Goal: Information Seeking & Learning: Learn about a topic

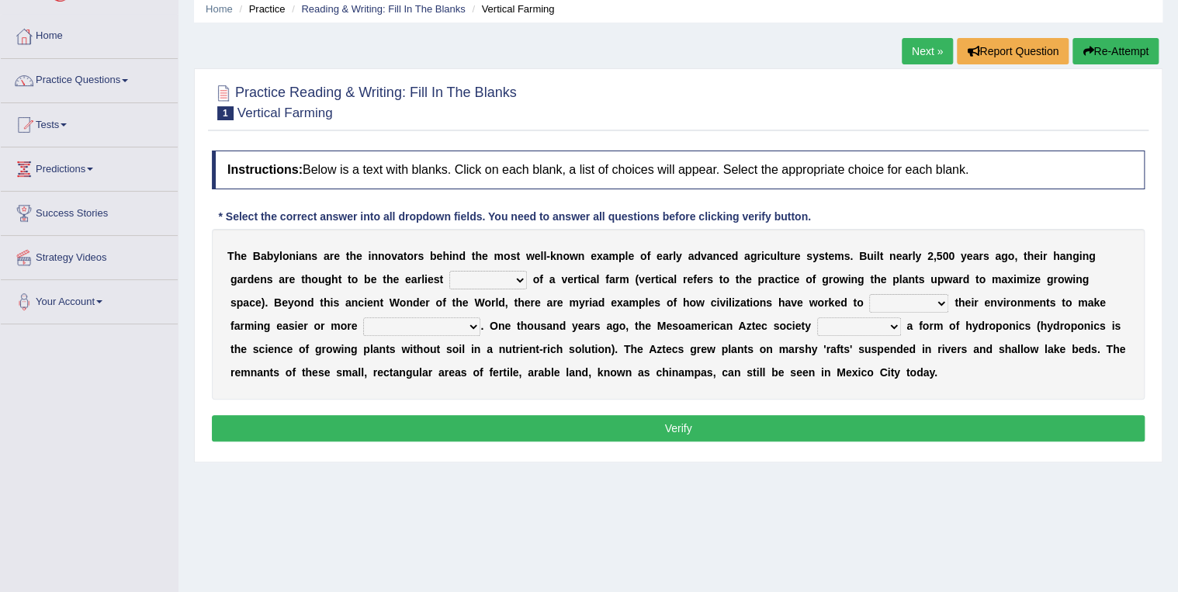
click at [449, 282] on select "prototype failure discredit protocol" at bounding box center [488, 280] width 78 height 19
select select "prototype"
click at [449, 271] on select "prototype failure discredit protocol" at bounding box center [488, 280] width 78 height 19
click at [869, 302] on select "manipulate escape respect disarrange" at bounding box center [908, 303] width 79 height 19
select select "manipulate"
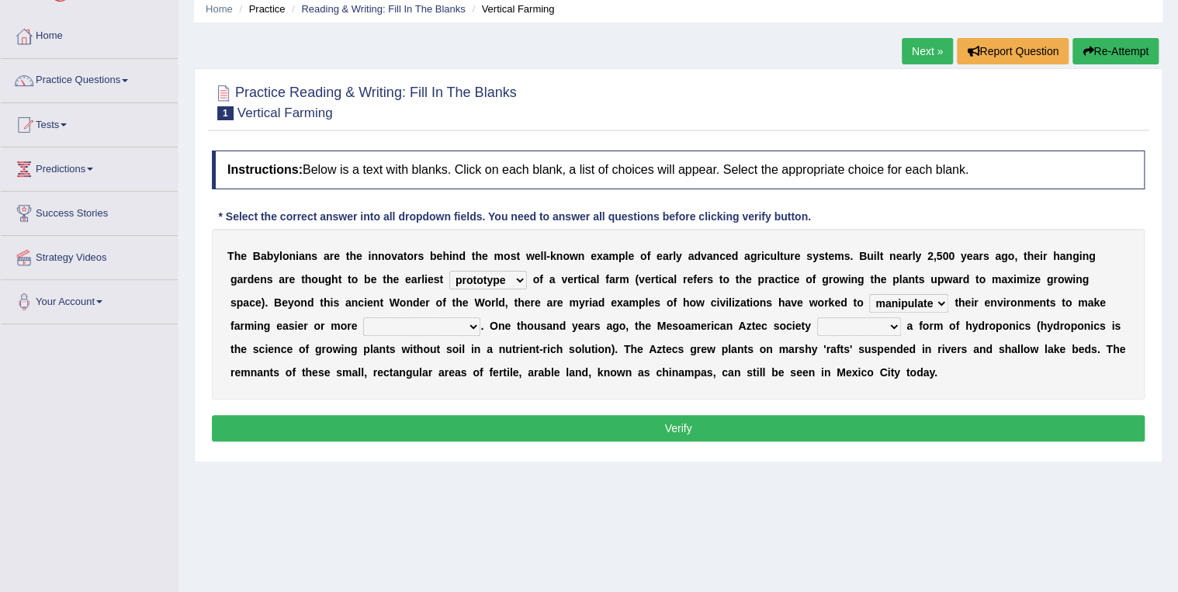
click at [869, 294] on select "manipulate escape respect disarrange" at bounding box center [908, 303] width 79 height 19
click at [363, 327] on select "productive constructive connective counterproductive" at bounding box center [421, 326] width 117 height 19
select select "productive"
click at [363, 317] on select "productive constructive connective counterproductive" at bounding box center [421, 326] width 117 height 19
click at [817, 326] on select "domineered volunteered pioneered engineered" at bounding box center [859, 326] width 84 height 19
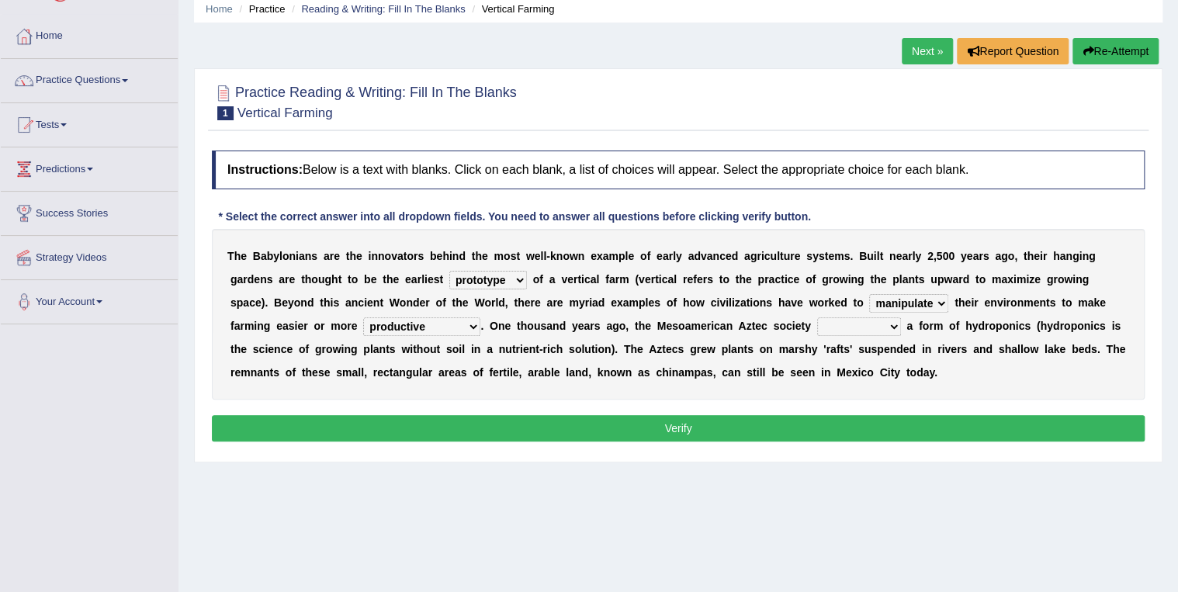
select select "pioneered"
click at [817, 317] on select "domineered volunteered pioneered engineered" at bounding box center [859, 326] width 84 height 19
click at [869, 303] on select "manipulate escape respect disarrange" at bounding box center [908, 303] width 79 height 19
click at [541, 497] on div "Home Practice Reading & Writing: Fill In The Blanks Vertical Farming Next » Rep…" at bounding box center [678, 326] width 1000 height 776
click at [681, 428] on button "Verify" at bounding box center [678, 428] width 933 height 26
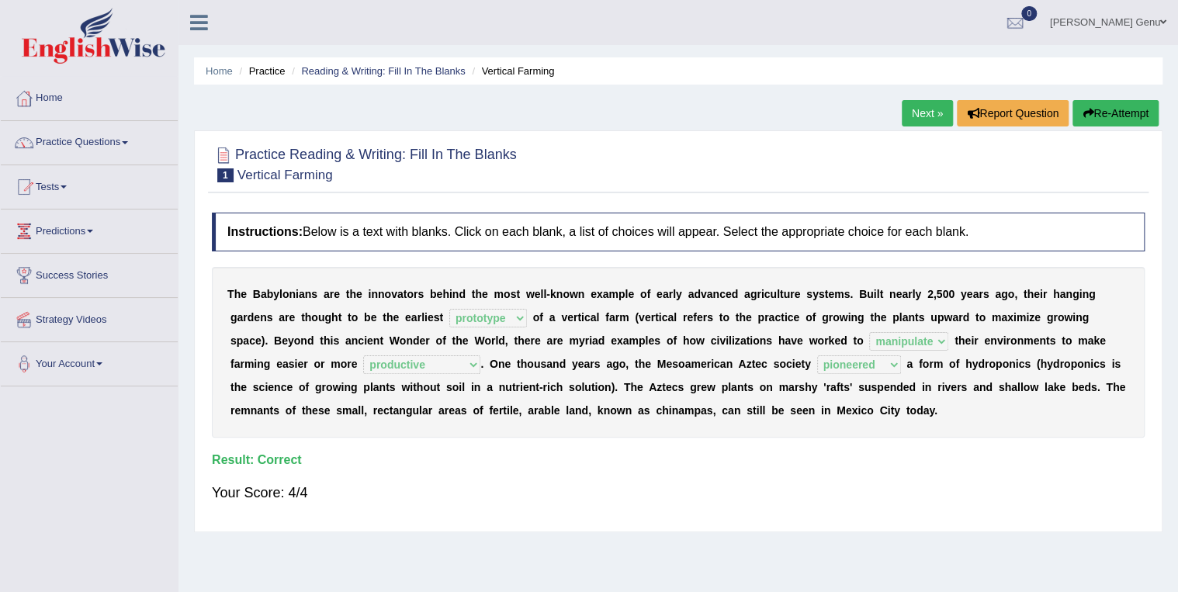
click at [925, 118] on link "Next »" at bounding box center [927, 113] width 51 height 26
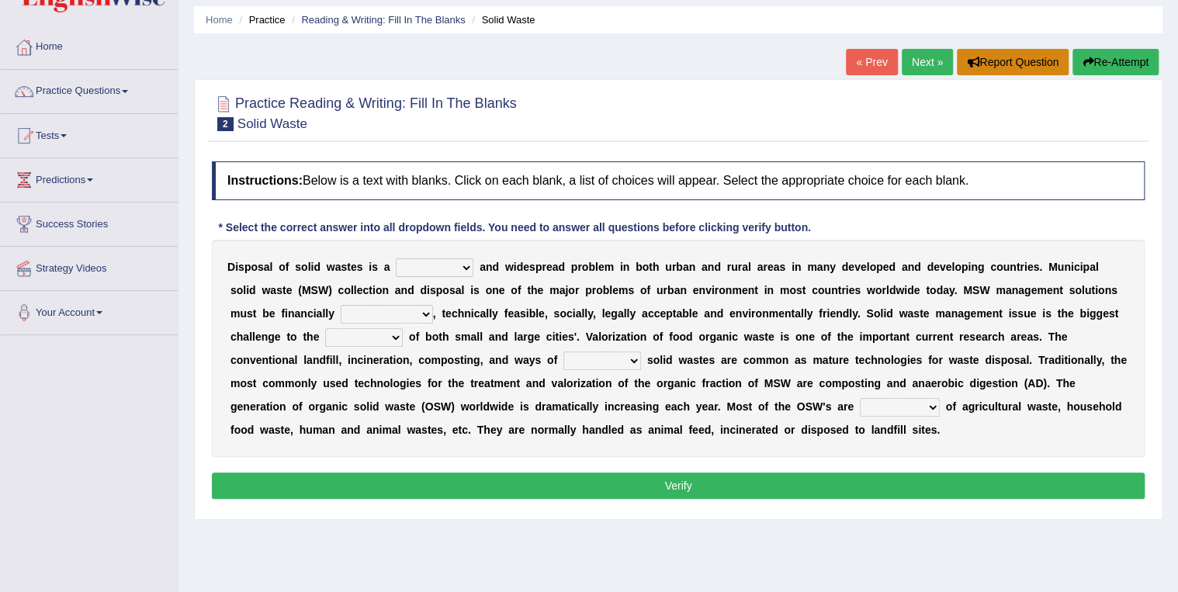
scroll to position [62, 0]
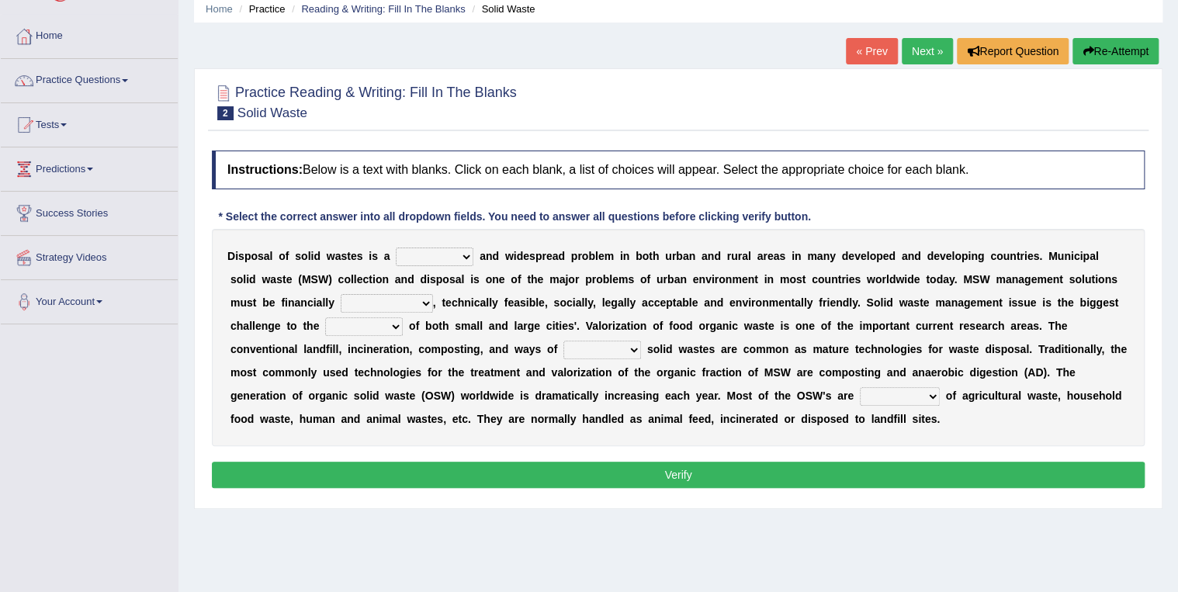
click at [452, 255] on select "slanting stinging stalling shafting" at bounding box center [435, 257] width 78 height 19
select select "stinging"
click at [396, 248] on select "slanting stinging stalling shafting" at bounding box center [435, 257] width 78 height 19
click at [341, 303] on select "unattainable sustainable objectionable treasonable" at bounding box center [387, 303] width 92 height 19
select select "sustainable"
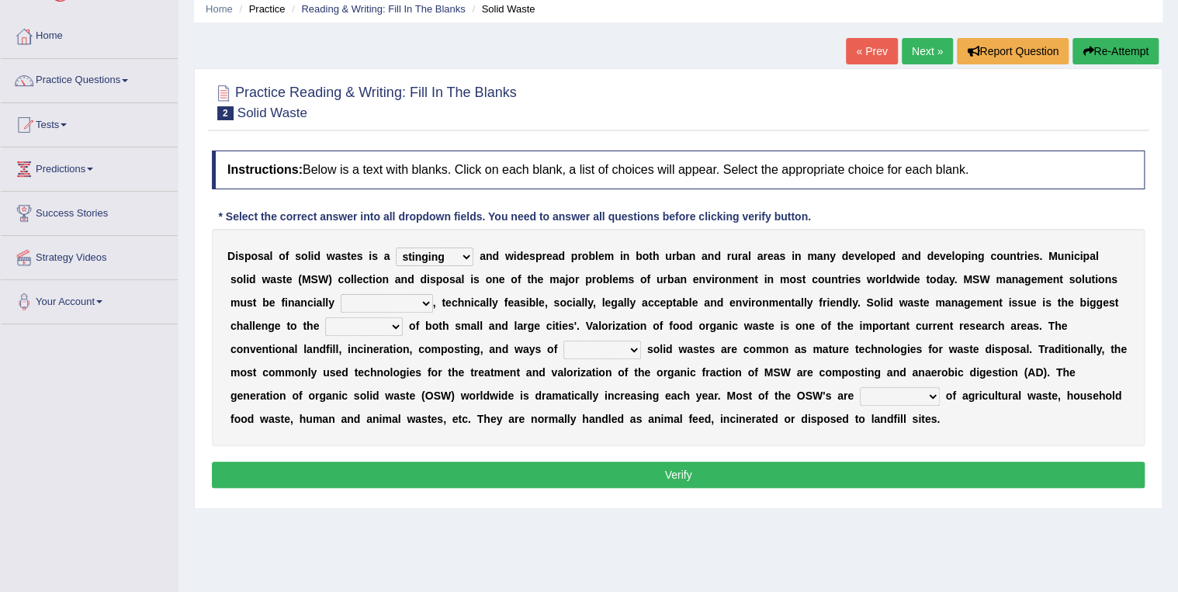
click at [341, 294] on select "unattainable sustainable objectionable treasonable" at bounding box center [387, 303] width 92 height 19
click at [325, 326] on select "plants culture authorities history" at bounding box center [364, 326] width 78 height 19
select select "authorities"
click at [325, 317] on select "plants culture authorities history" at bounding box center [364, 326] width 78 height 19
click at [563, 351] on select "reserving preserving deserving handling" at bounding box center [602, 350] width 78 height 19
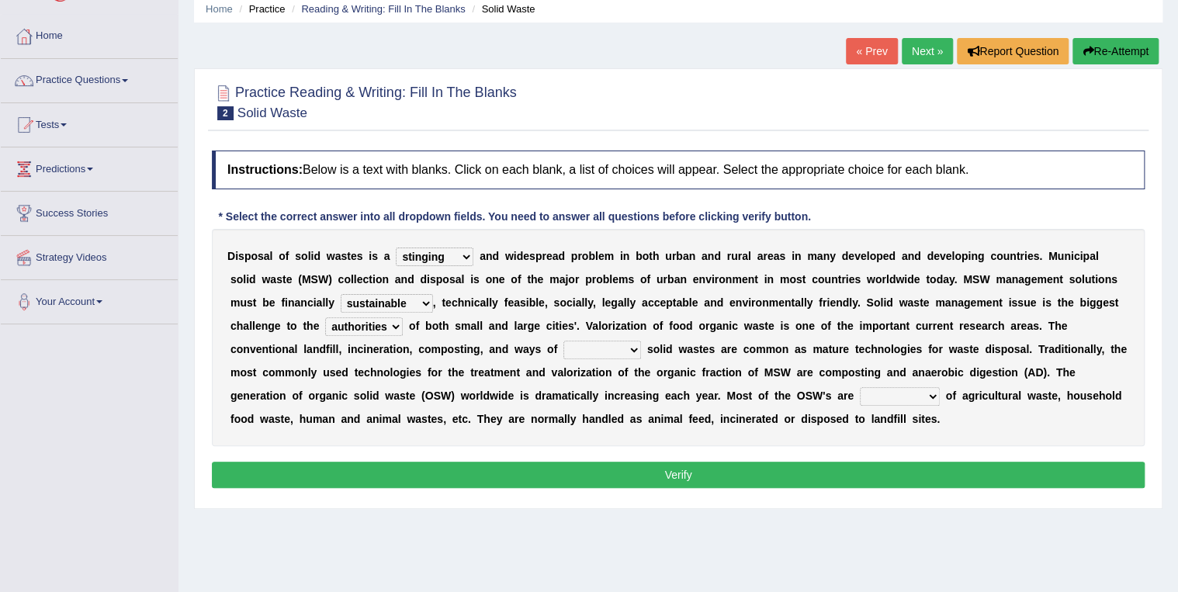
select select "handling"
click at [563, 341] on select "reserving preserving deserving handling" at bounding box center [602, 350] width 78 height 19
click at [860, 394] on select "composed disposed composing disposing" at bounding box center [900, 396] width 80 height 19
select select "composed"
click at [860, 387] on select "composed disposed composing disposing" at bounding box center [900, 396] width 80 height 19
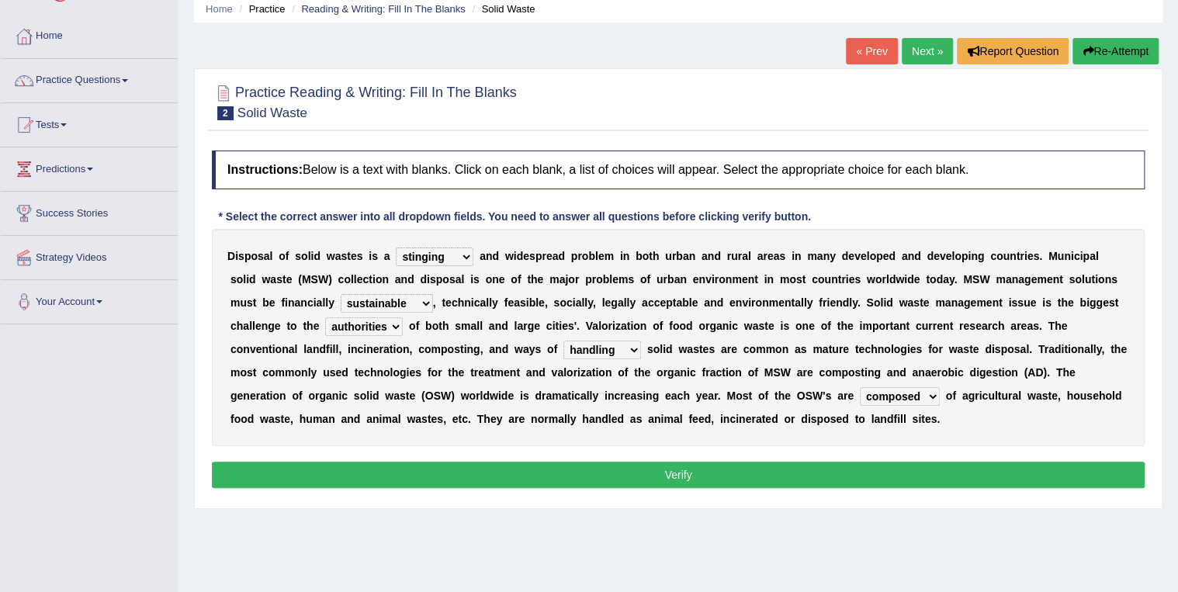
click at [678, 471] on button "Verify" at bounding box center [678, 475] width 933 height 26
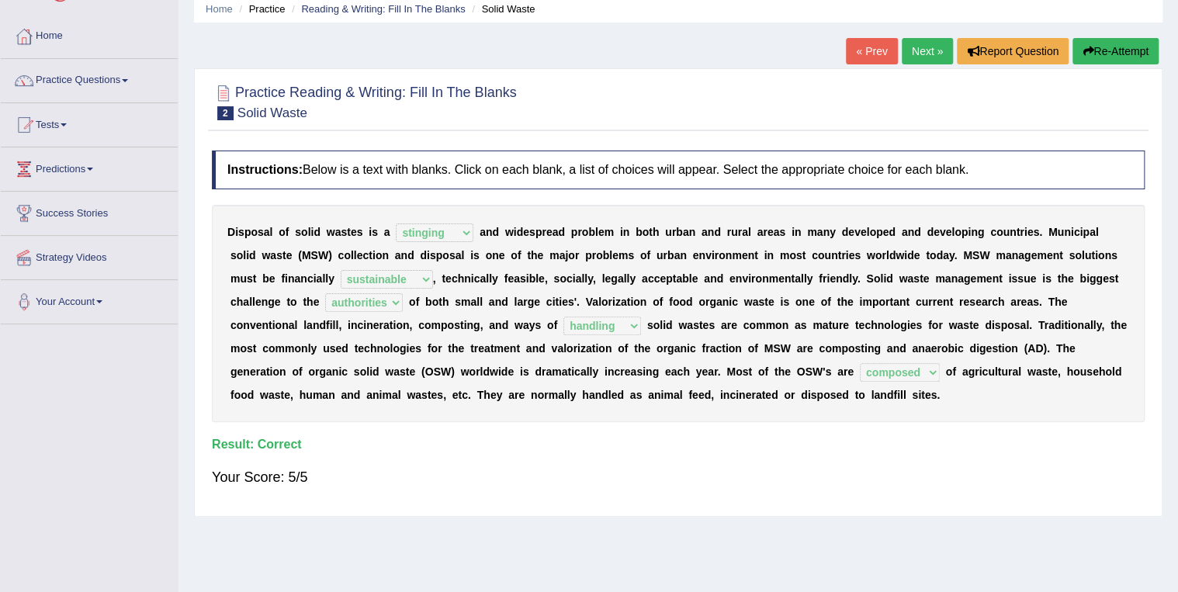
click at [933, 47] on link "Next »" at bounding box center [927, 51] width 51 height 26
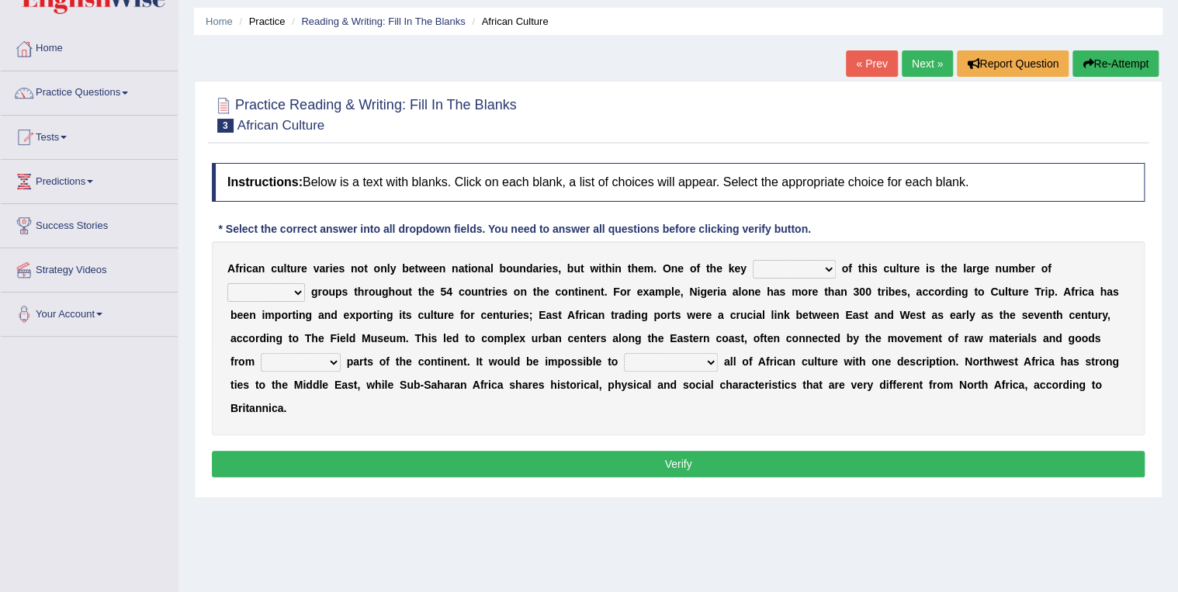
scroll to position [62, 0]
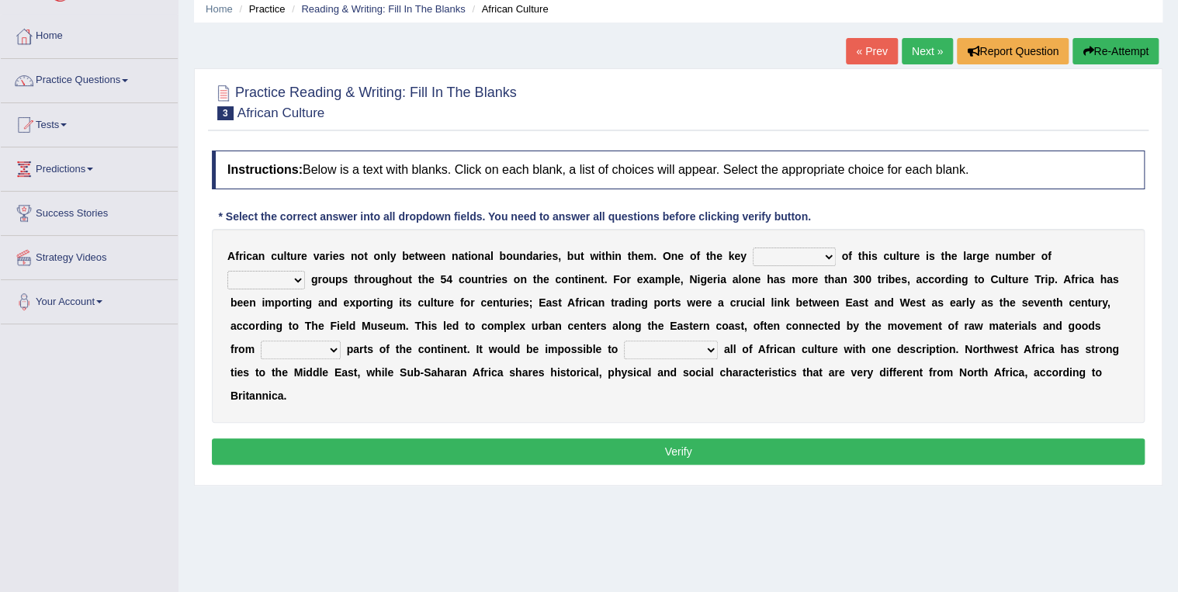
click at [792, 255] on select "conjectures features issues doubts" at bounding box center [794, 257] width 83 height 19
select select "features"
click at [753, 248] on select "conjectures features issues doubts" at bounding box center [794, 257] width 83 height 19
click at [305, 271] on select "ethic ethnic eugenic epic" at bounding box center [266, 280] width 78 height 19
select select "ethnic"
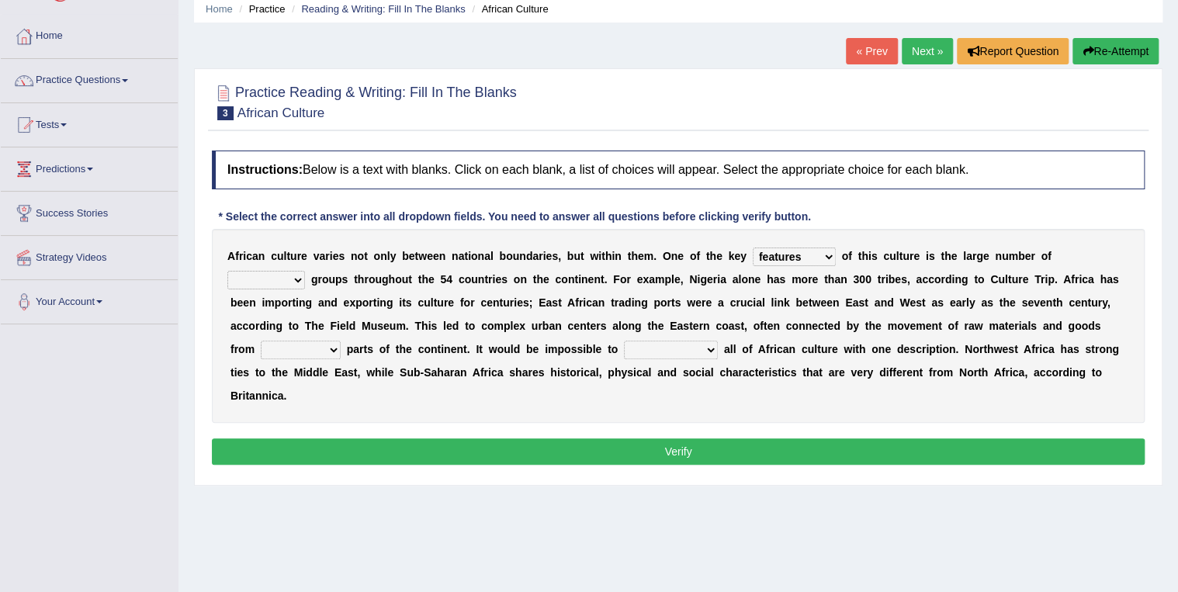
click at [305, 271] on select "ethic ethnic eugenic epic" at bounding box center [266, 280] width 78 height 19
click at [341, 341] on select "forelocked interlocked unlocked landlocked" at bounding box center [301, 350] width 80 height 19
select select "landlocked"
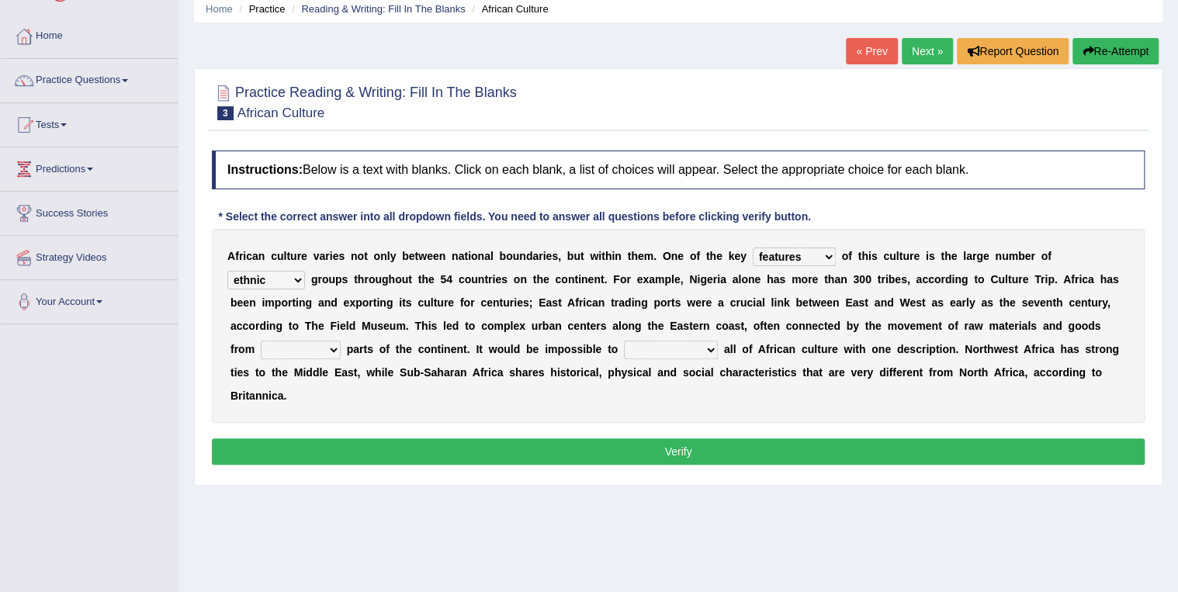
click at [341, 341] on select "forelocked interlocked unlocked landlocked" at bounding box center [301, 350] width 80 height 19
click at [886, 466] on div "Home Practice Reading & Writing: Fill In The Blanks African Culture « Prev Next…" at bounding box center [678, 326] width 1000 height 776
click at [624, 351] on select "characterize conceptualize symbolize synthesize" at bounding box center [671, 350] width 94 height 19
select select "characterize"
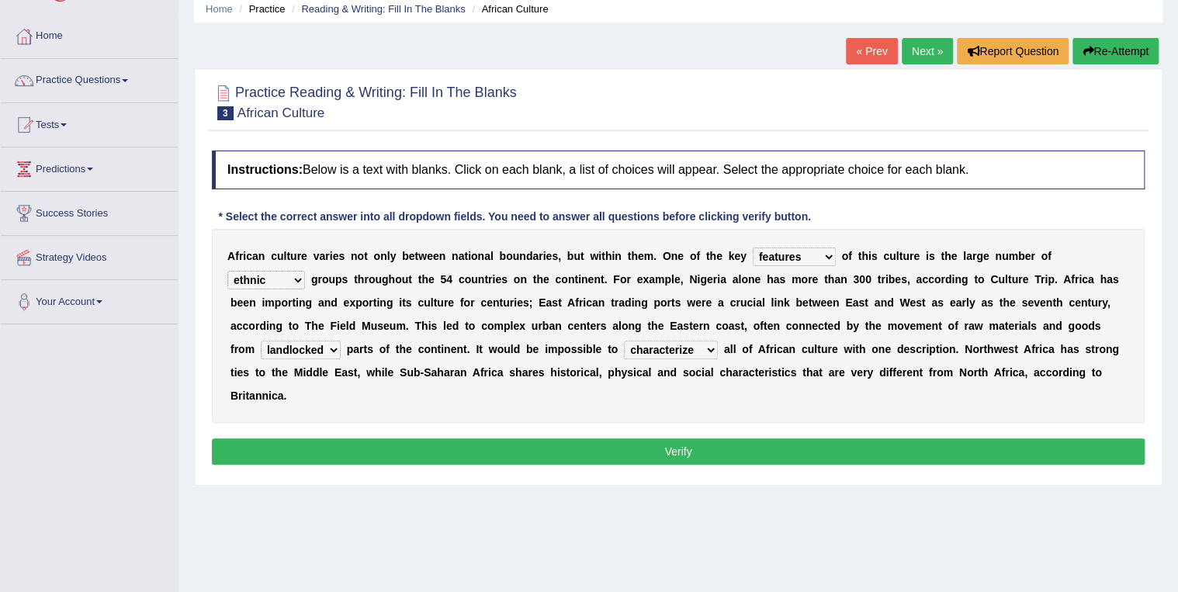
click at [624, 341] on select "characterize conceptualize symbolize synthesize" at bounding box center [671, 350] width 94 height 19
click at [624, 348] on select "characterize conceptualize symbolize synthesize" at bounding box center [671, 350] width 94 height 19
click at [409, 361] on div "A f r i c a n c u l t u r e v a r i e s n o t o n l y b e t w e e n n a t i o n…" at bounding box center [678, 326] width 933 height 194
click at [341, 341] on select "forelocked interlocked unlocked landlocked" at bounding box center [301, 350] width 80 height 19
click at [957, 376] on div "A f r i c a n c u l t u r e v a r i e s n o t o n l y b e t w e e n n a t i o n…" at bounding box center [678, 326] width 933 height 194
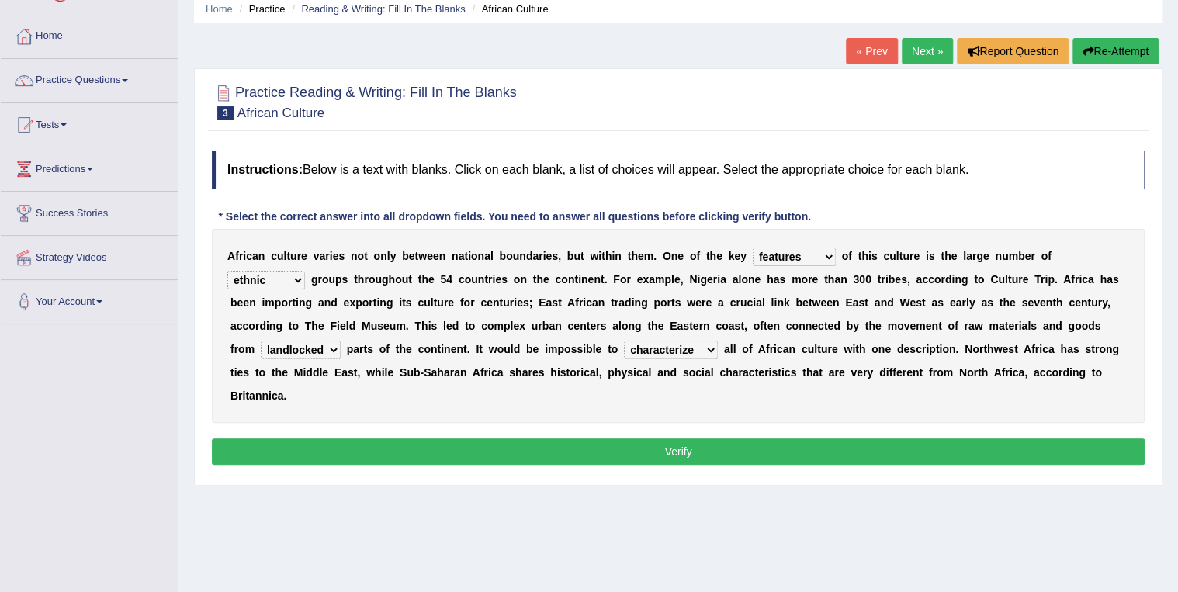
click at [677, 438] on button "Verify" at bounding box center [678, 451] width 933 height 26
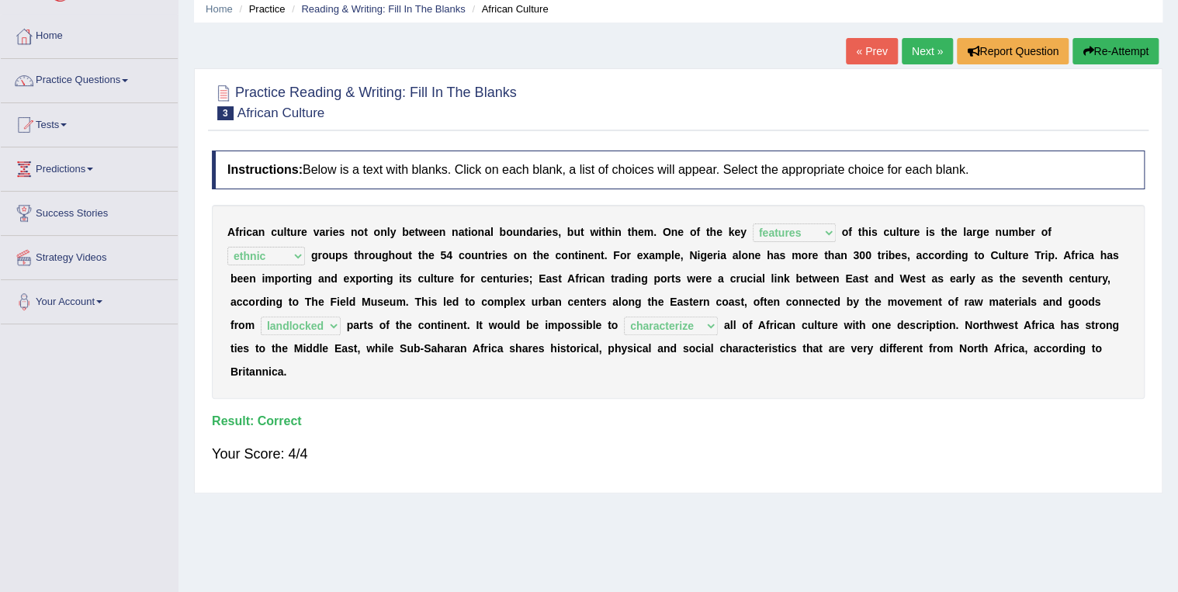
scroll to position [0, 0]
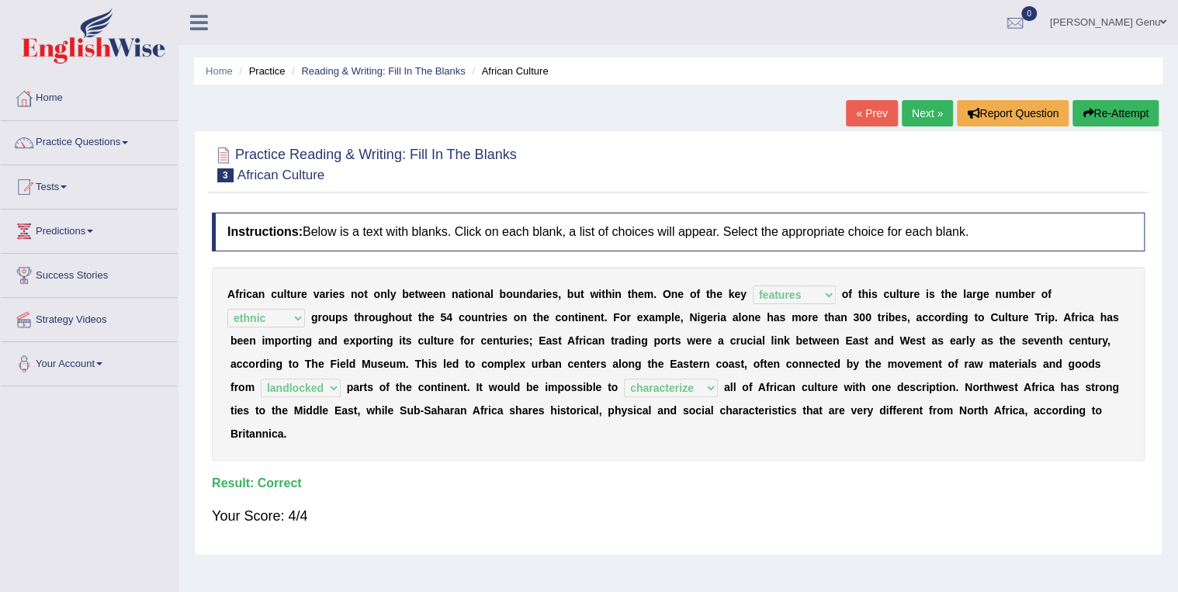
click at [929, 110] on link "Next »" at bounding box center [927, 113] width 51 height 26
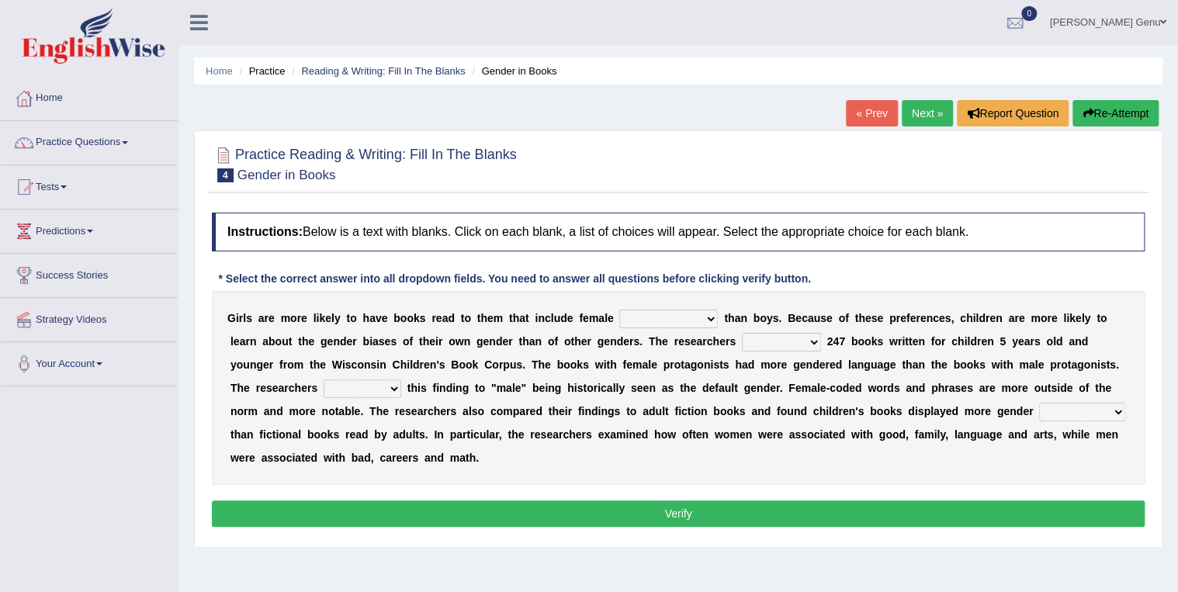
scroll to position [62, 0]
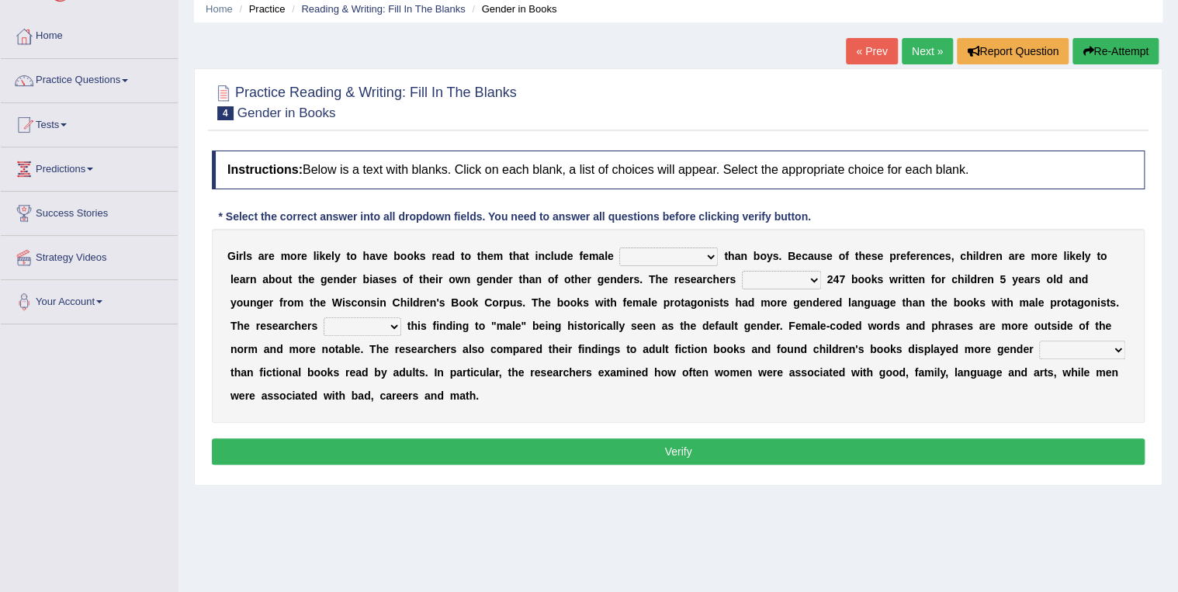
click at [678, 256] on select "protagonists cosmogonists agonists expressionists" at bounding box center [668, 257] width 99 height 19
select select "protagonists"
click at [619, 248] on select "protagonists cosmogonists agonists expressionists" at bounding box center [668, 257] width 99 height 19
click at [742, 278] on select "hydrolyzed paralyzed catalyzed analyzed" at bounding box center [781, 280] width 79 height 19
select select "analyzed"
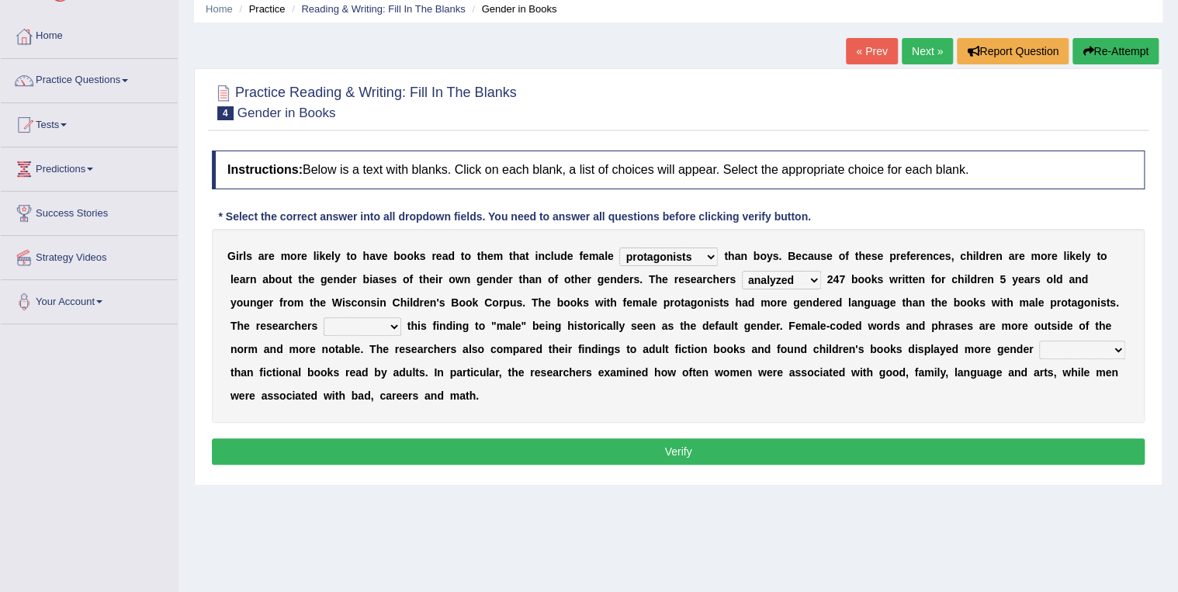
click at [742, 271] on select "hydrolyzed paralyzed catalyzed analyzed" at bounding box center [781, 280] width 79 height 19
click at [401, 317] on select "contribute tribute distribute attribute" at bounding box center [363, 326] width 78 height 19
select select "attribute"
click at [401, 317] on select "contribute tribute distribute attribute" at bounding box center [363, 326] width 78 height 19
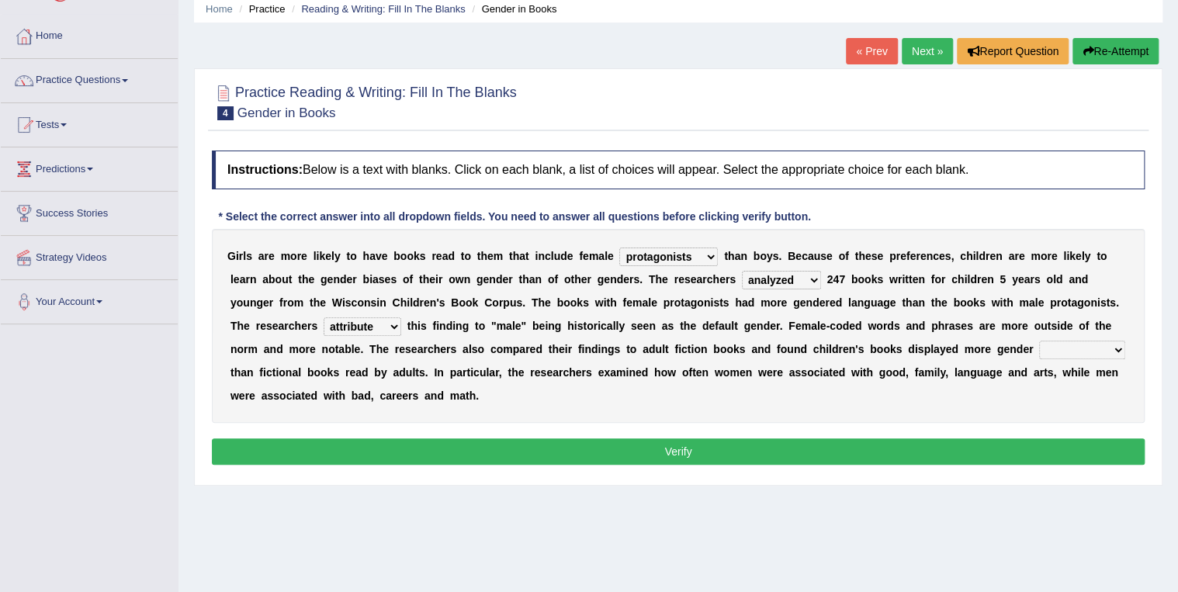
click at [1114, 310] on div "G i r l s a r e m o r e l i k e l y t o h a v e b o o k s r e a d t o t h e m t…" at bounding box center [678, 326] width 933 height 194
click at [1039, 348] on select "stereotypes teletypes prototypes electrotypes" at bounding box center [1082, 350] width 86 height 19
select select "stereotypes"
click at [1039, 341] on select "stereotypes teletypes prototypes electrotypes" at bounding box center [1082, 350] width 86 height 19
click at [680, 438] on button "Verify" at bounding box center [678, 451] width 933 height 26
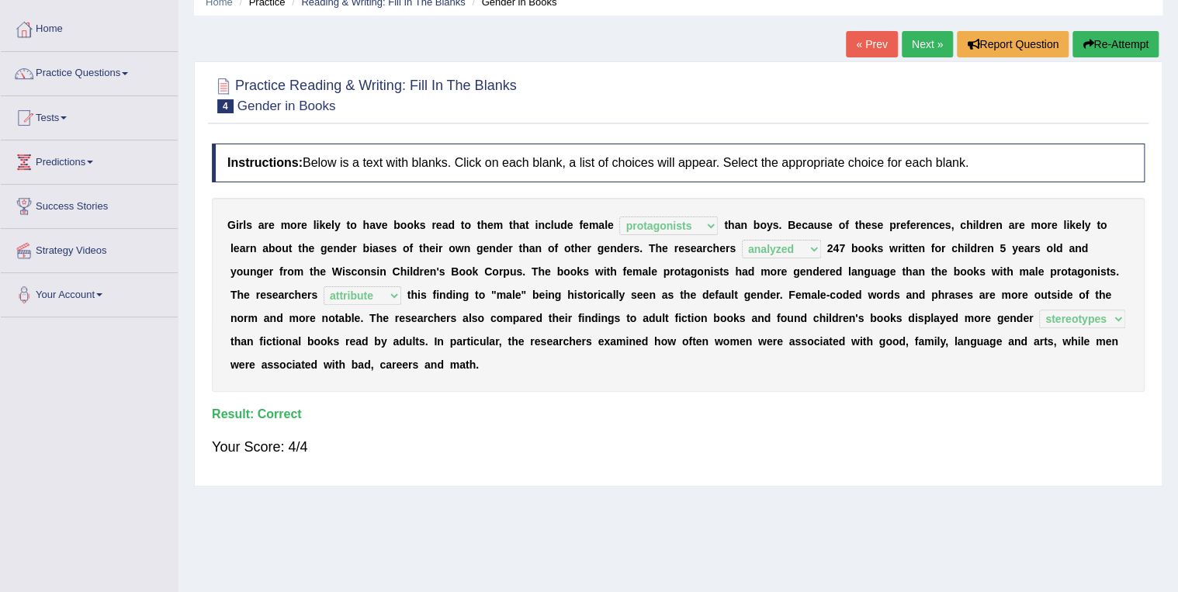
scroll to position [0, 0]
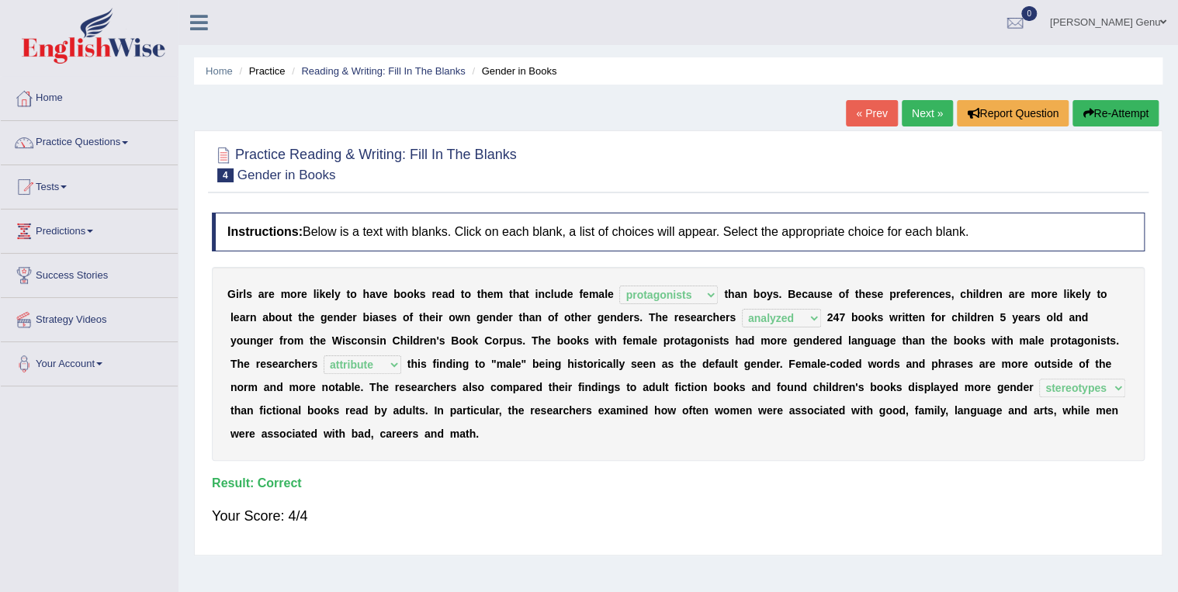
click at [928, 112] on link "Next »" at bounding box center [927, 113] width 51 height 26
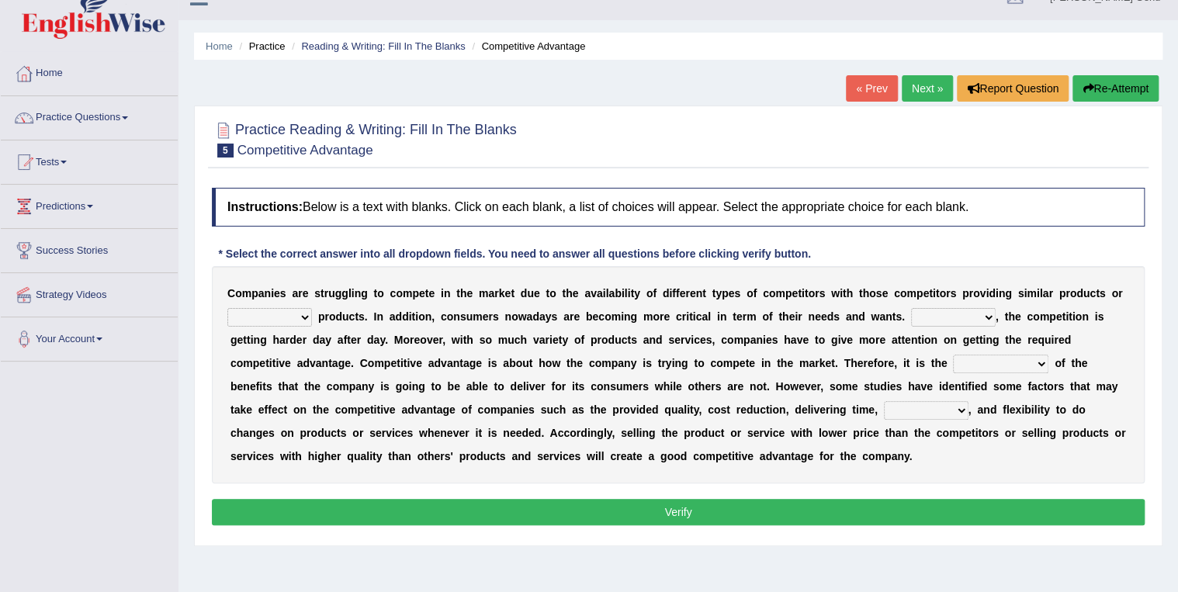
scroll to position [62, 0]
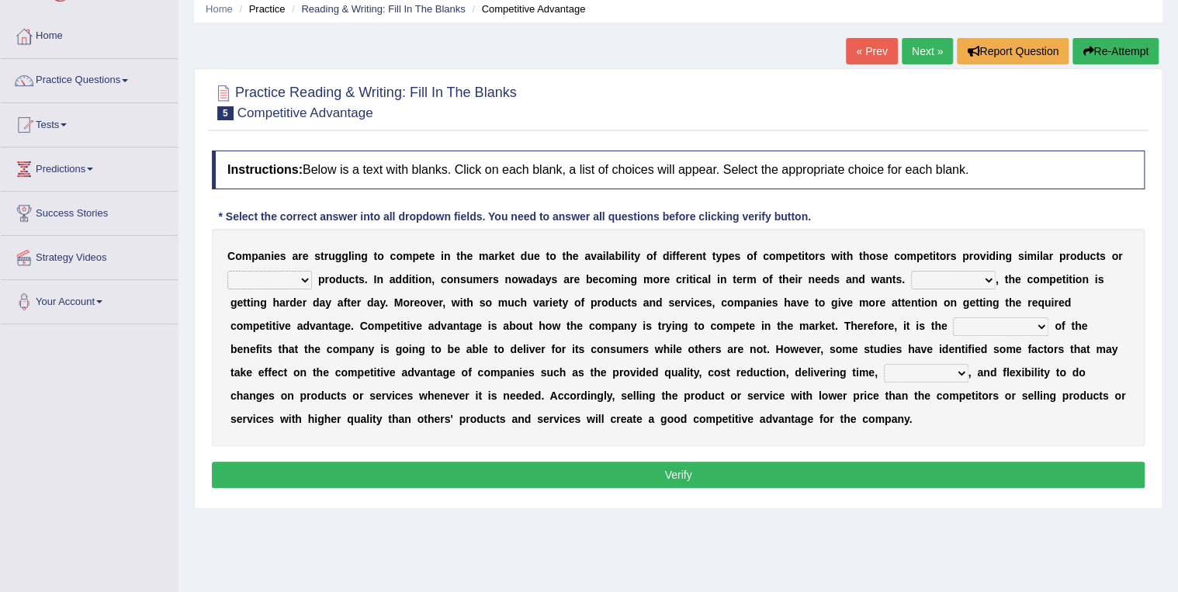
click at [300, 279] on select "constitution restitution substitution institution" at bounding box center [269, 280] width 85 height 19
select select "substitution"
click at [227, 271] on select "constitution restitution substitution institution" at bounding box center [269, 280] width 85 height 19
click at [938, 279] on select "However Instead Additionally Therefore" at bounding box center [953, 280] width 85 height 19
select select "However"
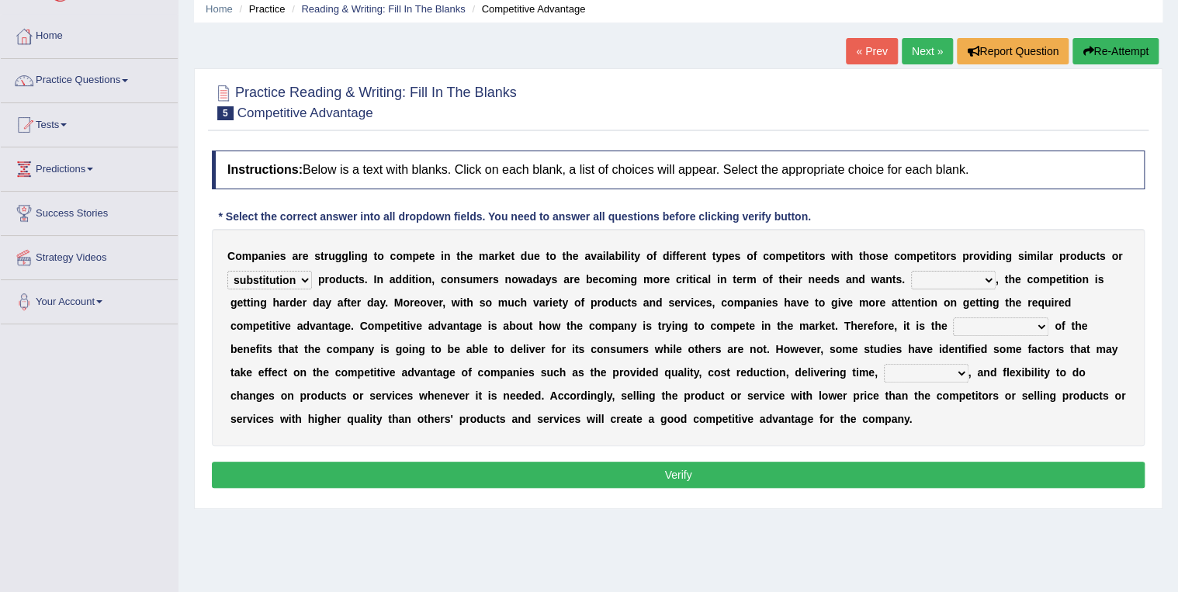
click at [911, 271] on select "However Instead Additionally Therefore" at bounding box center [953, 280] width 85 height 19
click at [953, 327] on select "dissemination ordination determination incarnation" at bounding box center [1000, 326] width 95 height 19
select select "determination"
click at [953, 317] on select "dissemination ordination determination incarnation" at bounding box center [1000, 326] width 95 height 19
click at [884, 370] on select "captivation aggregation deprivation innovation" at bounding box center [926, 373] width 85 height 19
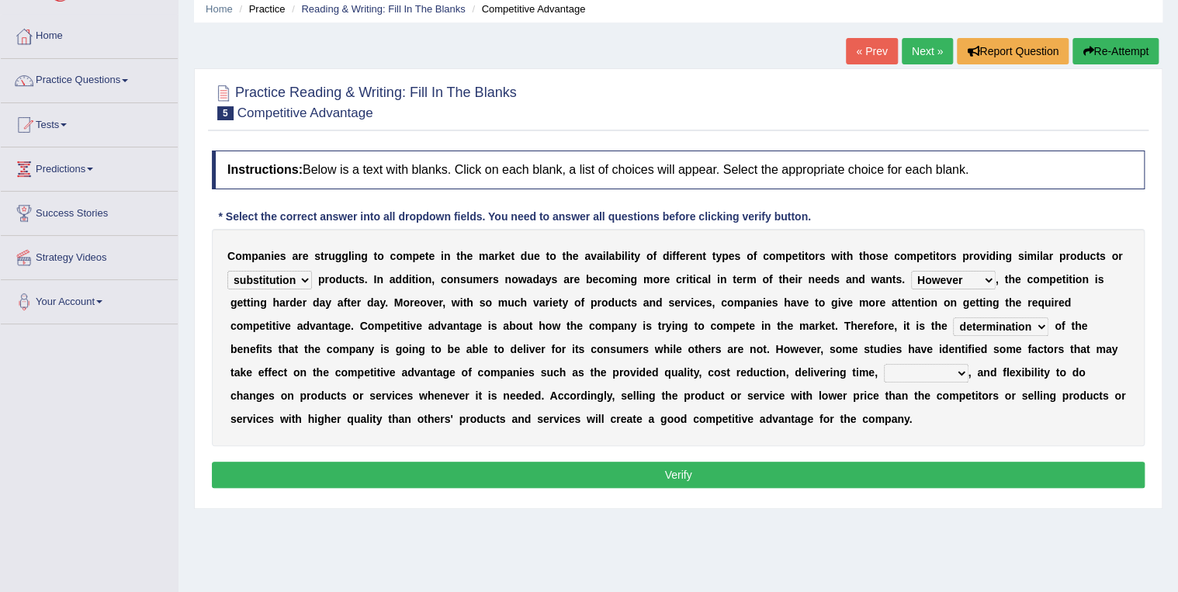
select select "innovation"
click at [884, 364] on select "captivation aggregation deprivation innovation" at bounding box center [926, 373] width 85 height 19
click at [677, 468] on button "Verify" at bounding box center [678, 475] width 933 height 26
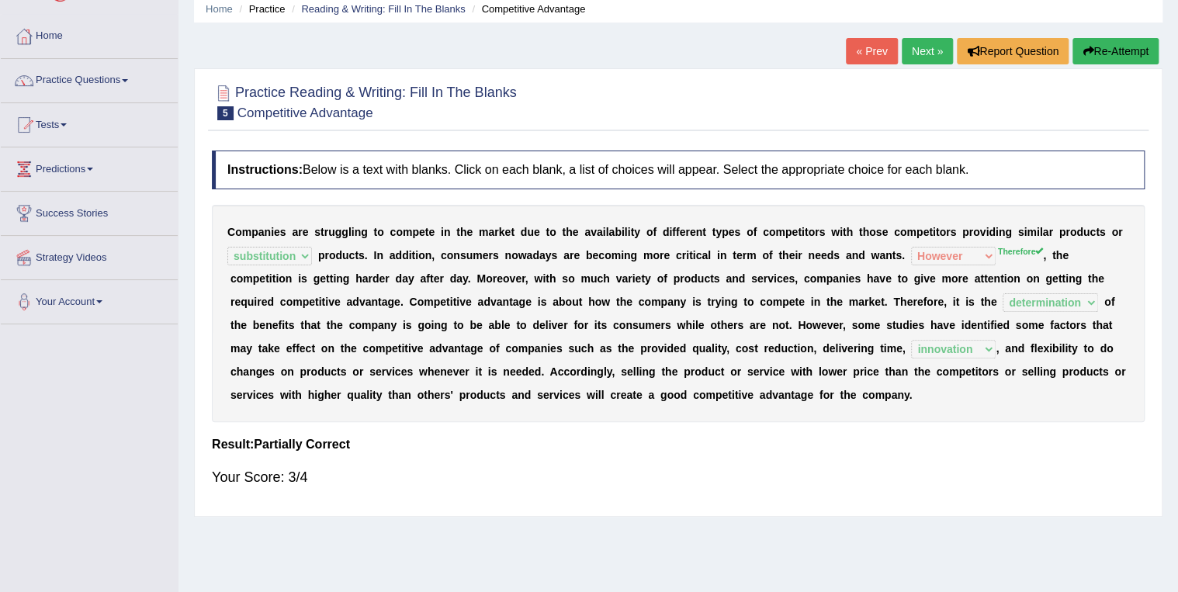
click at [925, 47] on link "Next »" at bounding box center [927, 51] width 51 height 26
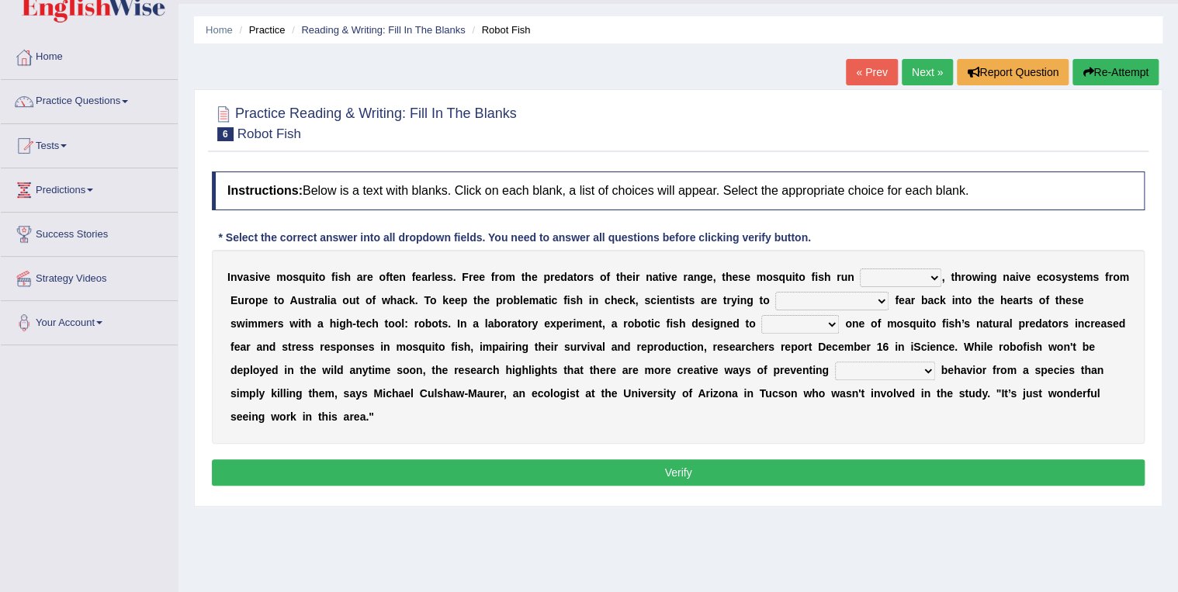
scroll to position [62, 0]
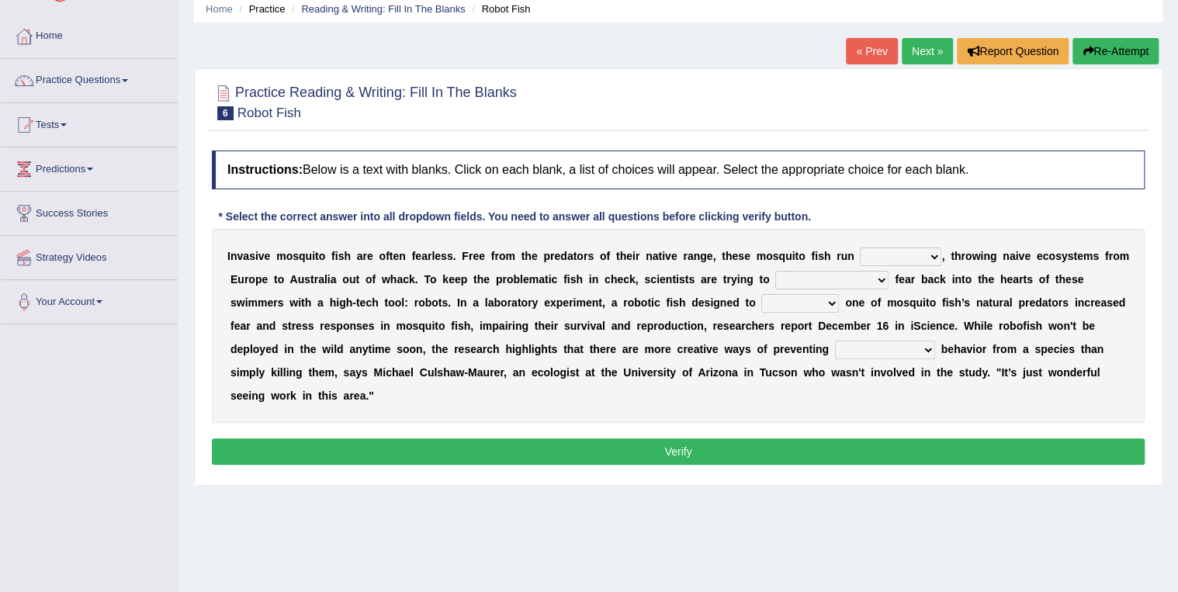
click at [895, 255] on select "occupant flippant rampant concordant" at bounding box center [900, 257] width 81 height 19
select select "rampant"
click at [860, 248] on select "occupant flippant rampant concordant" at bounding box center [900, 257] width 81 height 19
click at [775, 276] on select "accept spike strike drake" at bounding box center [831, 280] width 113 height 19
select select "strike"
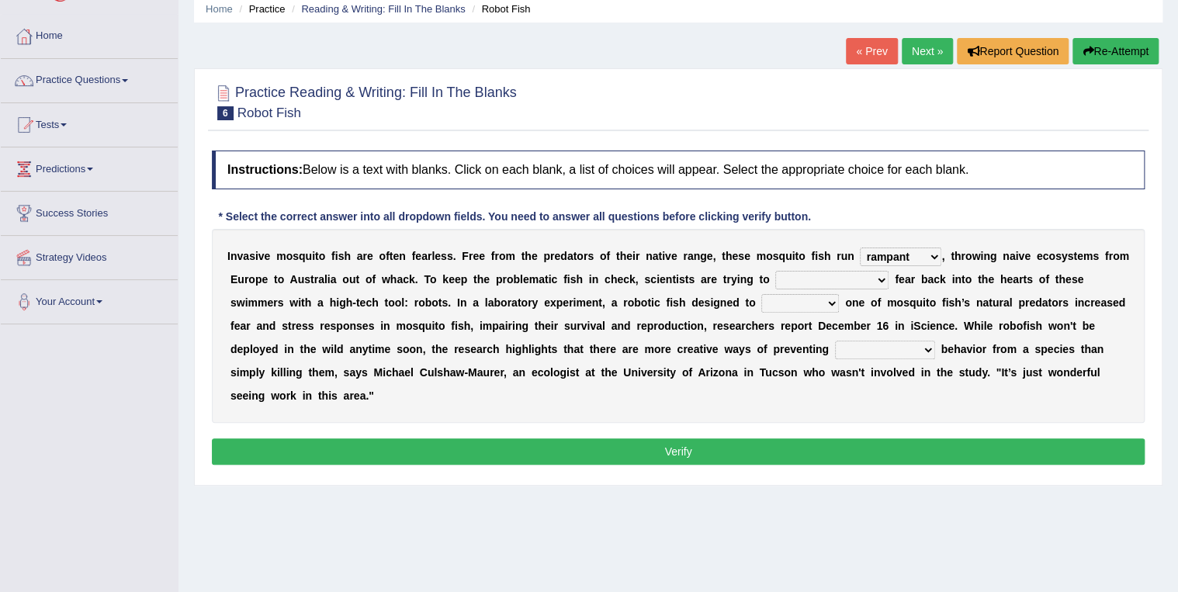
click at [775, 271] on select "accept spike strike drake" at bounding box center [831, 280] width 113 height 19
click at [761, 301] on select "bequest mimic battle conquest" at bounding box center [800, 303] width 78 height 19
select select "battle"
click at [761, 294] on select "bequest mimic battle conquest" at bounding box center [800, 303] width 78 height 19
click at [835, 348] on select "unprivileged unprecedented uncharted unwanted" at bounding box center [885, 350] width 100 height 19
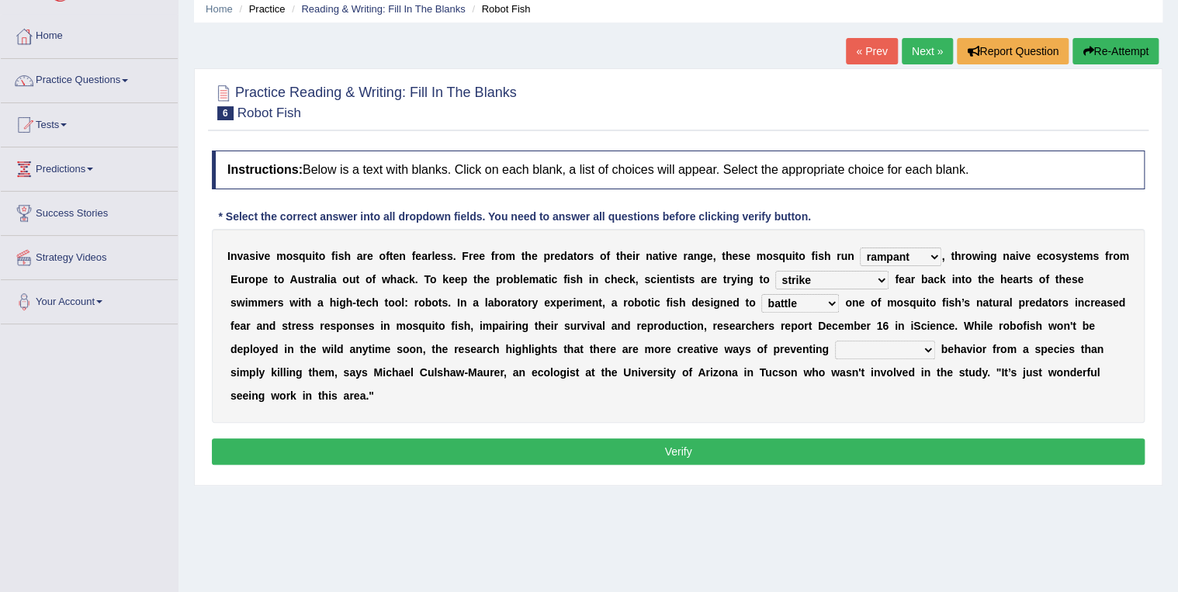
click at [835, 341] on select "unprivileged unprecedented uncharted unwanted" at bounding box center [885, 350] width 100 height 19
click at [835, 348] on select "unprivileged unprecedented uncharted unwanted" at bounding box center [885, 350] width 100 height 19
select select "unwanted"
click at [835, 341] on select "unprivileged unprecedented uncharted unwanted" at bounding box center [885, 350] width 100 height 19
click at [761, 301] on select "bequest mimic battle conquest" at bounding box center [800, 303] width 78 height 19
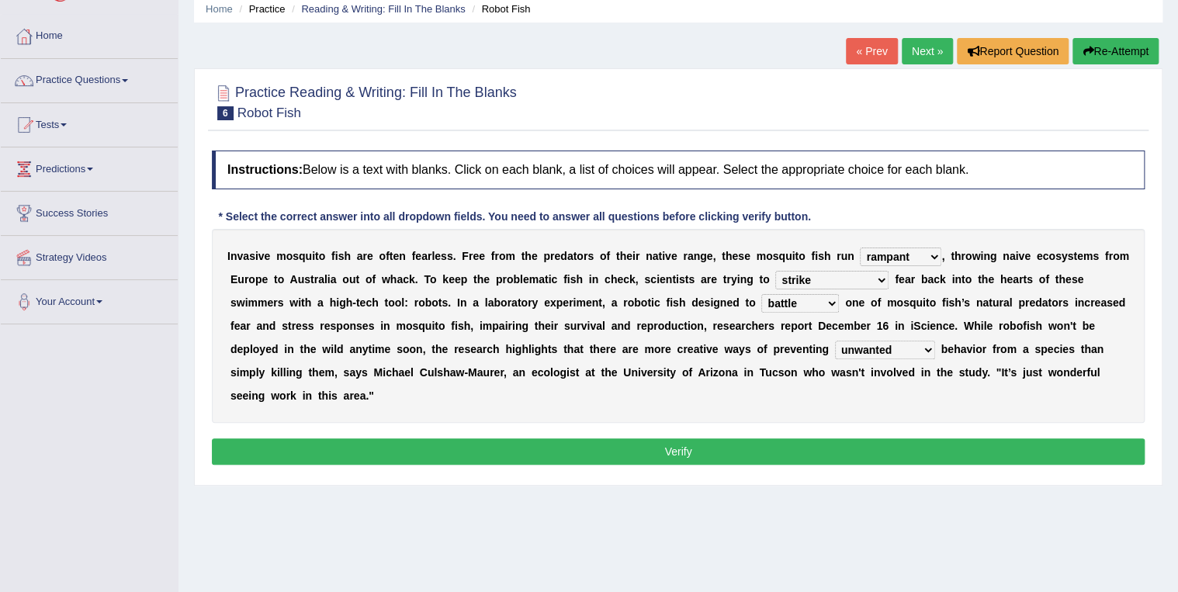
select select "mimic"
click at [761, 294] on select "bequest mimic battle conquest" at bounding box center [800, 303] width 78 height 19
click at [678, 438] on button "Verify" at bounding box center [678, 451] width 933 height 26
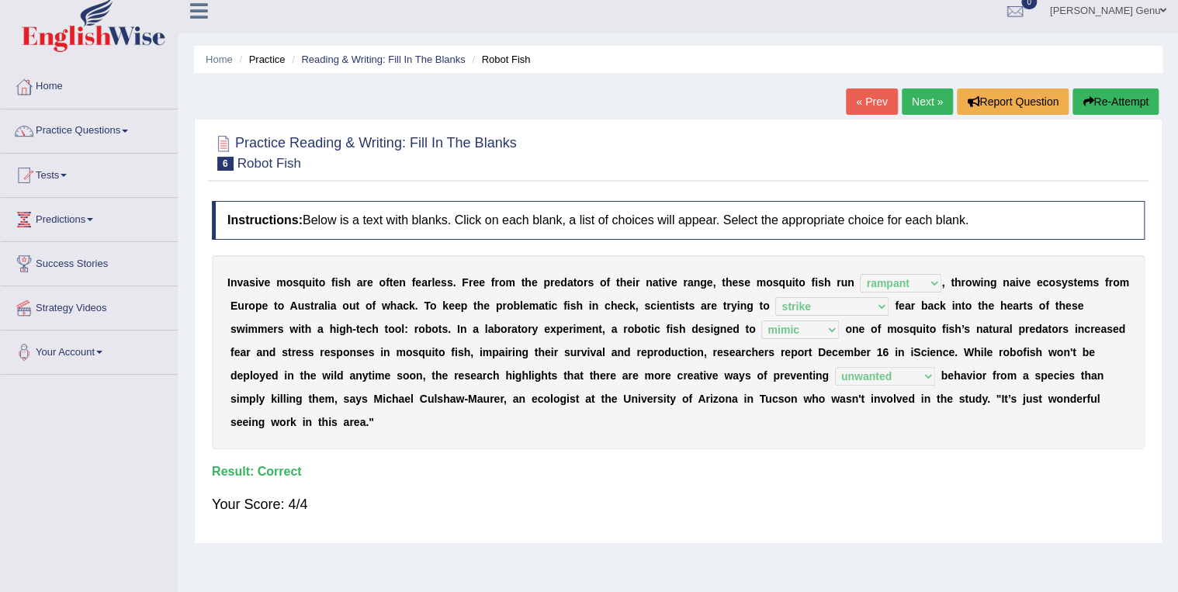
scroll to position [0, 0]
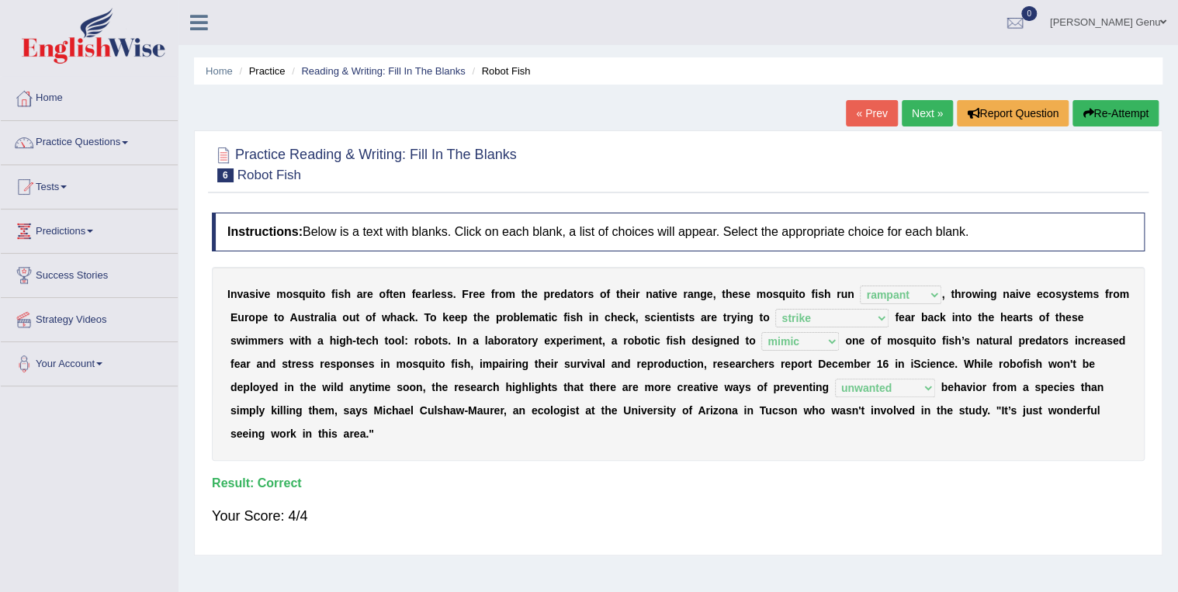
click at [931, 108] on link "Next »" at bounding box center [927, 113] width 51 height 26
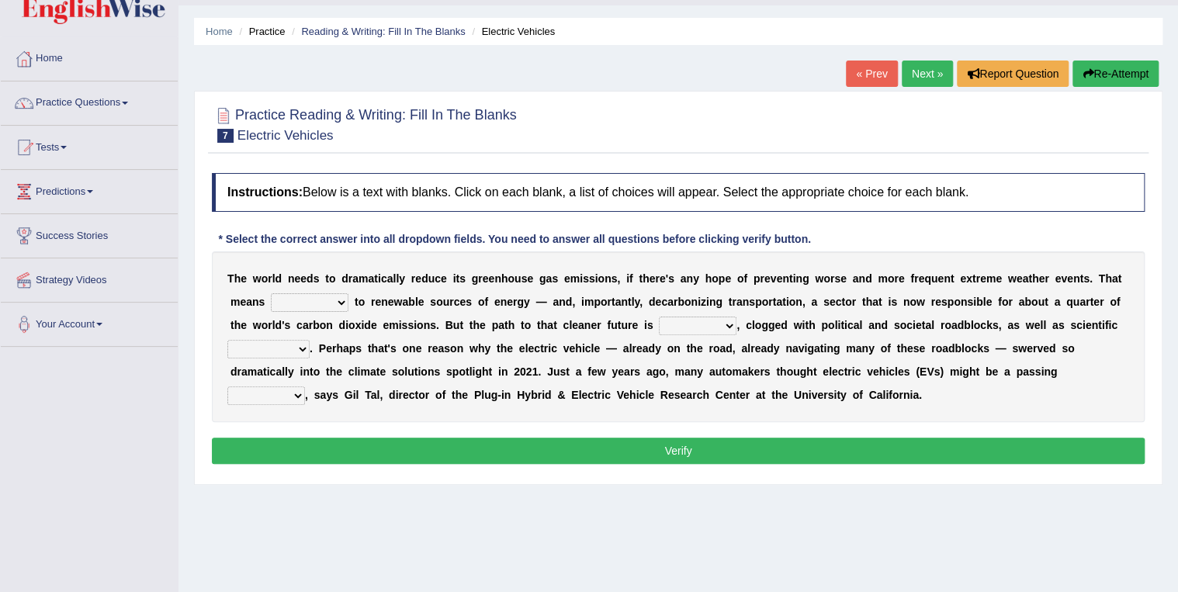
scroll to position [62, 0]
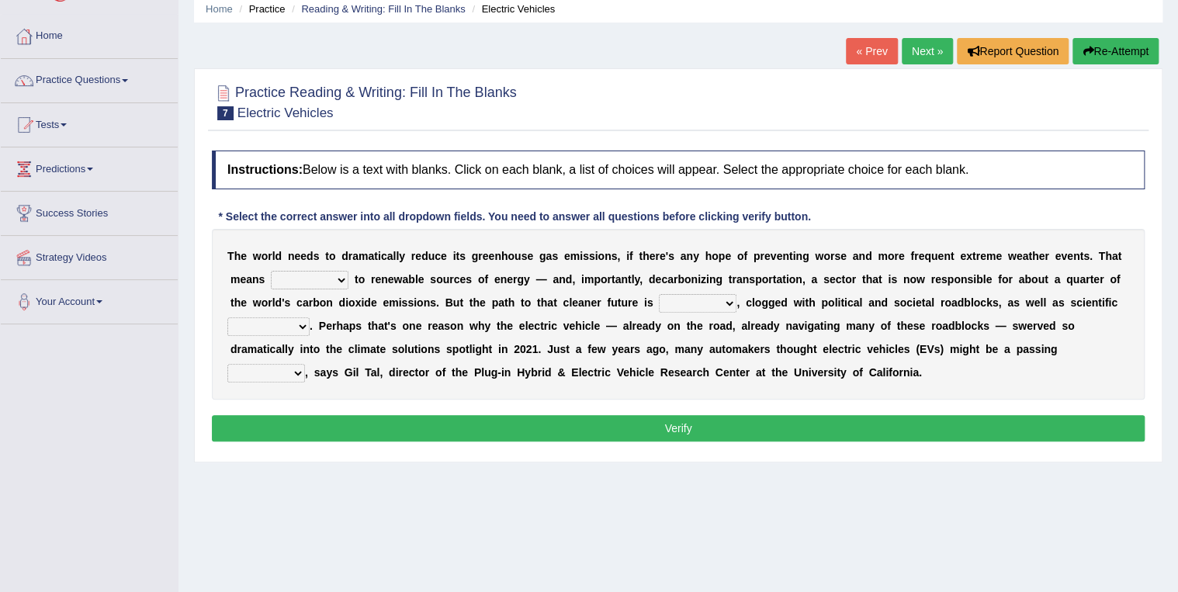
click at [296, 277] on select "grafting drafting crafting shifting" at bounding box center [310, 280] width 78 height 19
select select "shifting"
click at [271, 271] on select "grafting drafting crafting shifting" at bounding box center [310, 280] width 78 height 19
click at [659, 302] on select "daunting daunted daunt dauntless" at bounding box center [698, 303] width 78 height 19
select select "daunting"
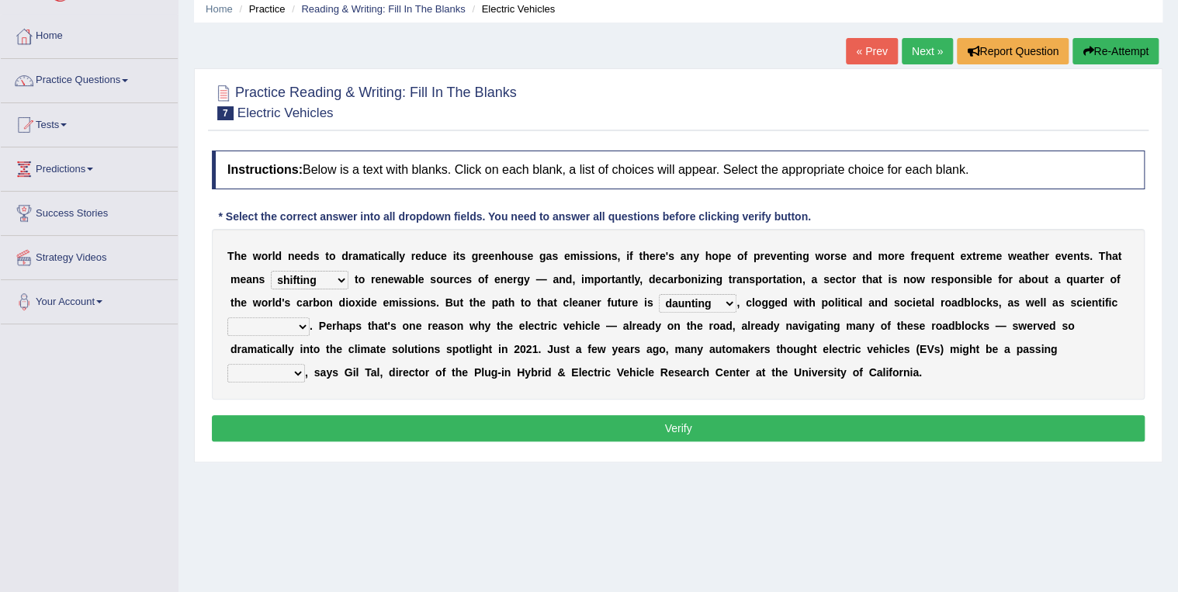
click at [659, 294] on select "daunting daunted daunt dauntless" at bounding box center [698, 303] width 78 height 19
click at [296, 276] on select "grafting drafting crafting shifting" at bounding box center [310, 280] width 78 height 19
click at [317, 262] on div "T h e w o r l d n e e d s t o d r a m a t i c a l l y r e d u c e i t s g r e e…" at bounding box center [678, 314] width 933 height 171
click at [659, 303] on select "daunting daunted daunt dauntless" at bounding box center [698, 303] width 78 height 19
click at [659, 302] on select "daunting daunted daunt dauntless" at bounding box center [698, 303] width 78 height 19
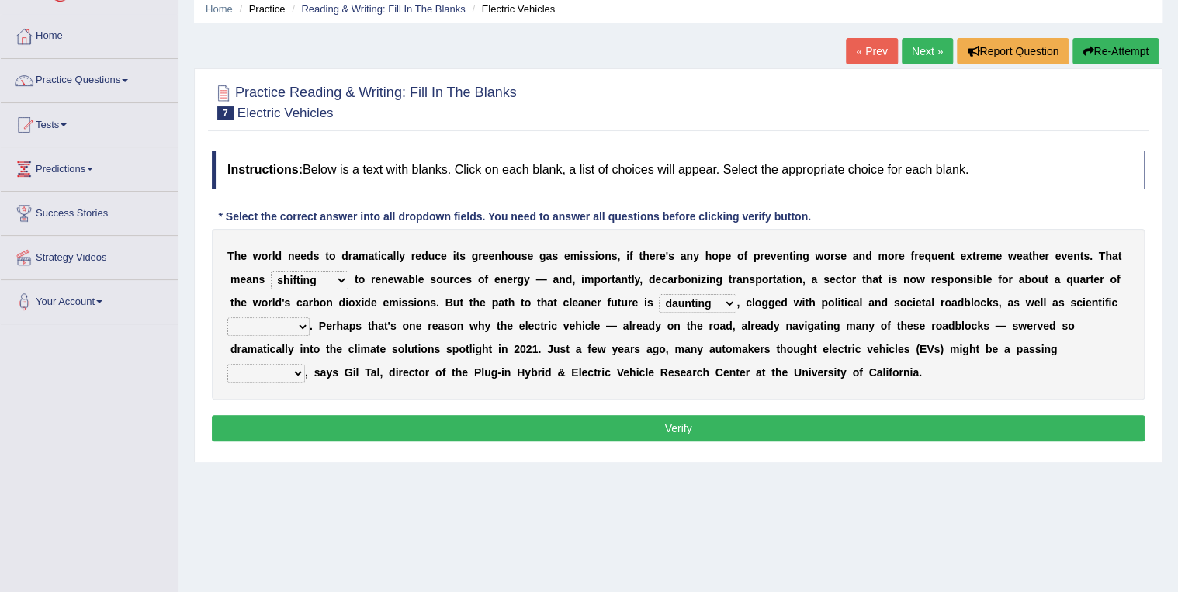
click at [310, 317] on select "spectacles obstacles tentacles receptacles" at bounding box center [268, 326] width 82 height 19
select select "obstacles"
click at [310, 317] on select "spectacles obstacles tentacles receptacles" at bounding box center [268, 326] width 82 height 19
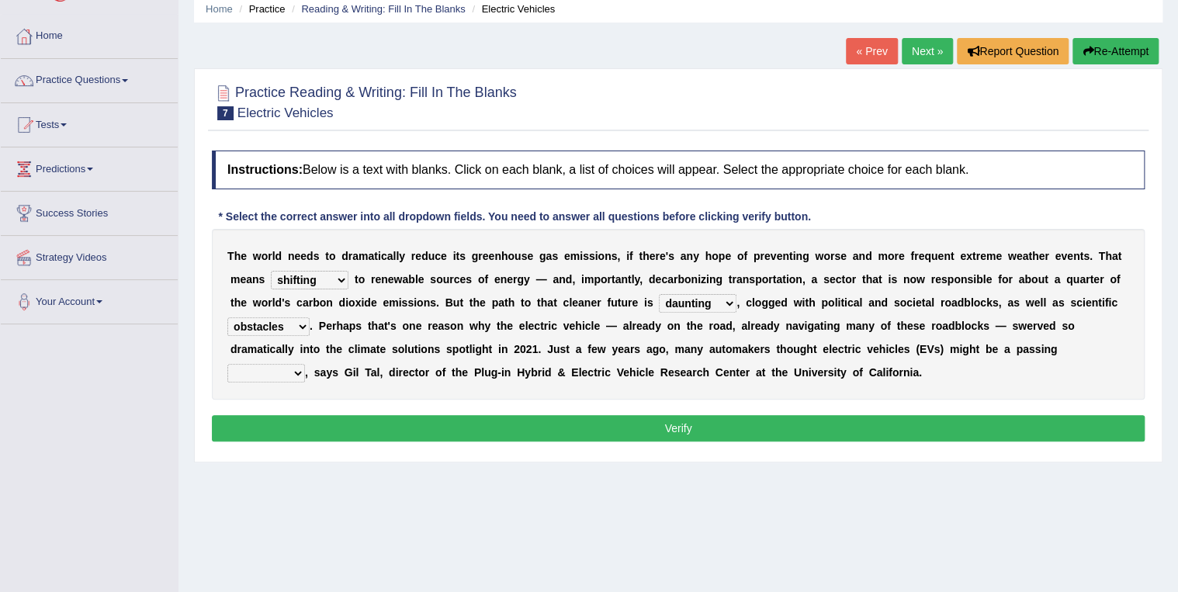
click at [305, 364] on select "fad gad tad lad" at bounding box center [266, 373] width 78 height 19
select select "lad"
click at [305, 364] on select "fad gad tad lad" at bounding box center [266, 373] width 78 height 19
click at [677, 424] on button "Verify" at bounding box center [678, 428] width 933 height 26
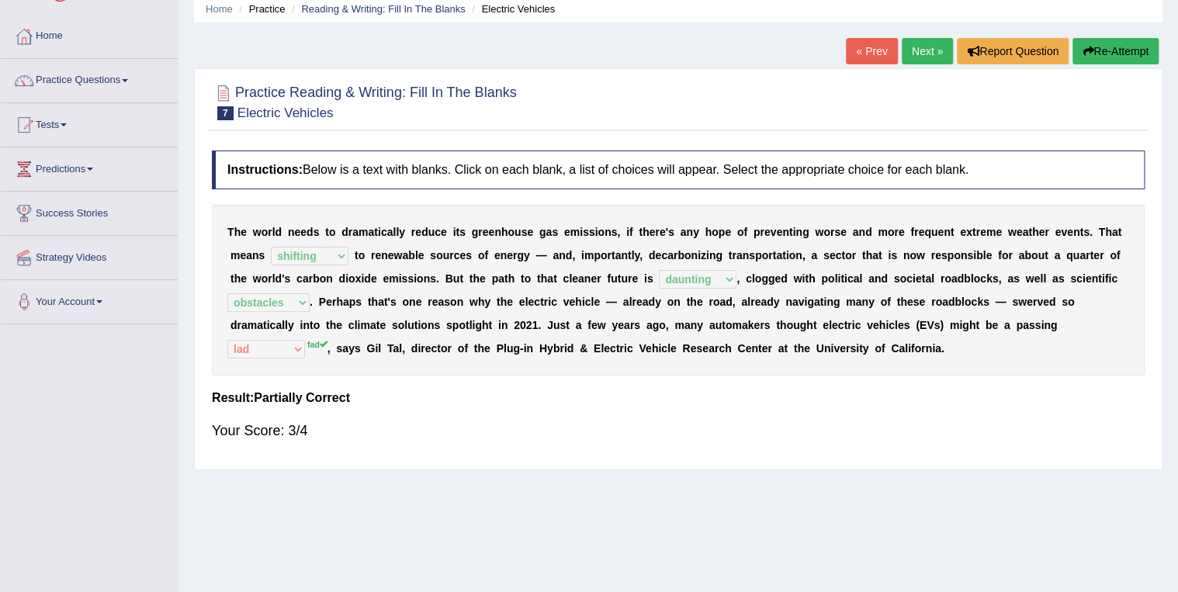
click at [919, 43] on link "Next »" at bounding box center [927, 51] width 51 height 26
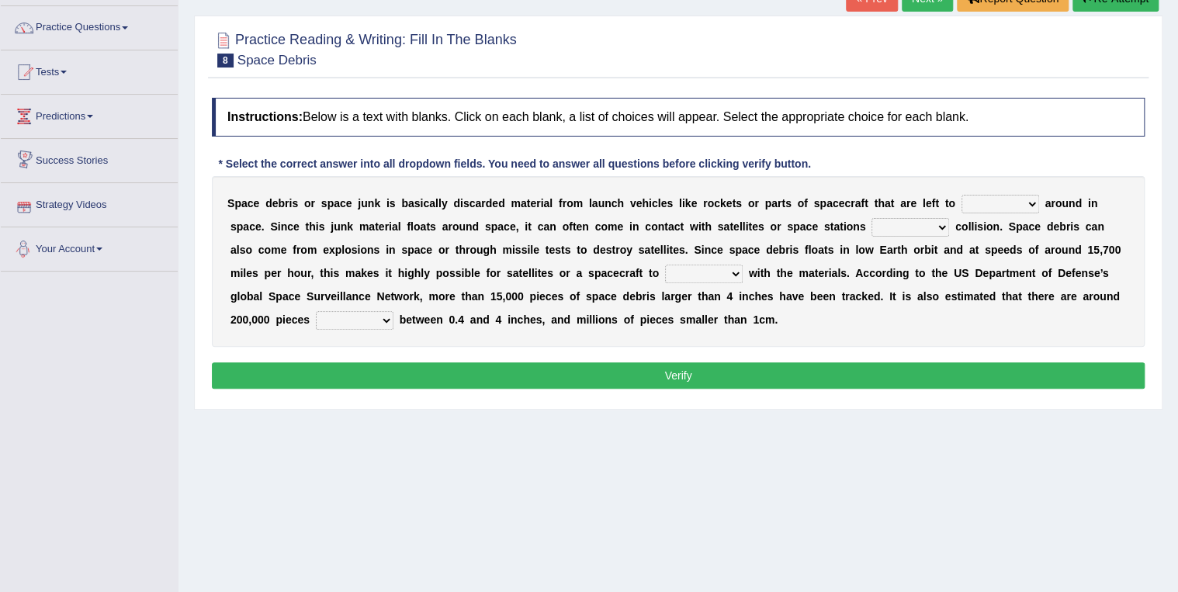
scroll to position [124, 0]
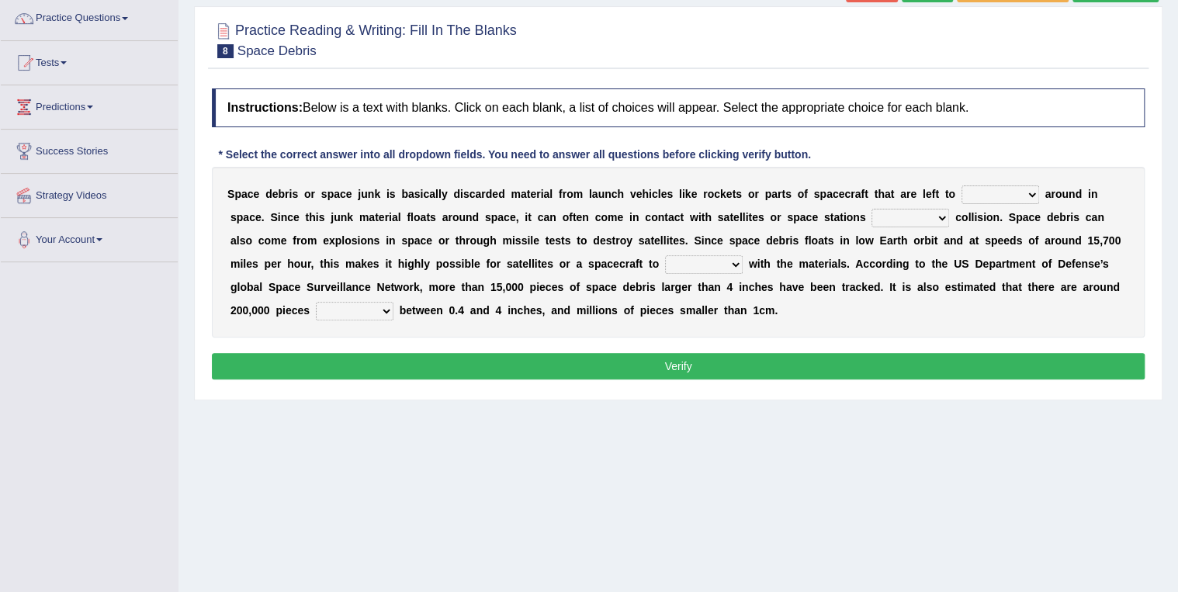
click at [986, 190] on select "twist center roam loll" at bounding box center [1000, 194] width 78 height 19
select select "roam"
click at [961, 185] on select "twist center roam loll" at bounding box center [1000, 194] width 78 height 19
click at [871, 214] on select "risks risk risked risking" at bounding box center [910, 218] width 78 height 19
select select "risks"
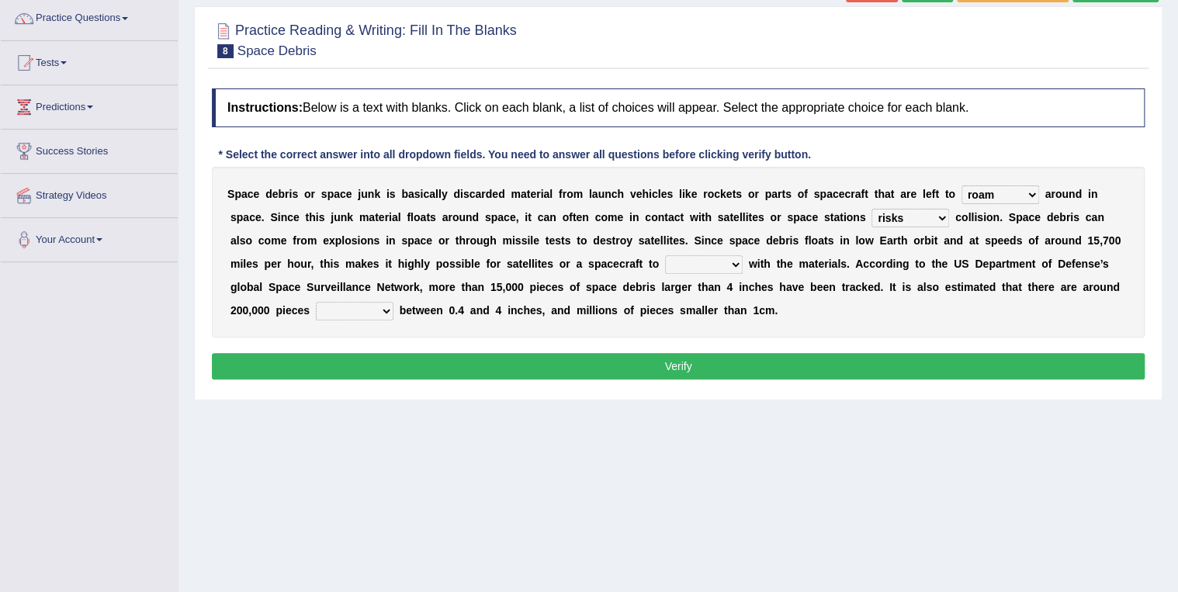
click at [871, 209] on select "risks risk risked risking" at bounding box center [910, 218] width 78 height 19
click at [665, 262] on select "collect collate collide collocate" at bounding box center [704, 264] width 78 height 19
select select "collide"
click at [665, 255] on select "collect collate collide collocate" at bounding box center [704, 264] width 78 height 19
click at [393, 302] on select "sized sizing size sizes" at bounding box center [355, 311] width 78 height 19
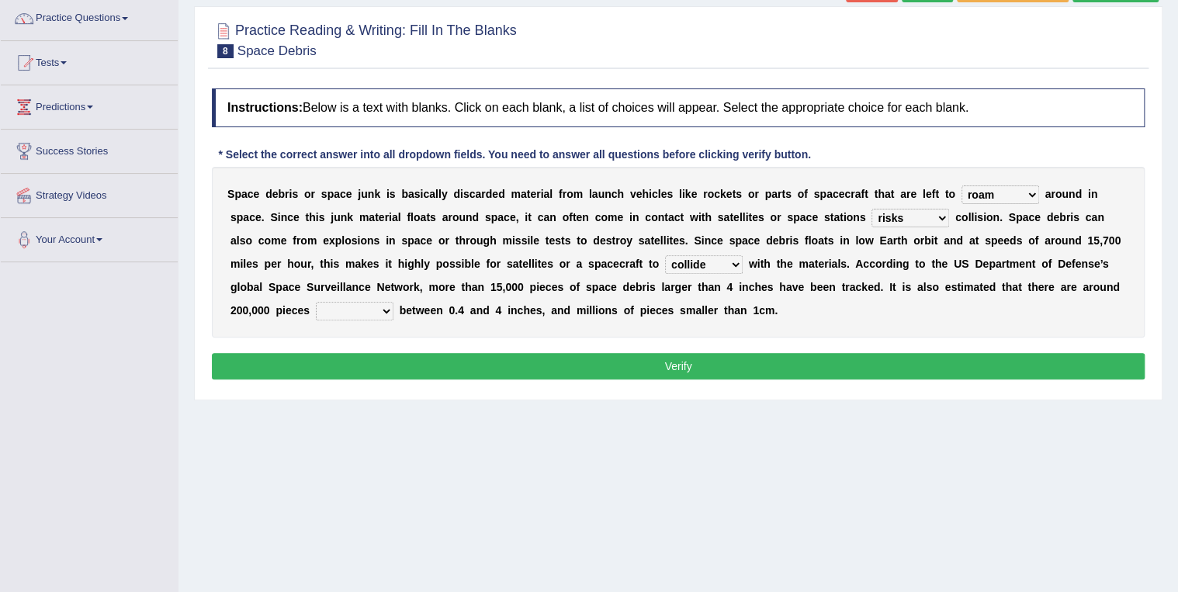
select select "sizes"
click at [393, 302] on select "sized sizing size sizes" at bounding box center [355, 311] width 78 height 19
click at [677, 363] on button "Verify" at bounding box center [678, 366] width 933 height 26
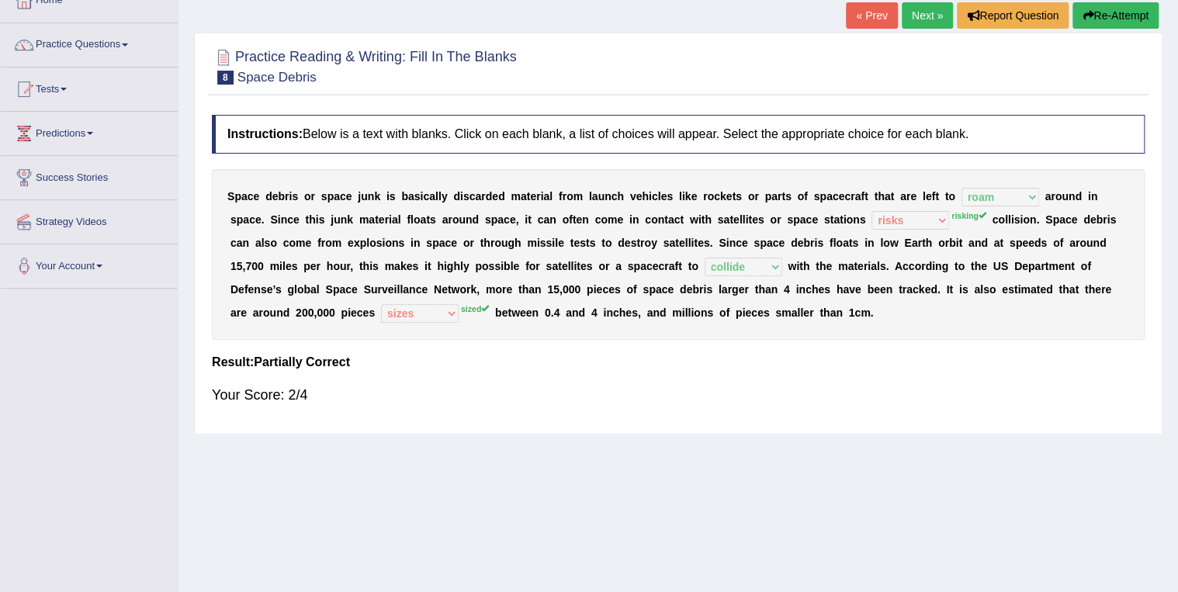
scroll to position [0, 0]
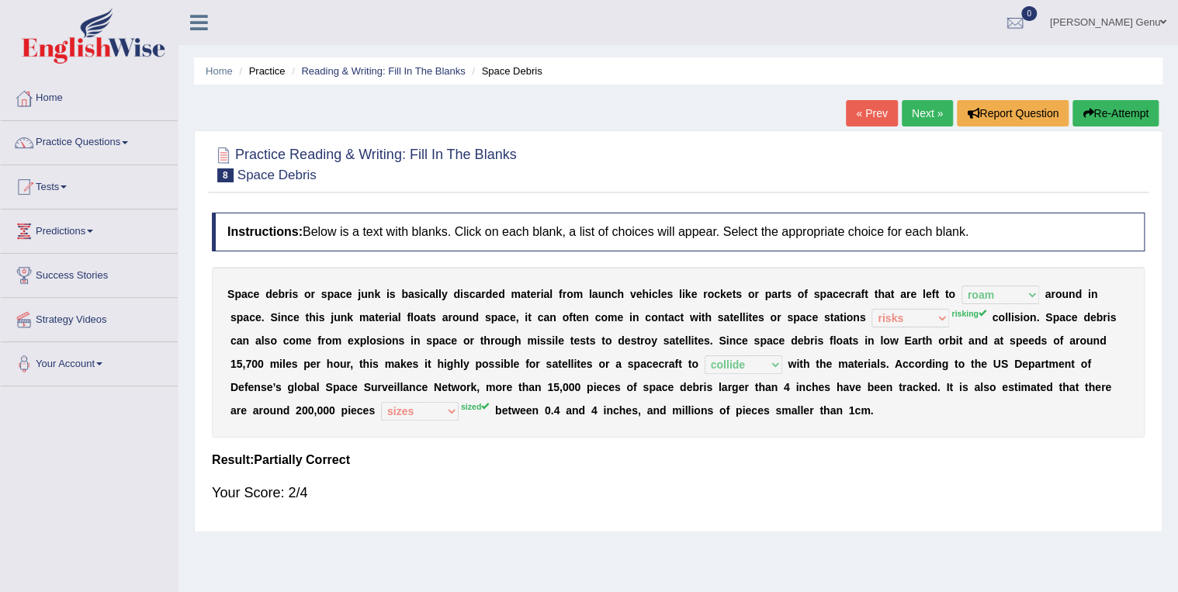
click at [916, 112] on link "Next »" at bounding box center [927, 113] width 51 height 26
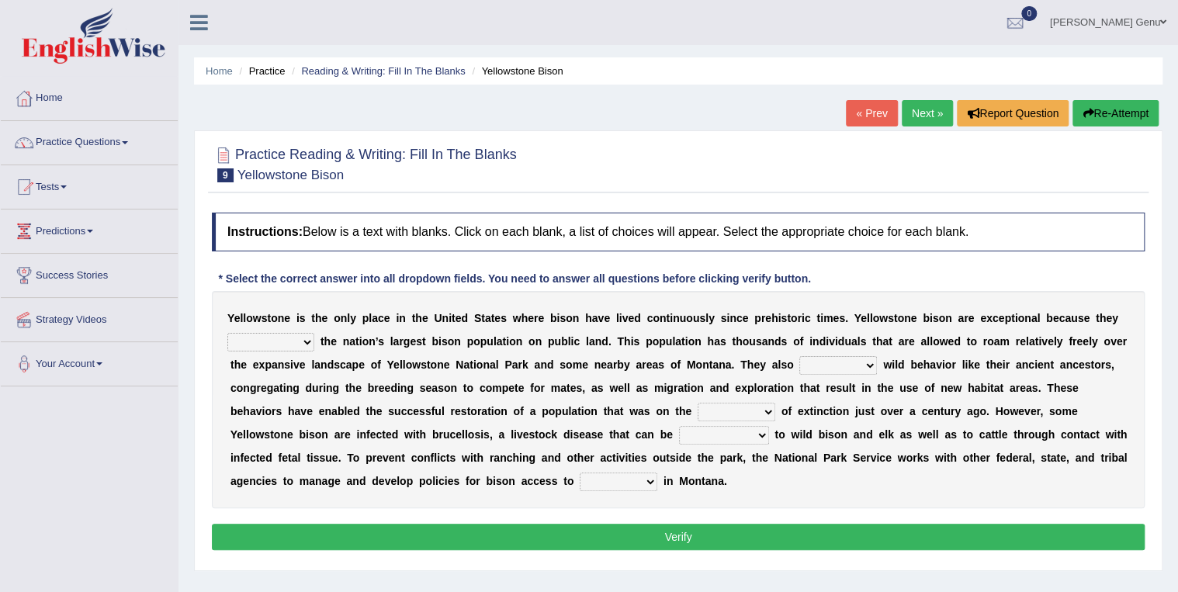
click at [301, 342] on select "congregate comprise consist compromise" at bounding box center [270, 342] width 87 height 19
select select "congregate"
click at [227, 333] on select "congregate comprise consist compromise" at bounding box center [270, 342] width 87 height 19
click at [815, 365] on select "exhibit disregard resist encourage" at bounding box center [838, 365] width 78 height 19
select select "exhibit"
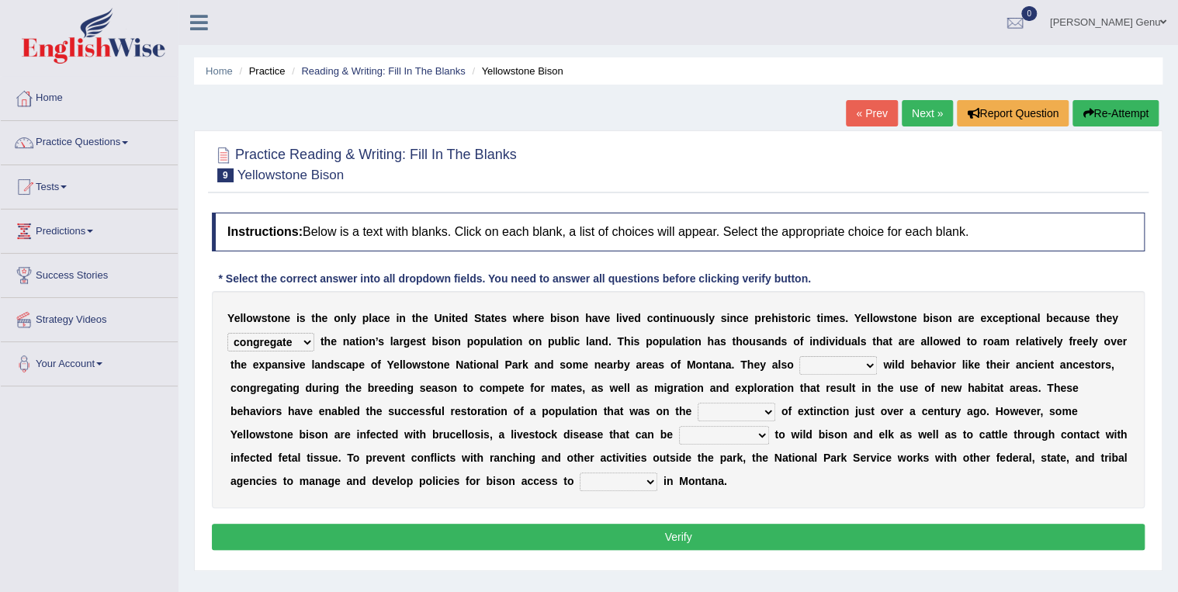
click at [799, 356] on select "exhibit disregard resist encourage" at bounding box center [838, 365] width 78 height 19
click at [698, 407] on select "brine brink danger brindle" at bounding box center [737, 412] width 78 height 19
select select "brink"
click at [698, 403] on select "brine brink danger brindle" at bounding box center [737, 412] width 78 height 19
click at [679, 431] on select "transplanted transported transgressed transmitted" at bounding box center [724, 435] width 90 height 19
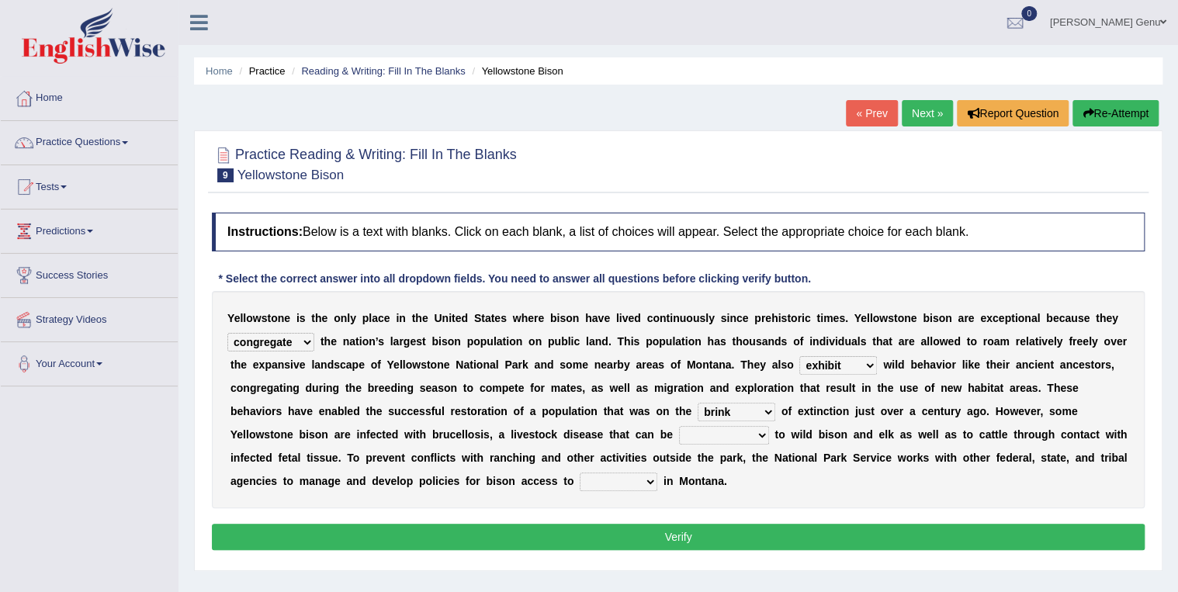
select select "transmitted"
click at [679, 426] on select "transplanted transported transgressed transmitted" at bounding box center [724, 435] width 90 height 19
click at [580, 480] on select "habitat habitat habitant food" at bounding box center [619, 482] width 78 height 19
select select "habitat"
click at [580, 473] on select "habitat habitat habitant food" at bounding box center [619, 482] width 78 height 19
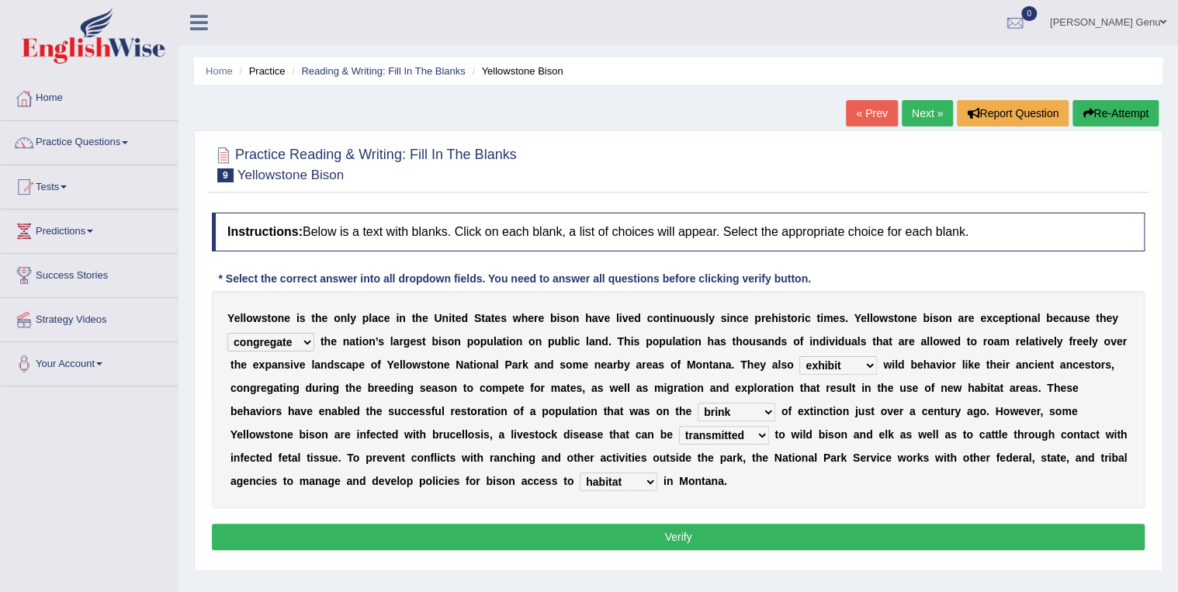
click at [680, 534] on button "Verify" at bounding box center [678, 537] width 933 height 26
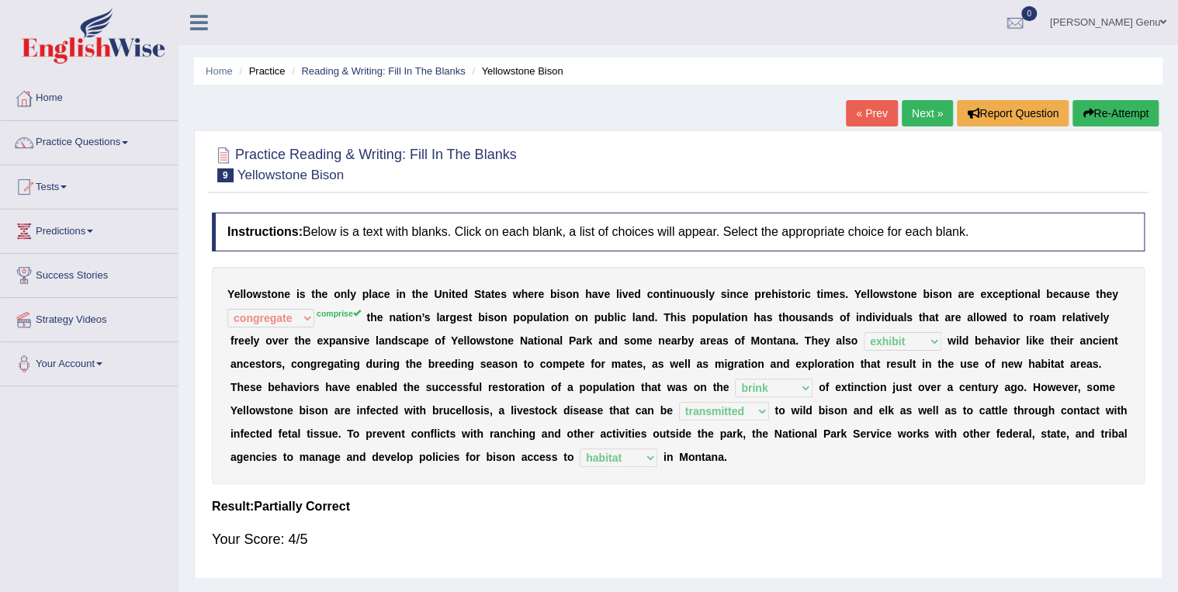
click at [916, 107] on link "Next »" at bounding box center [927, 113] width 51 height 26
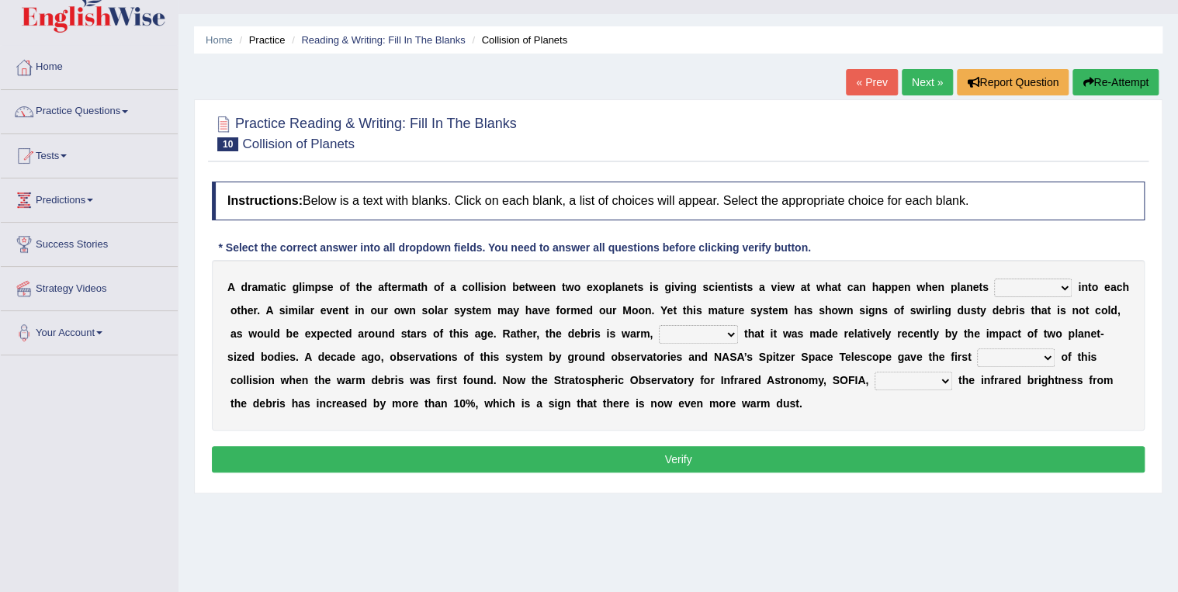
scroll to position [62, 0]
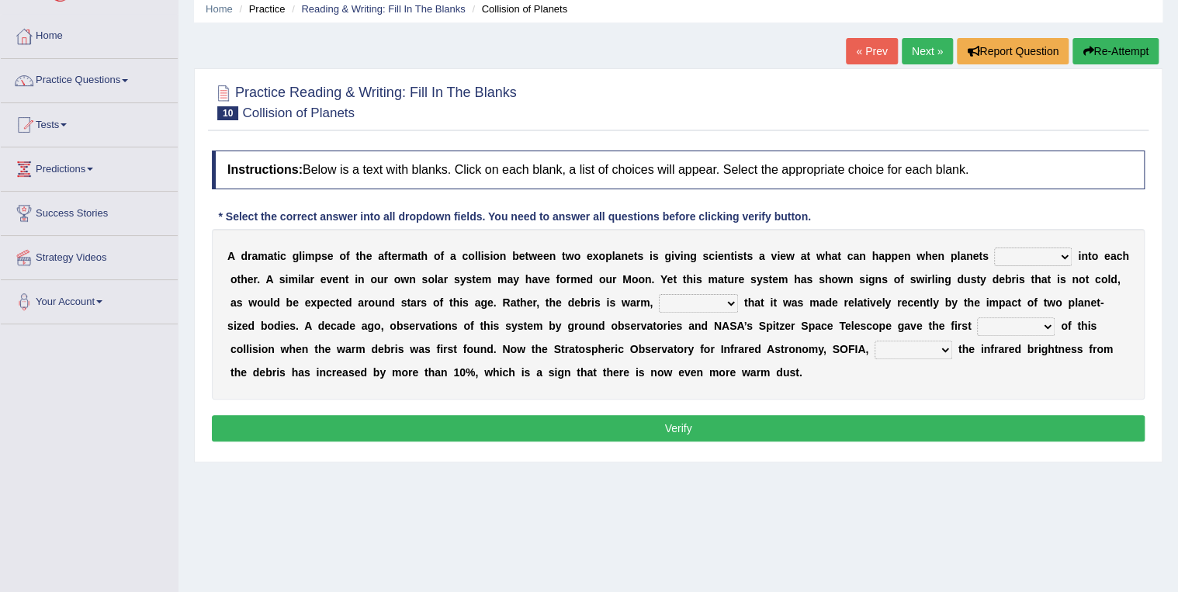
click at [1015, 256] on select "crash explore roam implode" at bounding box center [1033, 257] width 78 height 19
click at [994, 248] on select "crash explore roam implode" at bounding box center [1033, 257] width 78 height 19
click at [1018, 253] on select "crash explore roam implode" at bounding box center [1033, 257] width 78 height 19
select select "crash"
click at [994, 248] on select "crash explore roam implode" at bounding box center [1033, 257] width 78 height 19
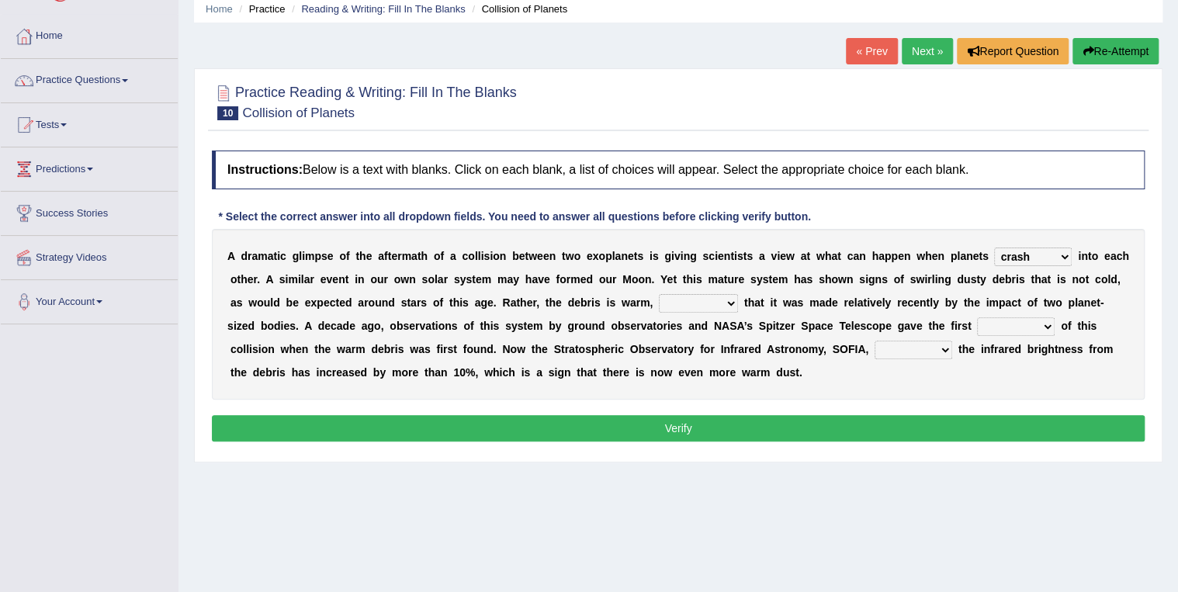
click at [659, 300] on select "reinforcing sentencing forging conducing" at bounding box center [698, 303] width 79 height 19
select select "reinforcing"
click at [659, 294] on select "reinforcing sentencing forging conducing" at bounding box center [698, 303] width 79 height 19
click at [977, 323] on select "pints faints hints taints" at bounding box center [1016, 326] width 78 height 19
select select "hints"
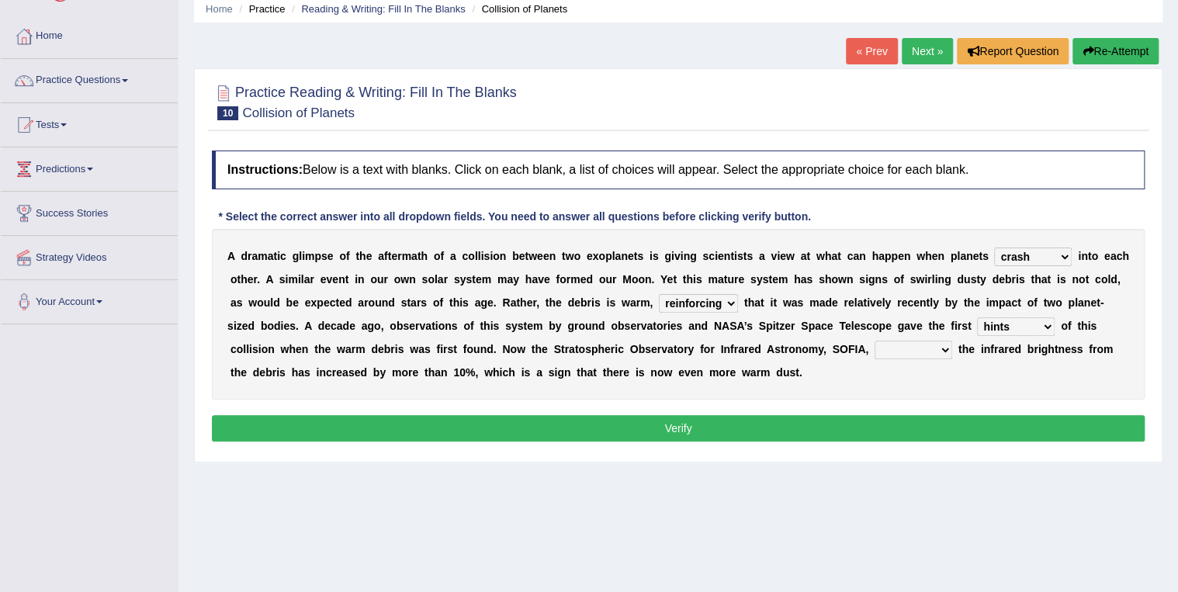
click at [977, 317] on select "pints faints hints taints" at bounding box center [1016, 326] width 78 height 19
click at [875, 348] on select "concealed revealed repealed unsealed" at bounding box center [914, 350] width 78 height 19
select select "revealed"
click at [875, 341] on select "concealed revealed repealed unsealed" at bounding box center [914, 350] width 78 height 19
click at [680, 418] on button "Verify" at bounding box center [678, 428] width 933 height 26
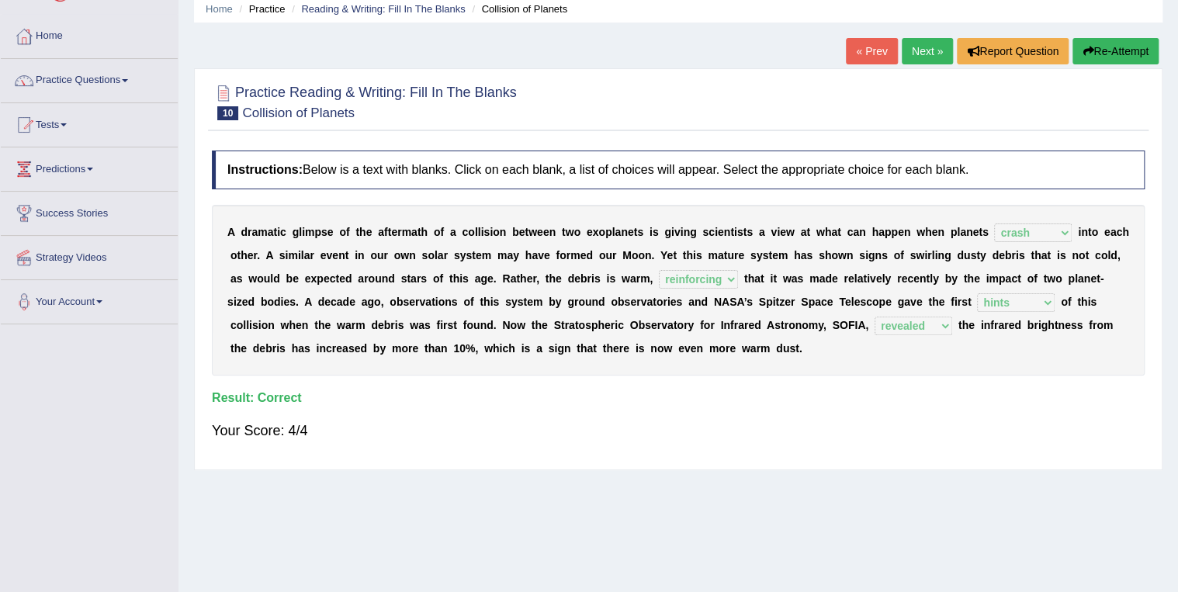
click at [925, 50] on link "Next »" at bounding box center [927, 51] width 51 height 26
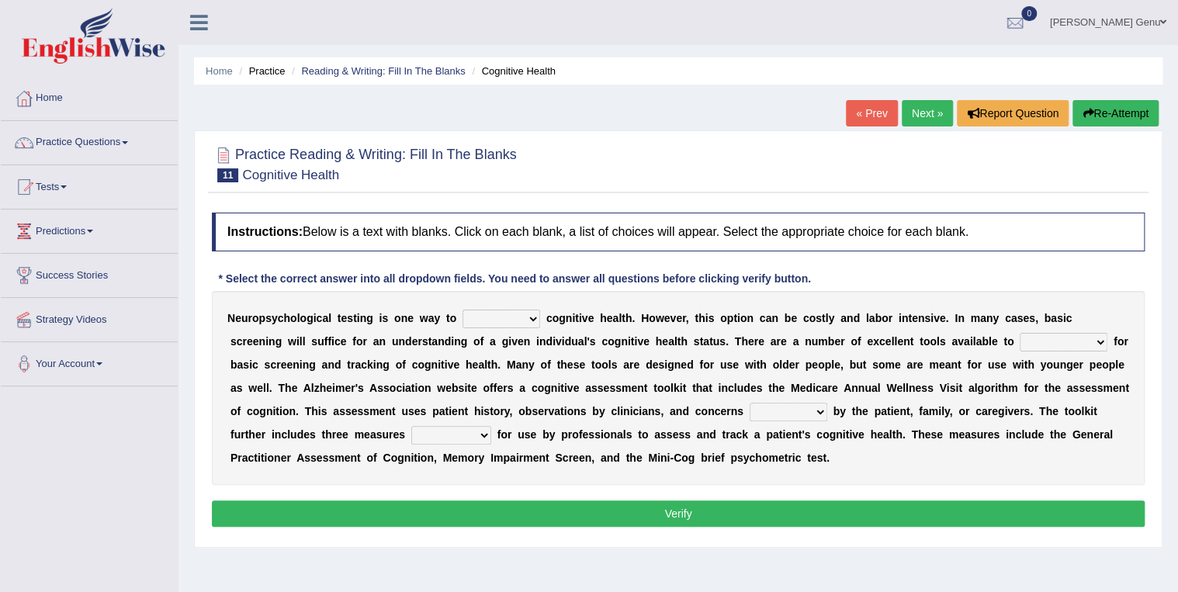
click at [518, 320] on select "obsess assess possess access" at bounding box center [502, 319] width 78 height 19
select select "access"
click at [463, 310] on select "obsess assess possess access" at bounding box center [502, 319] width 78 height 19
click at [1020, 341] on select "stationers practitioners petitioners questioners" at bounding box center [1064, 342] width 88 height 19
select select "practitioners"
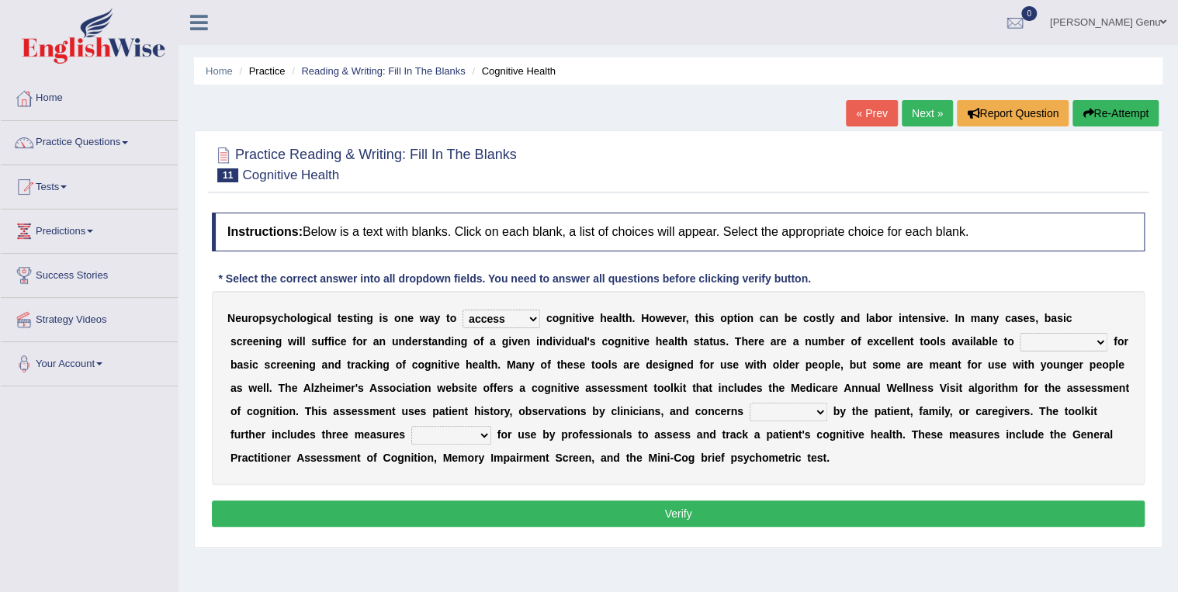
click at [1020, 333] on select "stationers practitioners petitioners questioners" at bounding box center [1064, 342] width 88 height 19
click at [750, 413] on select "raised rising arising praised" at bounding box center [789, 412] width 78 height 19
select select "raised"
click at [750, 403] on select "raised rising arising praised" at bounding box center [789, 412] width 78 height 19
click at [411, 430] on select "validated intimidated dilapidated antedated" at bounding box center [451, 435] width 80 height 19
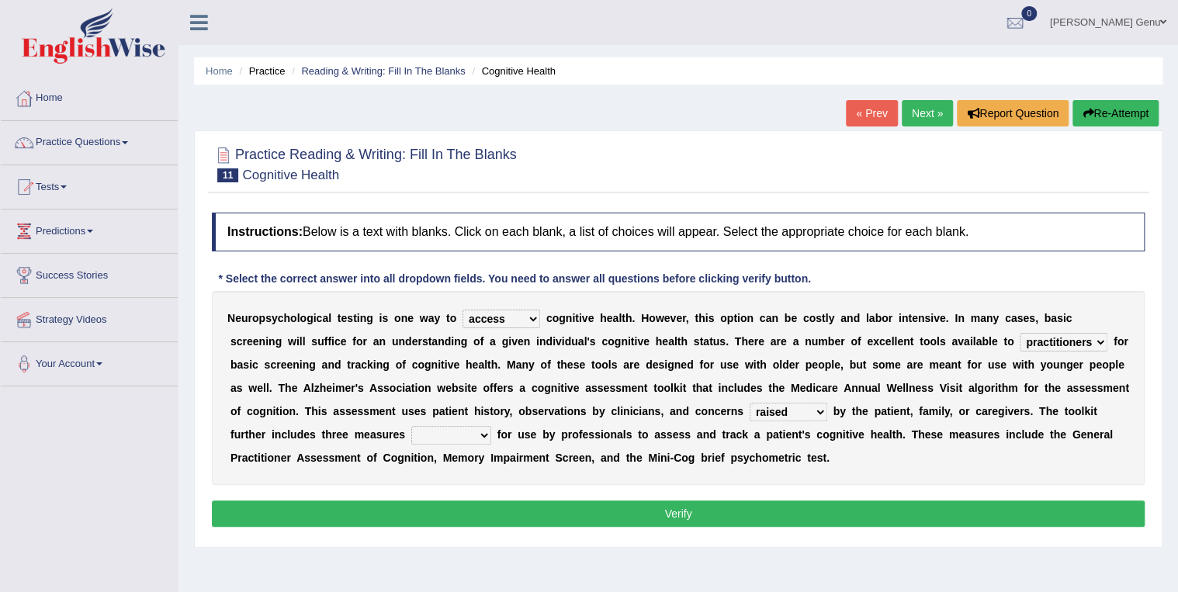
select select "validated"
click at [411, 426] on select "validated intimidated dilapidated antedated" at bounding box center [451, 435] width 80 height 19
click at [674, 514] on button "Verify" at bounding box center [678, 514] width 933 height 26
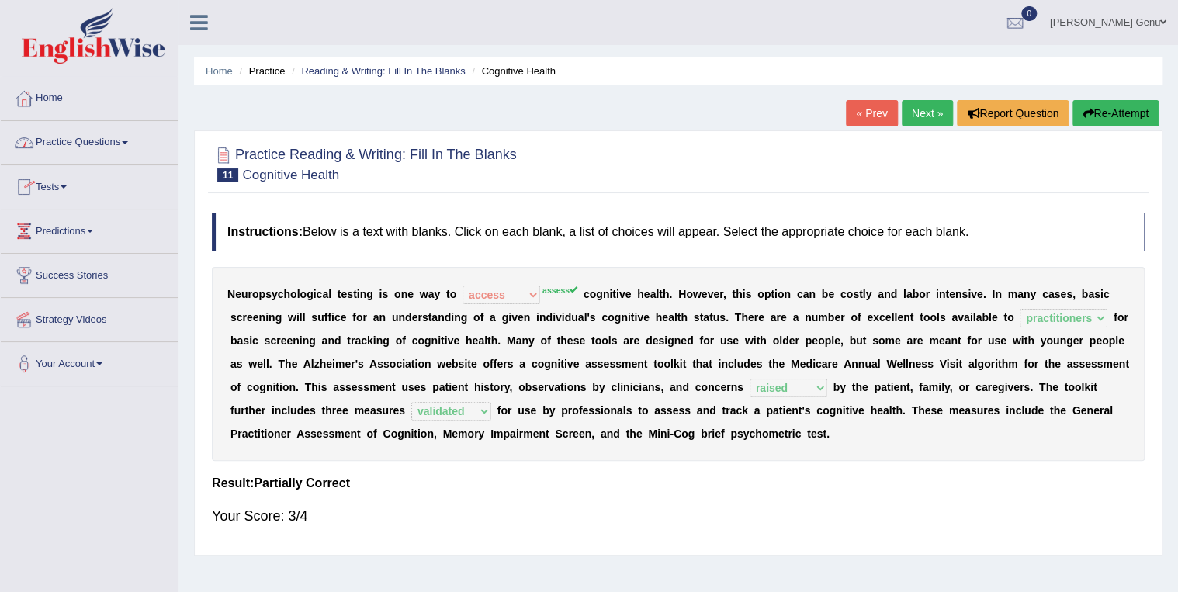
click at [128, 141] on span at bounding box center [125, 142] width 6 height 3
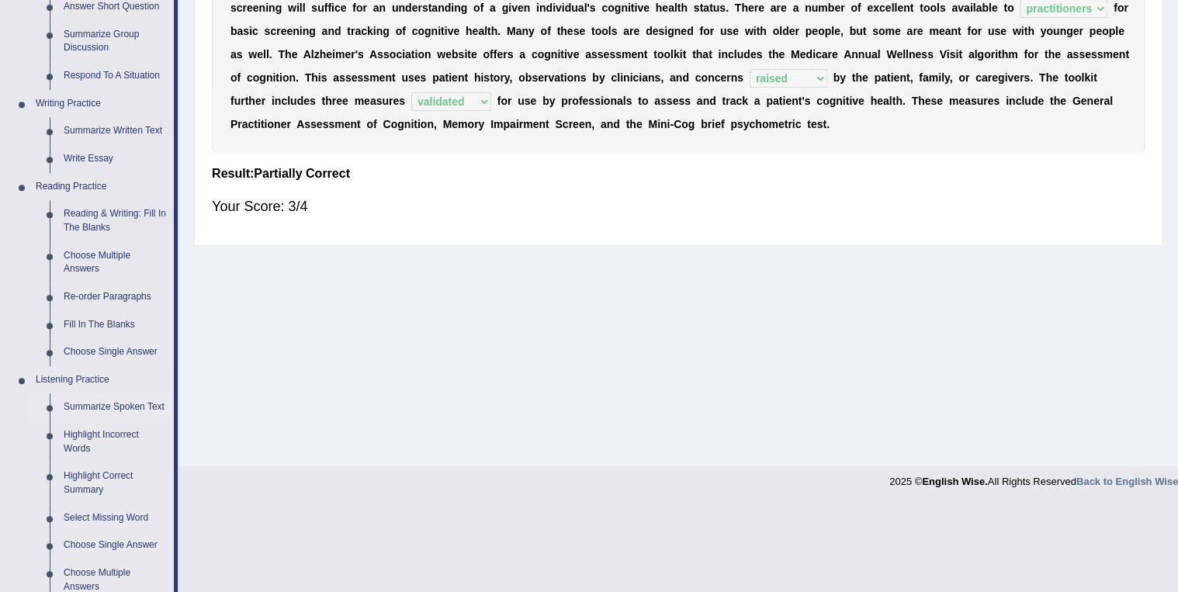
scroll to position [310, 0]
click at [89, 407] on link "Summarize Spoken Text" at bounding box center [115, 407] width 117 height 28
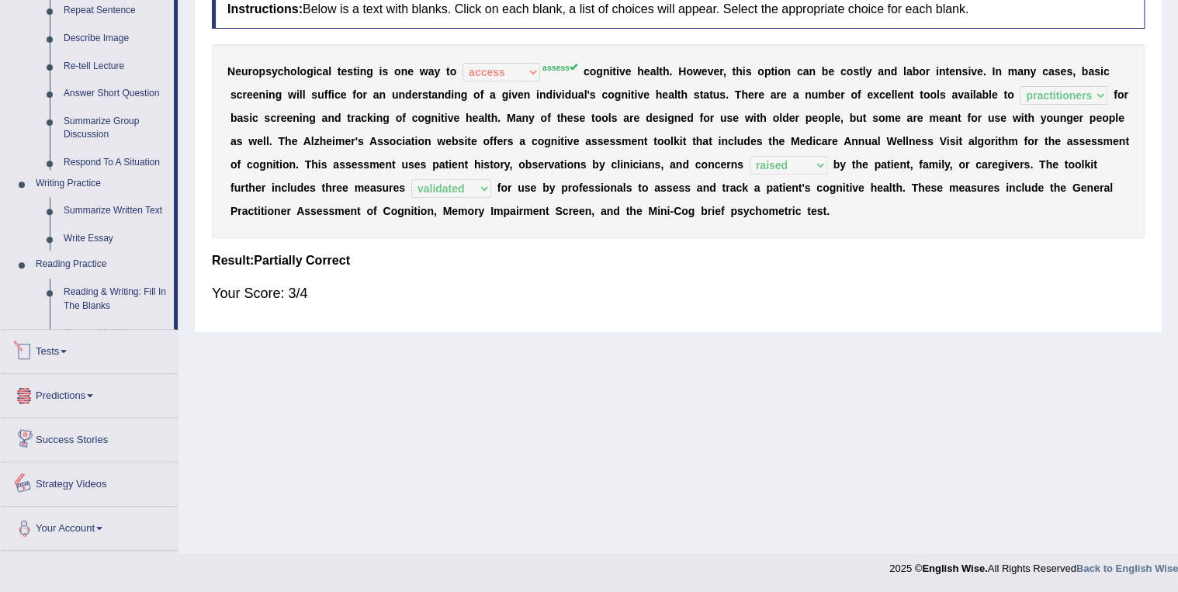
scroll to position [622, 0]
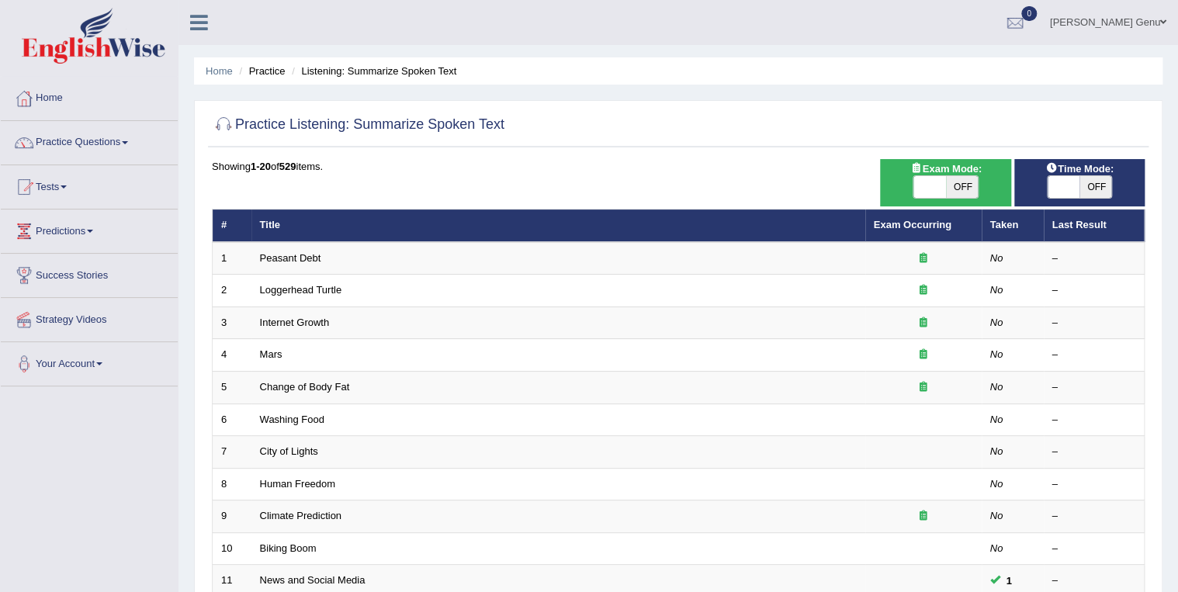
click at [57, 95] on link "Home" at bounding box center [89, 96] width 177 height 39
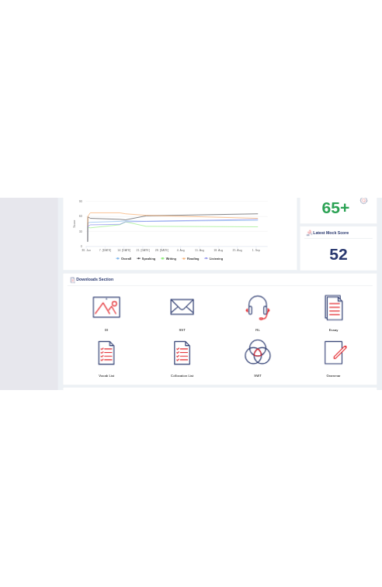
scroll to position [621, 0]
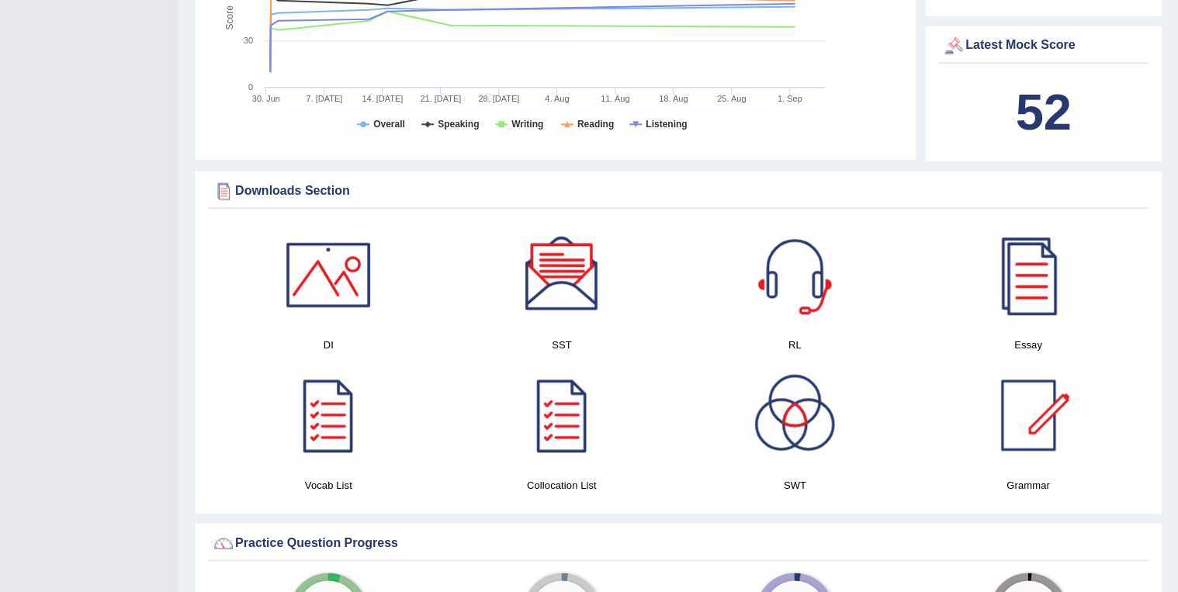
click at [568, 288] on div at bounding box center [562, 274] width 109 height 109
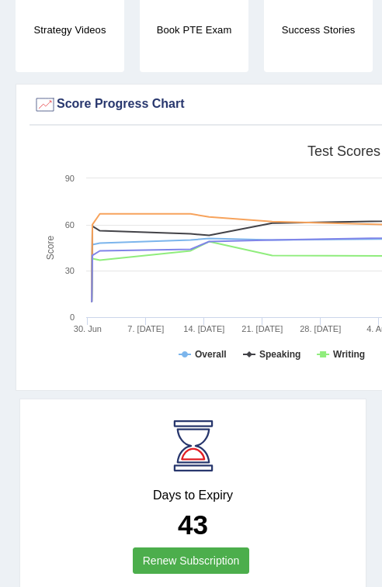
drag, startPoint x: 111, startPoint y: 98, endPoint x: 114, endPoint y: 118, distance: 20.4
click at [114, 118] on div "Mock Tests Score Progress Chart" at bounding box center [343, 108] width 629 height 33
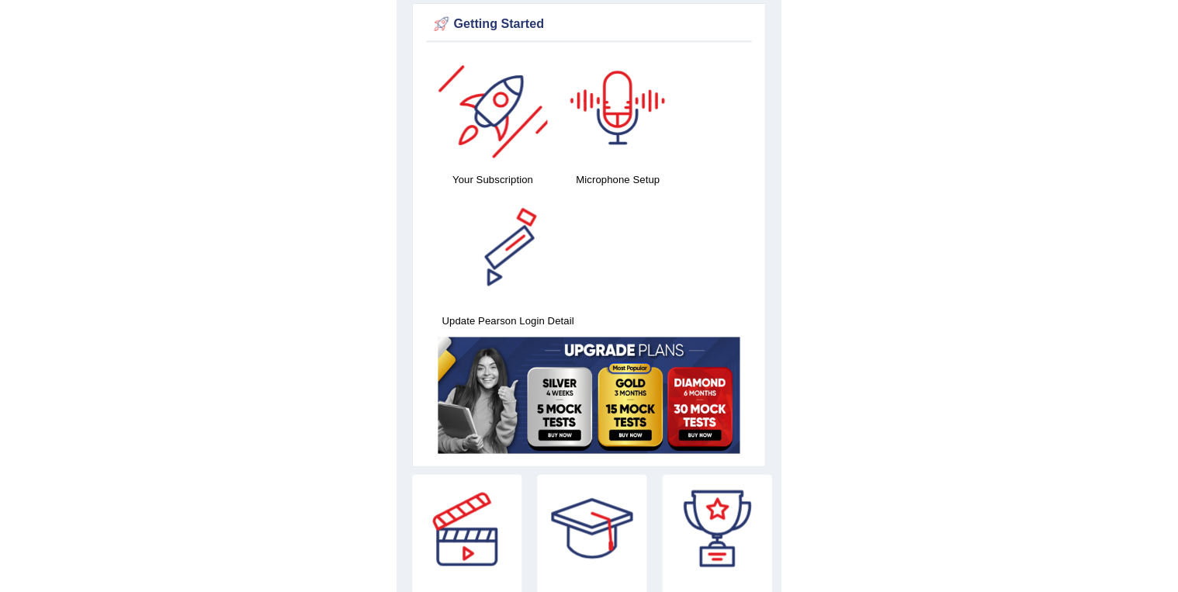
scroll to position [0, 0]
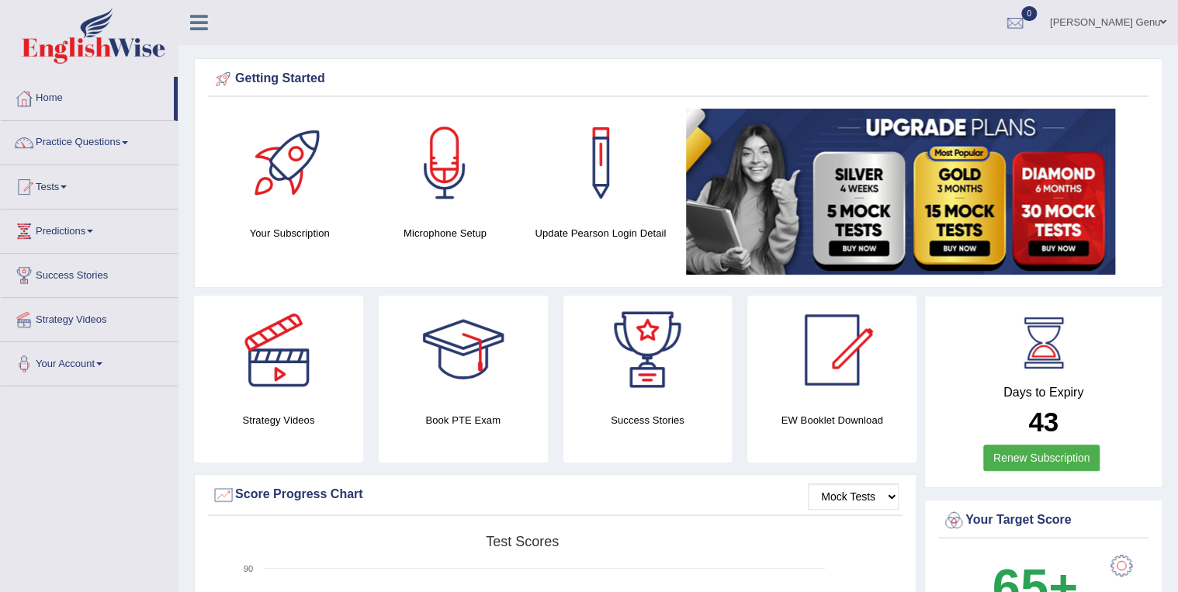
click at [128, 141] on span at bounding box center [125, 142] width 6 height 3
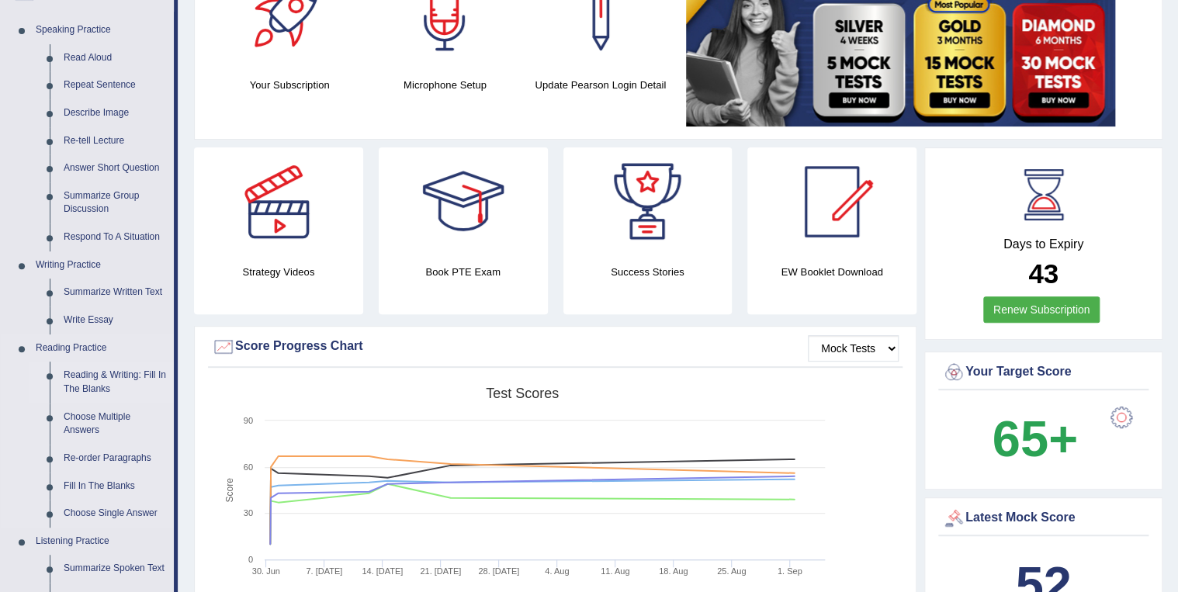
scroll to position [186, 0]
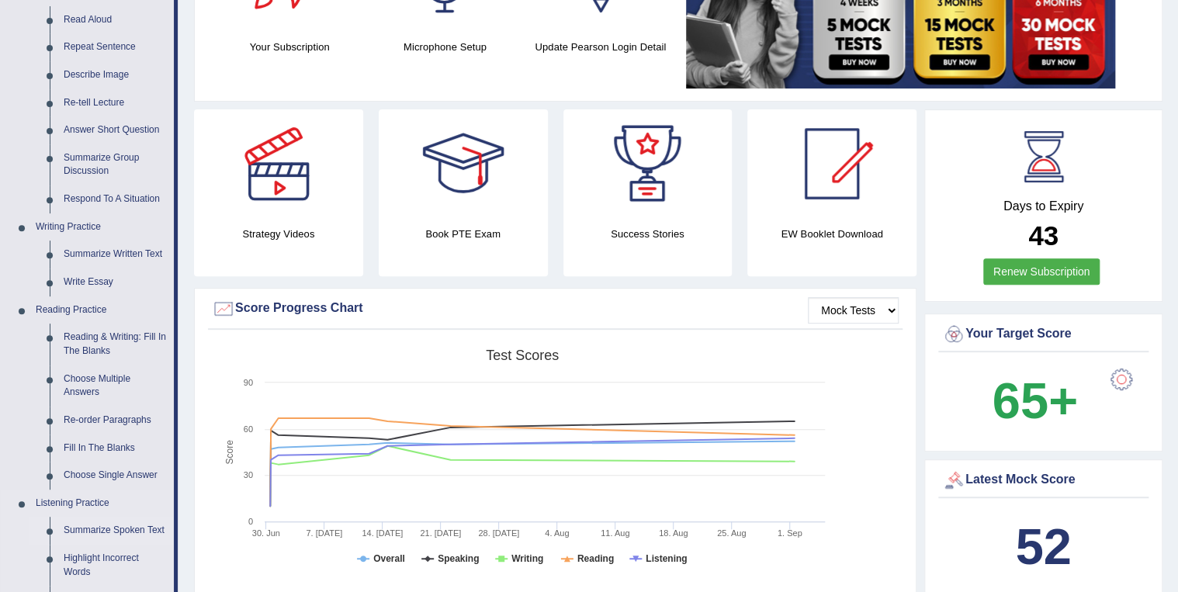
click at [106, 528] on link "Summarize Spoken Text" at bounding box center [115, 531] width 117 height 28
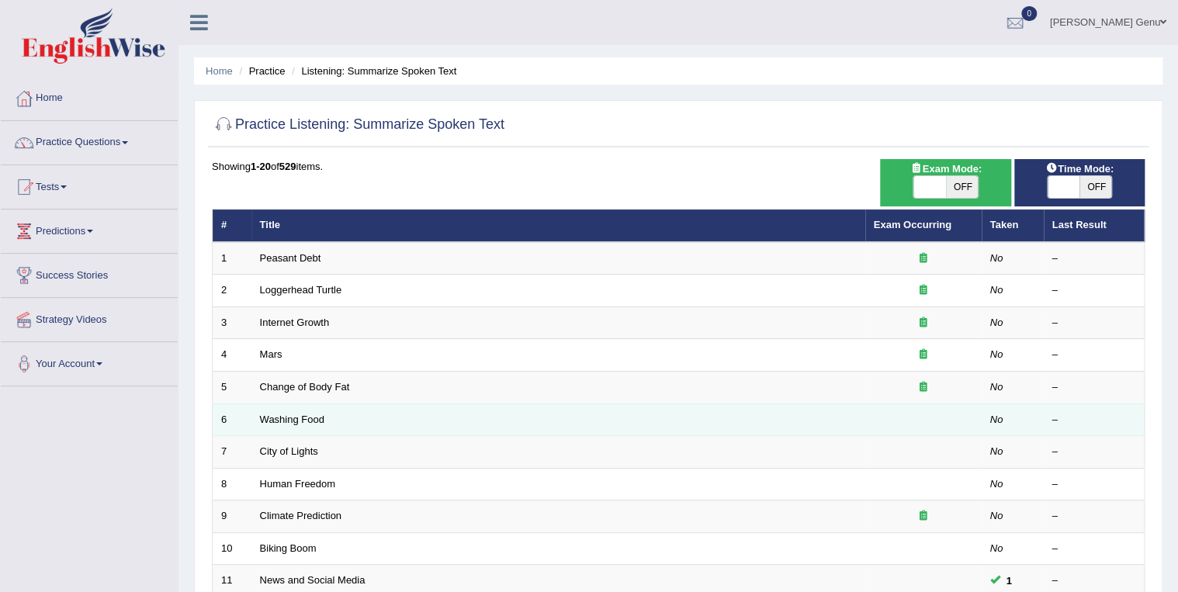
click at [366, 417] on td "Washing Food" at bounding box center [558, 420] width 614 height 33
click at [304, 421] on link "Washing Food" at bounding box center [292, 420] width 64 height 12
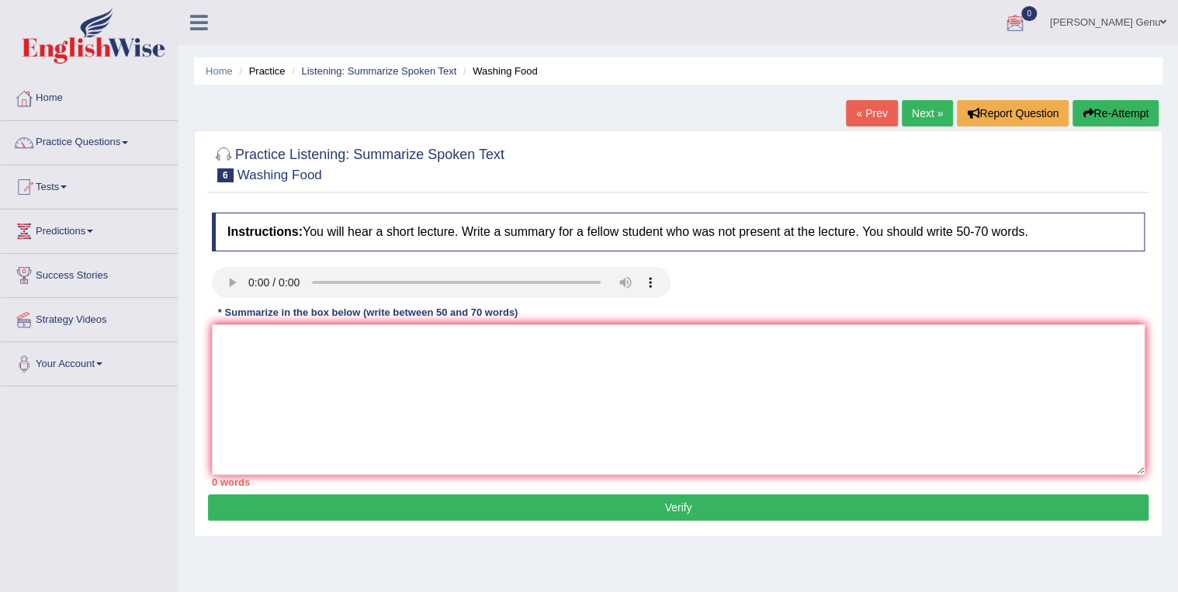
click at [636, 257] on div "Instructions: You will hear a short lecture. Write a summary for a fellow stude…" at bounding box center [678, 349] width 941 height 289
click at [216, 344] on textarea at bounding box center [678, 399] width 933 height 151
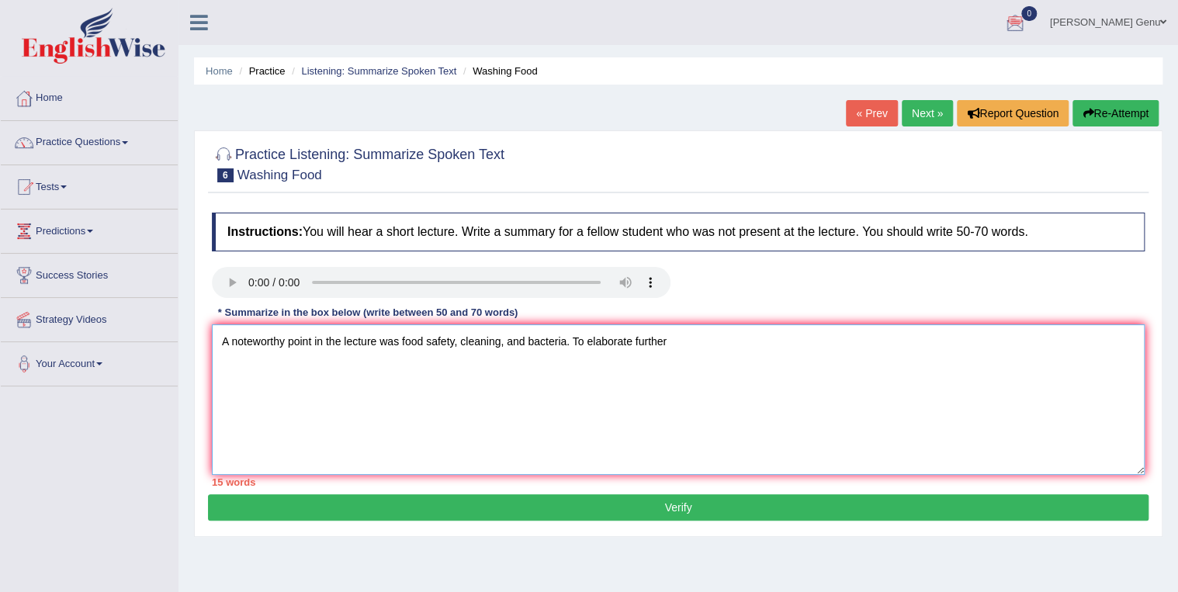
click at [284, 342] on textarea "A noteworthy point in the lecture was food safety, cleaning, and bacteria. To e…" at bounding box center [678, 399] width 933 height 151
click at [310, 340] on textarea "A noteworthy point in the lecture was food safety, cleaning, and bacteria. To e…" at bounding box center [678, 399] width 933 height 151
click at [313, 342] on textarea "A noteworthy point in the lecture was food safety, cleaning, and bacteria. To e…" at bounding box center [678, 399] width 933 height 151
click at [717, 344] on textarea "A noteworthy point revealed in the lecture was food safety, cleaning, and bacte…" at bounding box center [678, 399] width 933 height 151
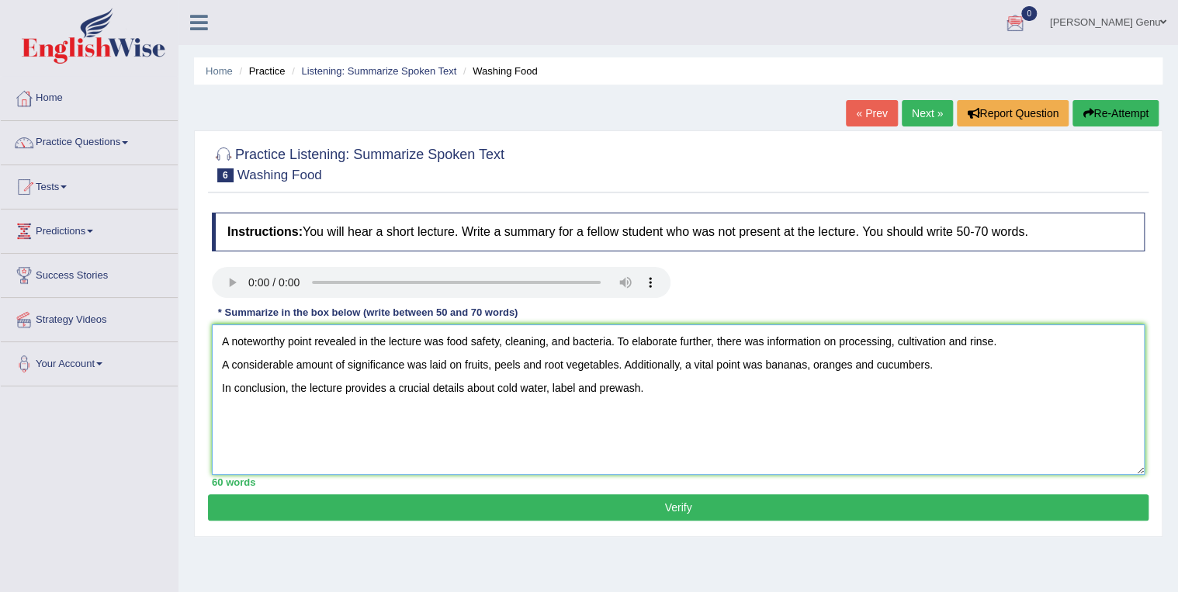
type textarea "A noteworthy point revealed in the lecture was food safety, cleaning, and bacte…"
click at [675, 508] on button "Verify" at bounding box center [678, 507] width 941 height 26
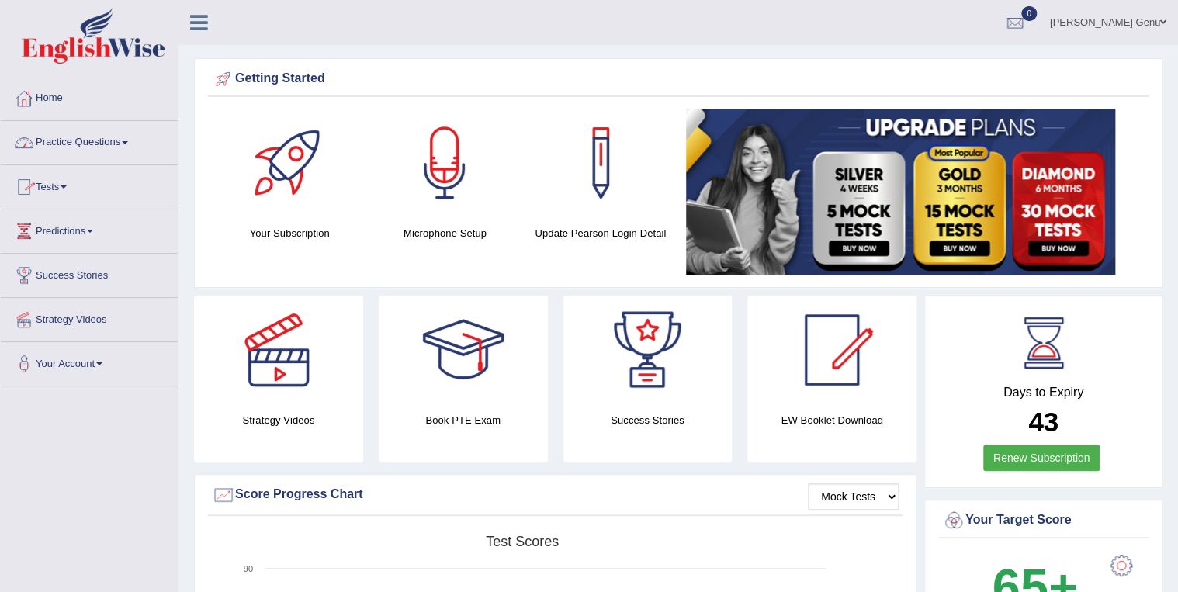
click at [125, 140] on link "Practice Questions" at bounding box center [89, 140] width 177 height 39
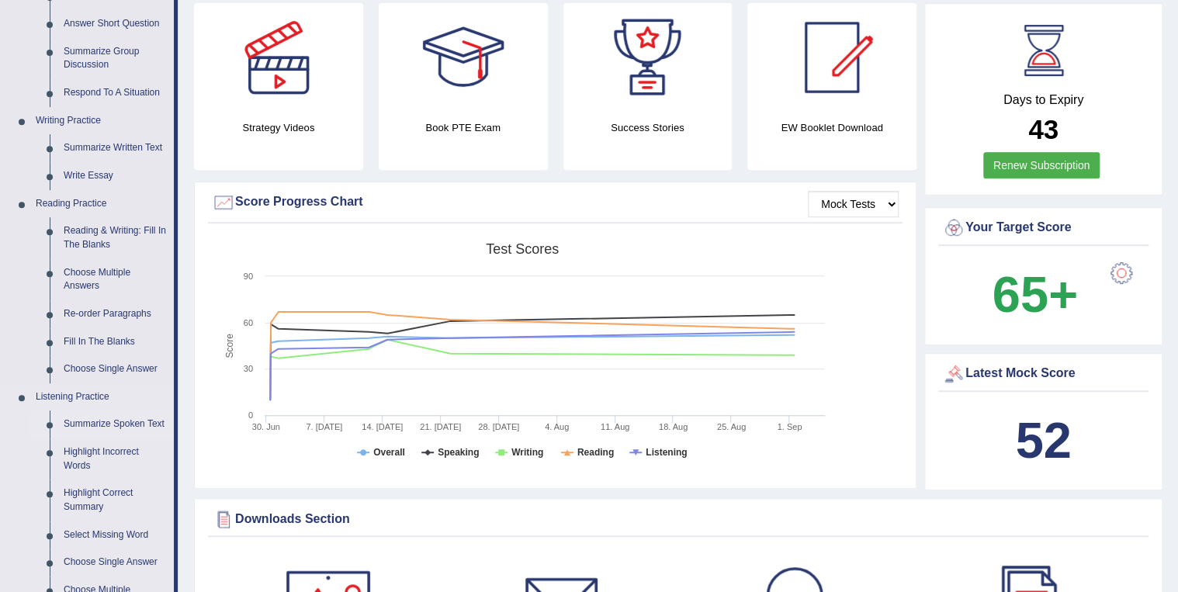
scroll to position [310, 0]
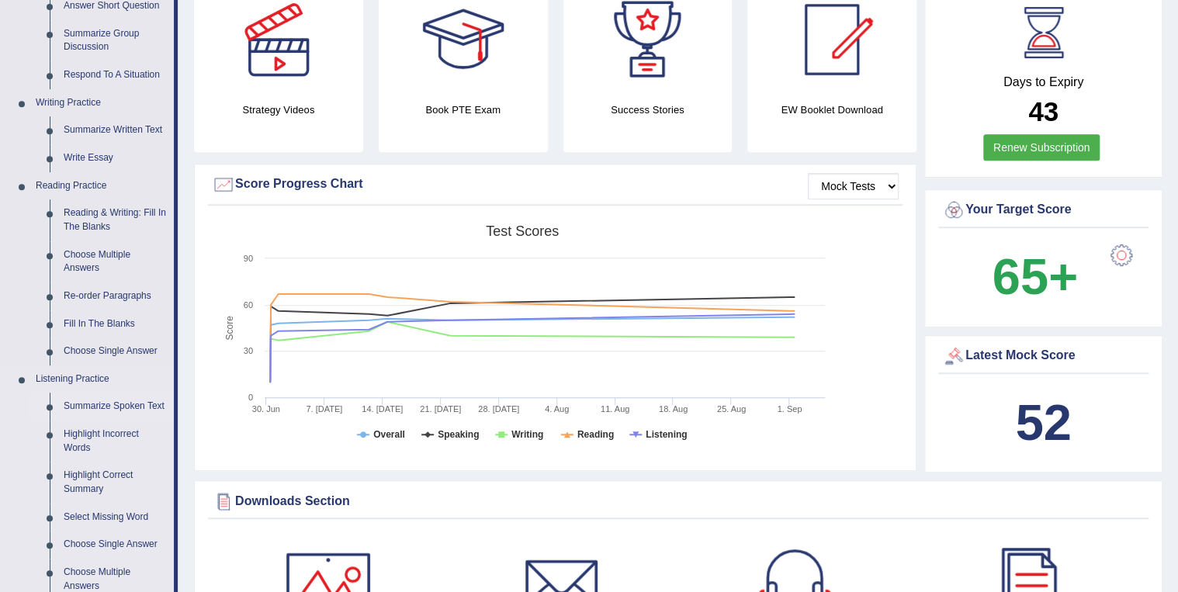
click at [110, 409] on link "Summarize Spoken Text" at bounding box center [115, 407] width 117 height 28
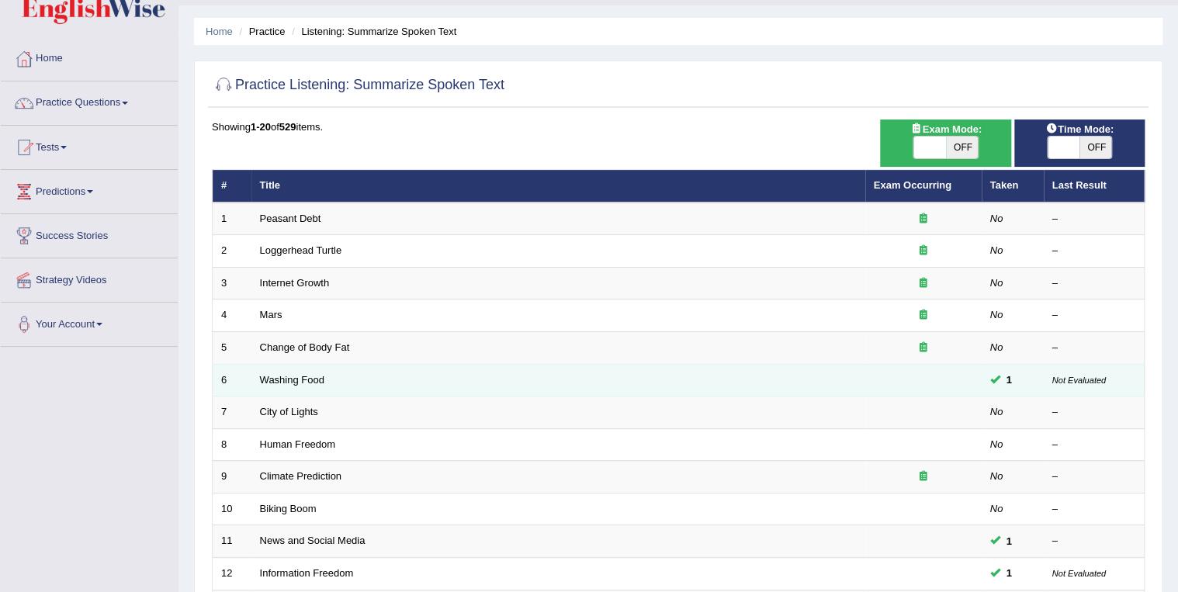
scroll to position [62, 0]
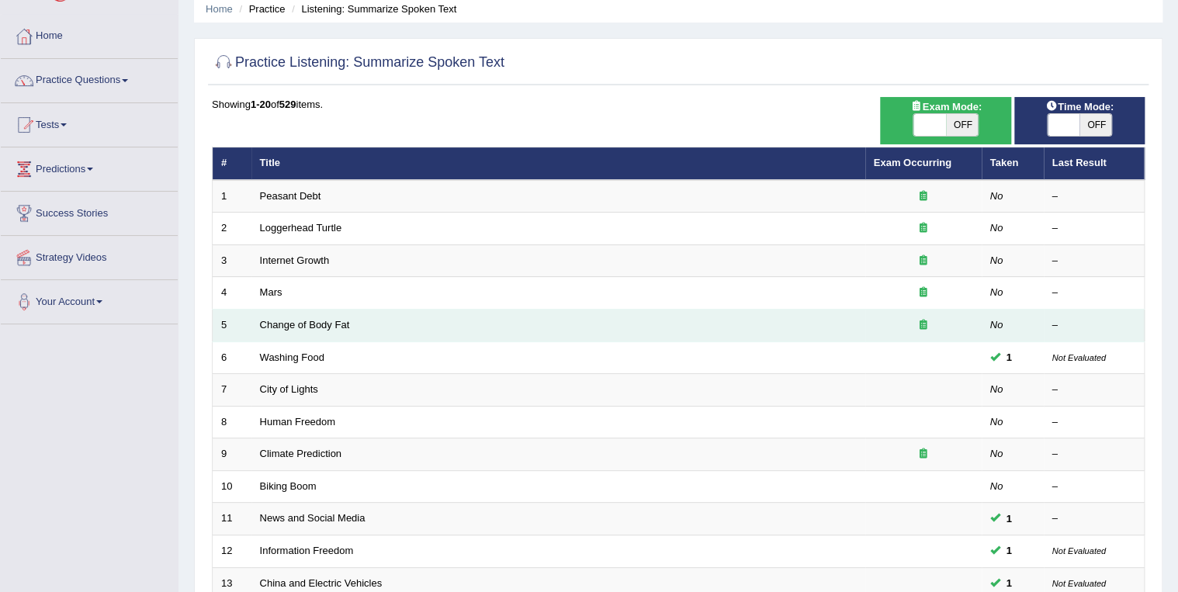
click at [921, 324] on icon at bounding box center [924, 325] width 8 height 10
click at [294, 326] on link "Change of Body Fat" at bounding box center [305, 325] width 90 height 12
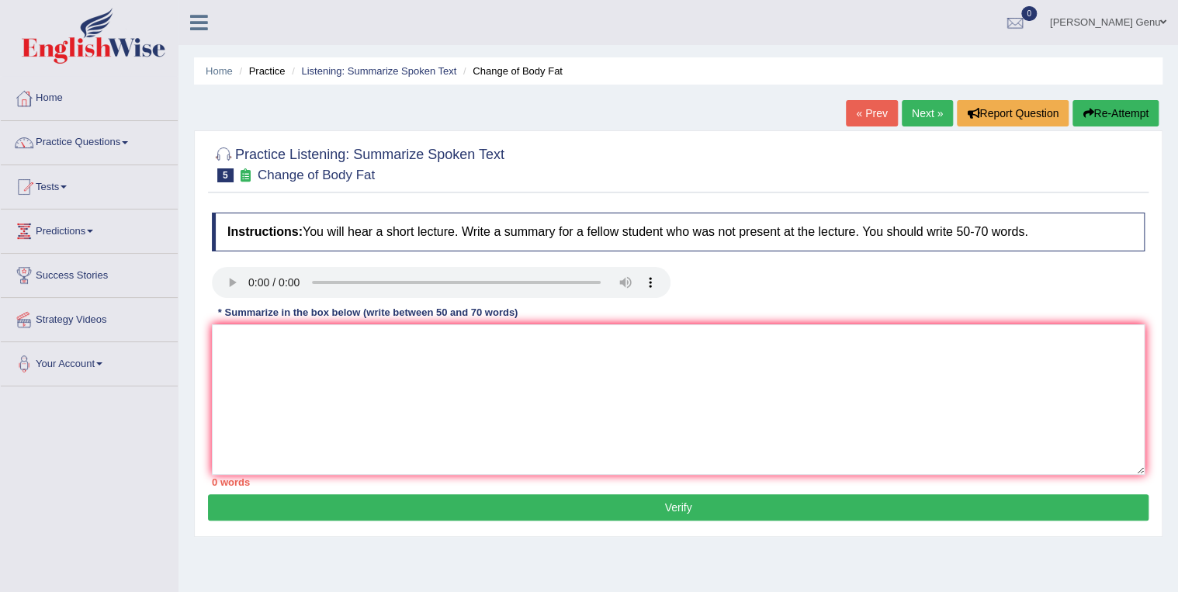
click at [128, 141] on span at bounding box center [125, 142] width 6 height 3
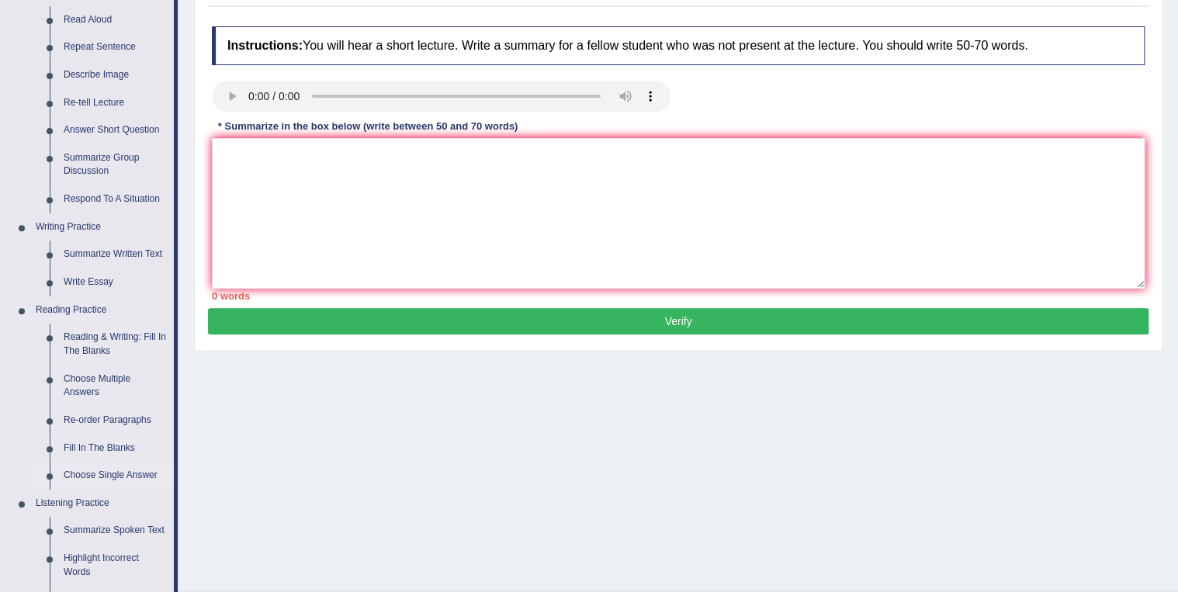
scroll to position [248, 0]
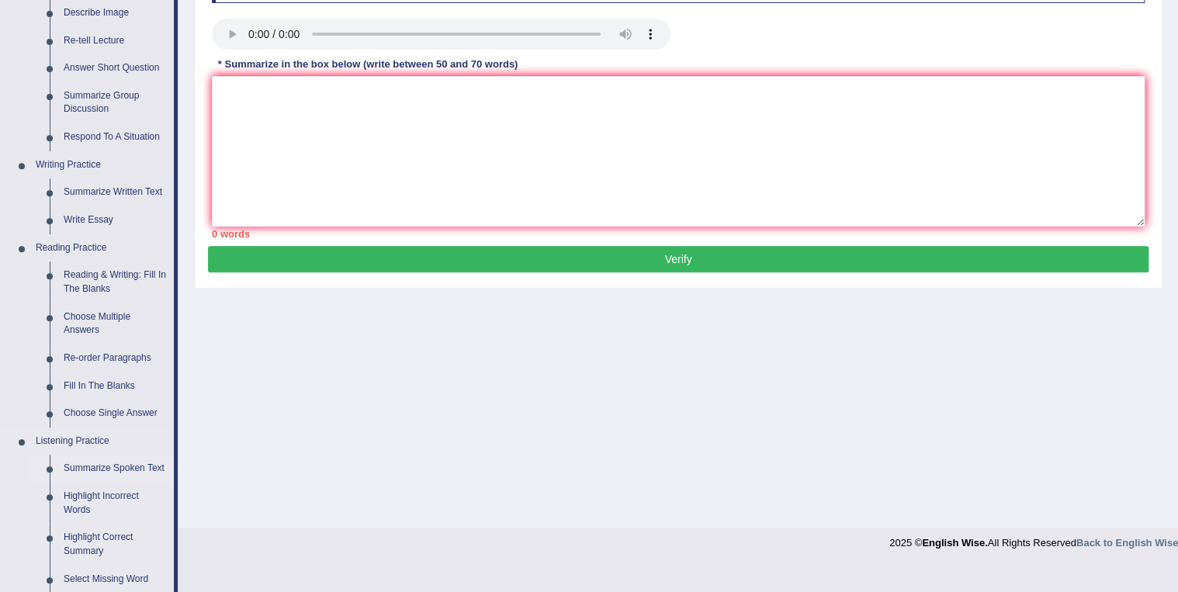
click at [102, 466] on link "Summarize Spoken Text" at bounding box center [115, 469] width 117 height 28
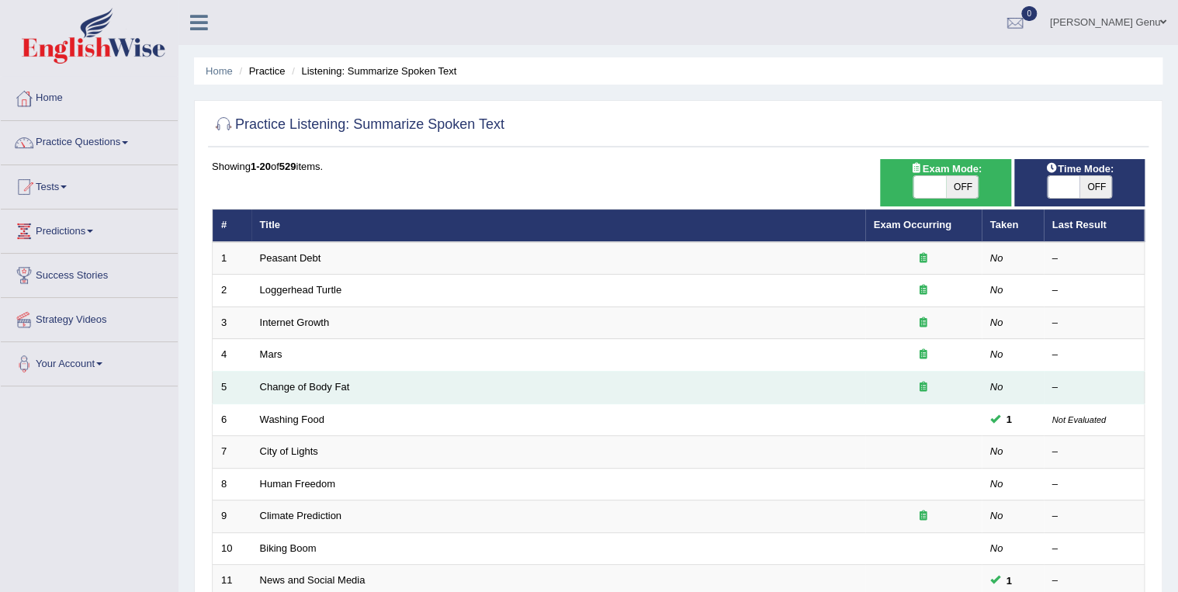
click at [924, 385] on icon at bounding box center [924, 387] width 8 height 10
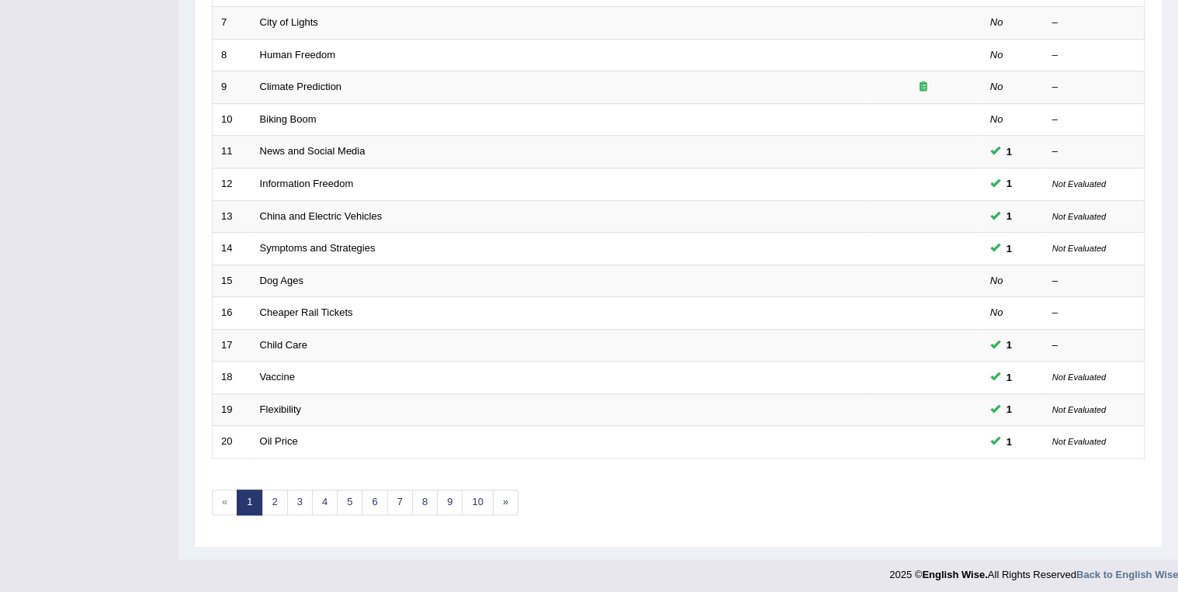
scroll to position [431, 0]
click at [275, 494] on link "2" at bounding box center [275, 501] width 26 height 26
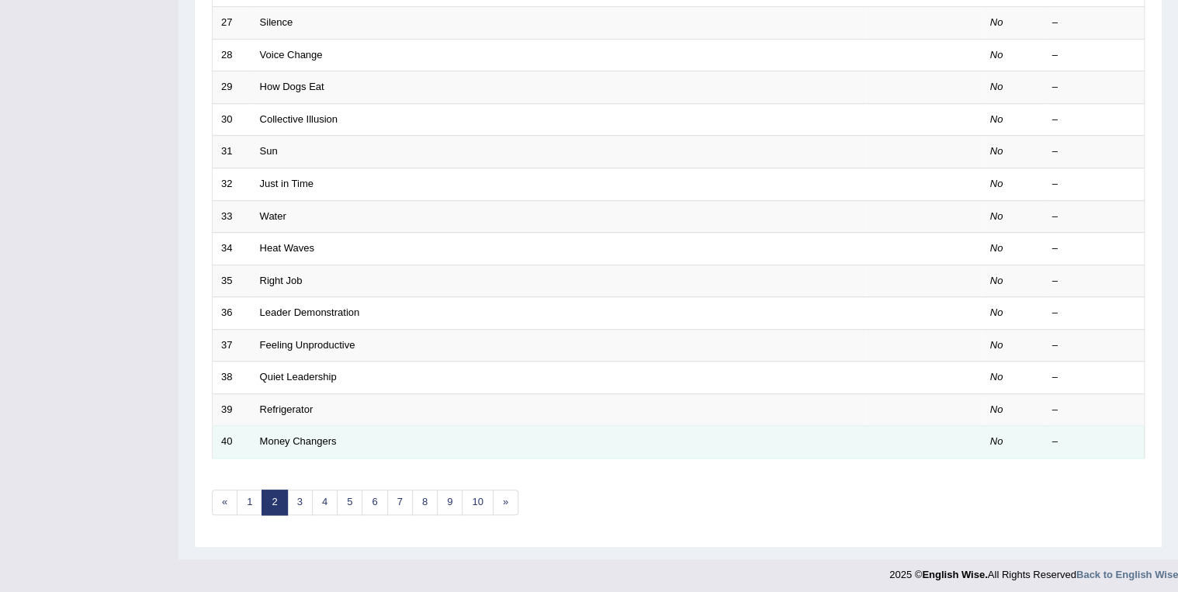
scroll to position [431, 0]
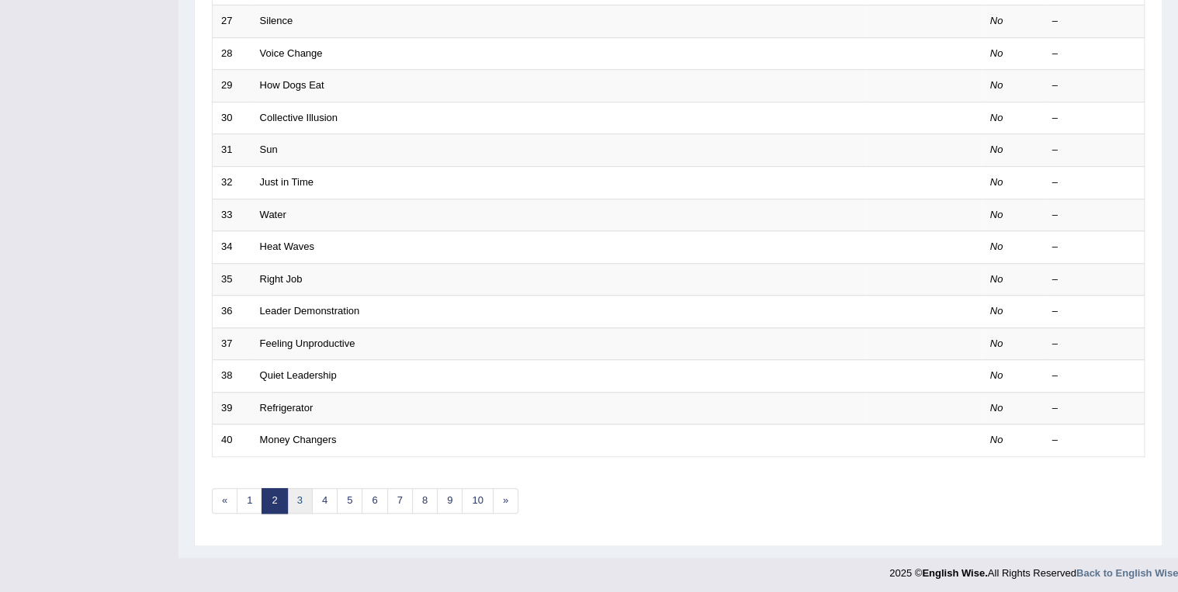
click at [301, 499] on link "3" at bounding box center [300, 501] width 26 height 26
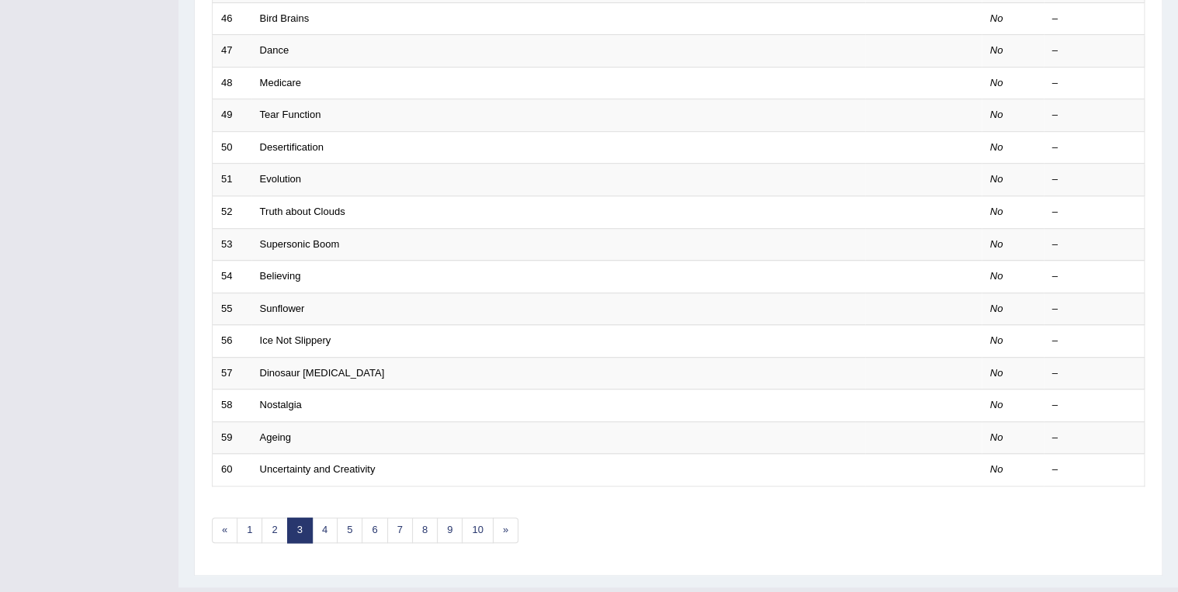
scroll to position [431, 0]
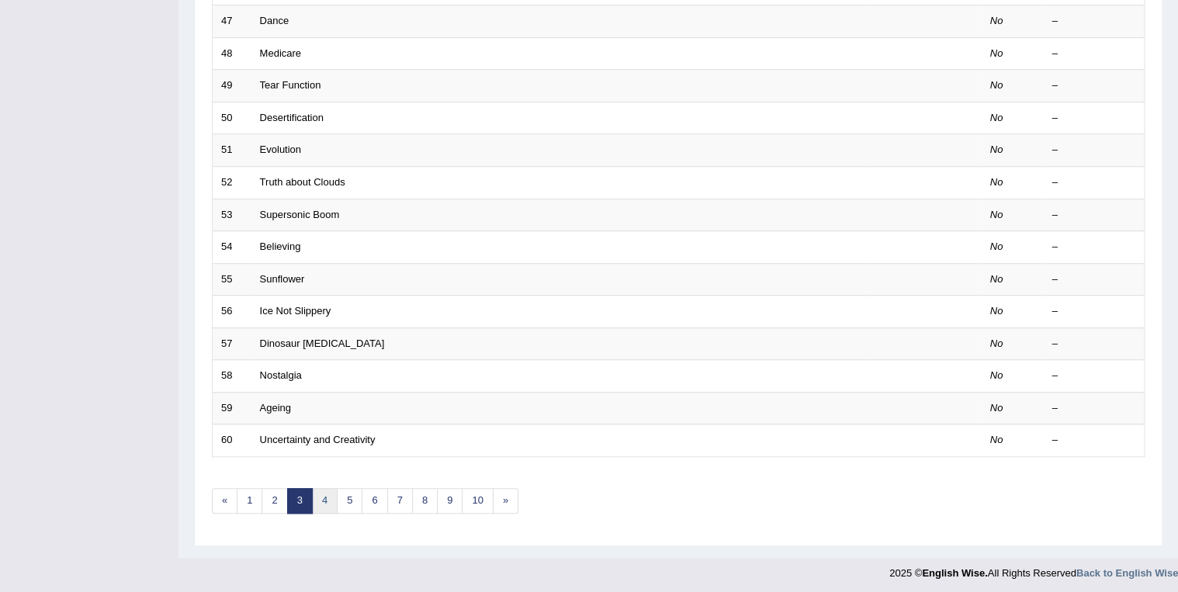
click at [327, 500] on link "4" at bounding box center [325, 501] width 26 height 26
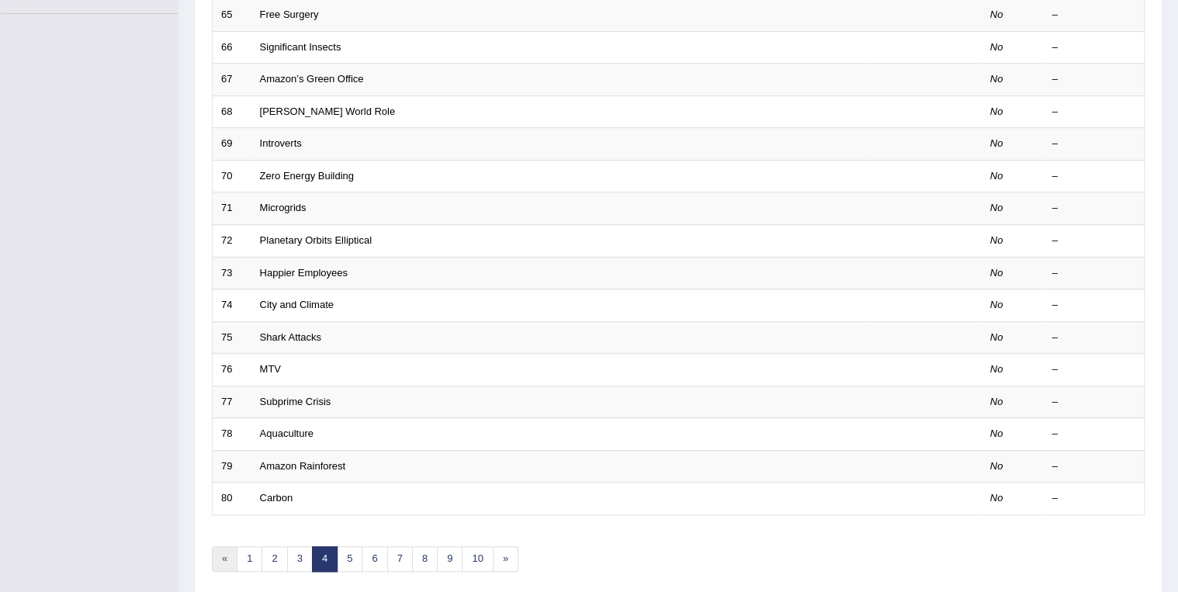
scroll to position [431, 0]
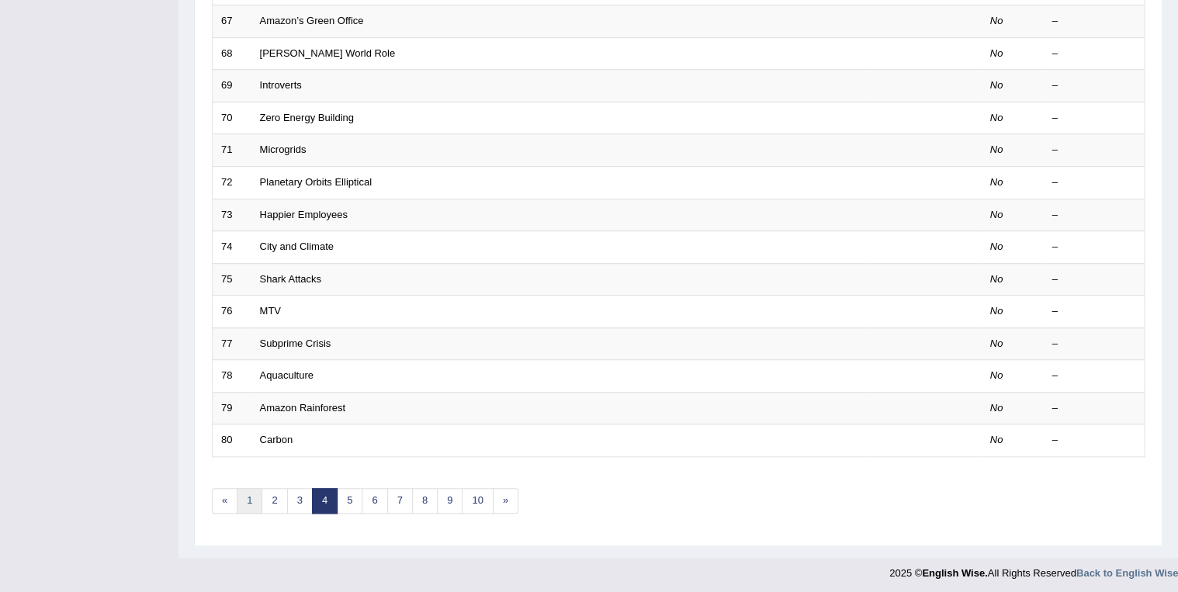
click at [248, 498] on link "1" at bounding box center [250, 501] width 26 height 26
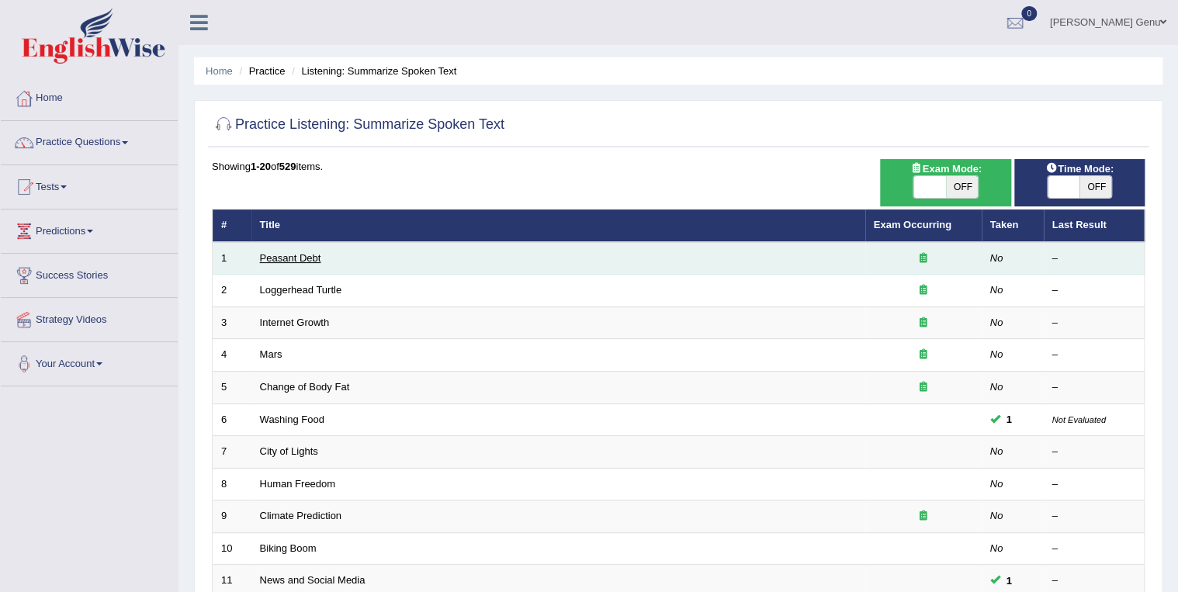
click at [286, 258] on link "Peasant Debt" at bounding box center [290, 258] width 61 height 12
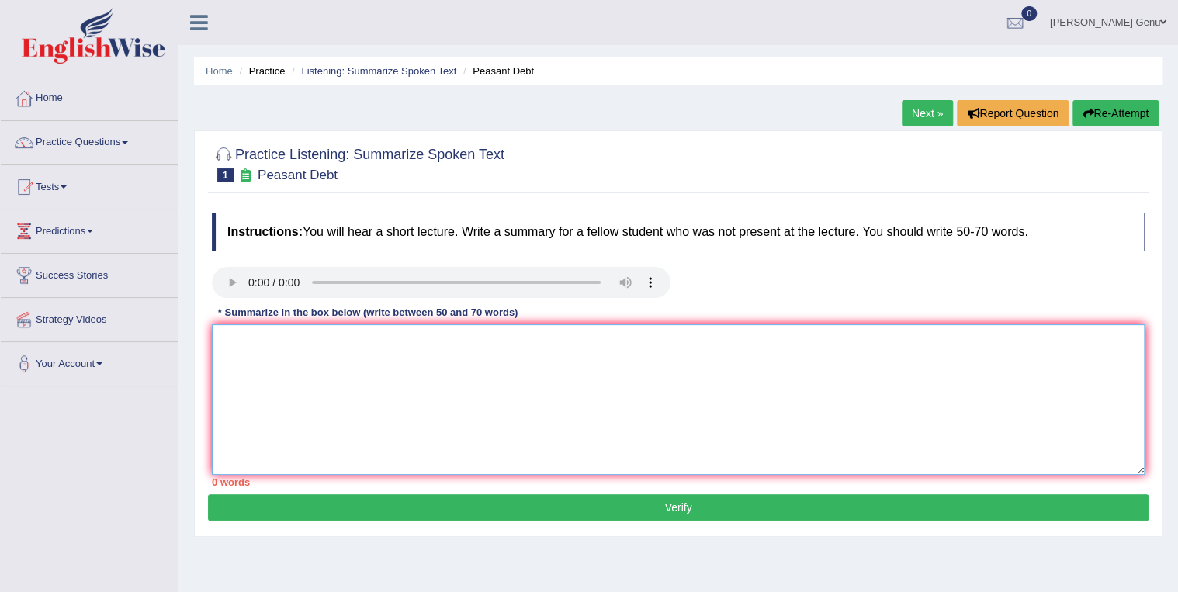
click at [217, 348] on textarea at bounding box center [678, 399] width 933 height 151
click at [241, 342] on textarea "The lecture revealed" at bounding box center [678, 399] width 933 height 151
click at [399, 344] on textarea "A noteworthy point lecture revealed" at bounding box center [678, 399] width 933 height 151
click at [452, 341] on textarea "A noteworthy point lecture revealed was about hundred and fifty thousand" at bounding box center [678, 399] width 933 height 151
click at [514, 338] on textarea "A noteworthy point lecture revealed was about Hundred and fifty thousand" at bounding box center [678, 399] width 933 height 151
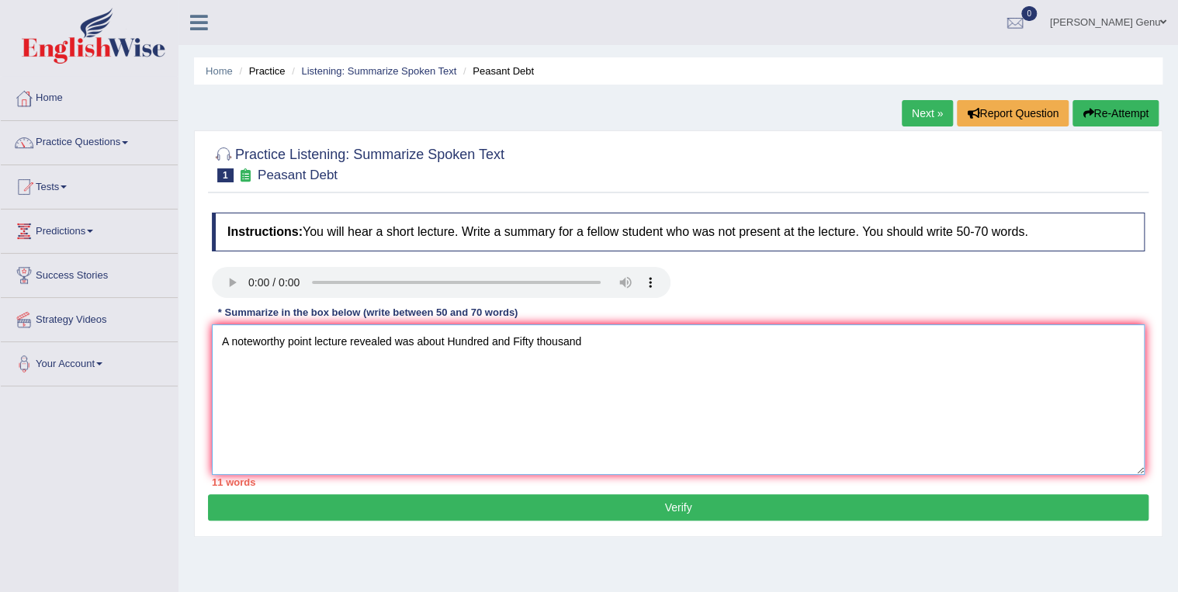
click at [539, 341] on textarea "A noteworthy point lecture revealed was about Hundred and Fifty thousand" at bounding box center [678, 399] width 933 height 151
click at [643, 359] on textarea "A noteworthy point lecture revealed was about Hundred and Fifty Thousand" at bounding box center [678, 399] width 933 height 151
click at [594, 340] on textarea "A noteworthy point lecture revealed was about Hundred and Fifty Thousand famers" at bounding box center [678, 399] width 933 height 151
click at [633, 344] on textarea "A noteworthy point lecture revealed was about Hundred and Fifty Thousand farmers" at bounding box center [678, 399] width 933 height 151
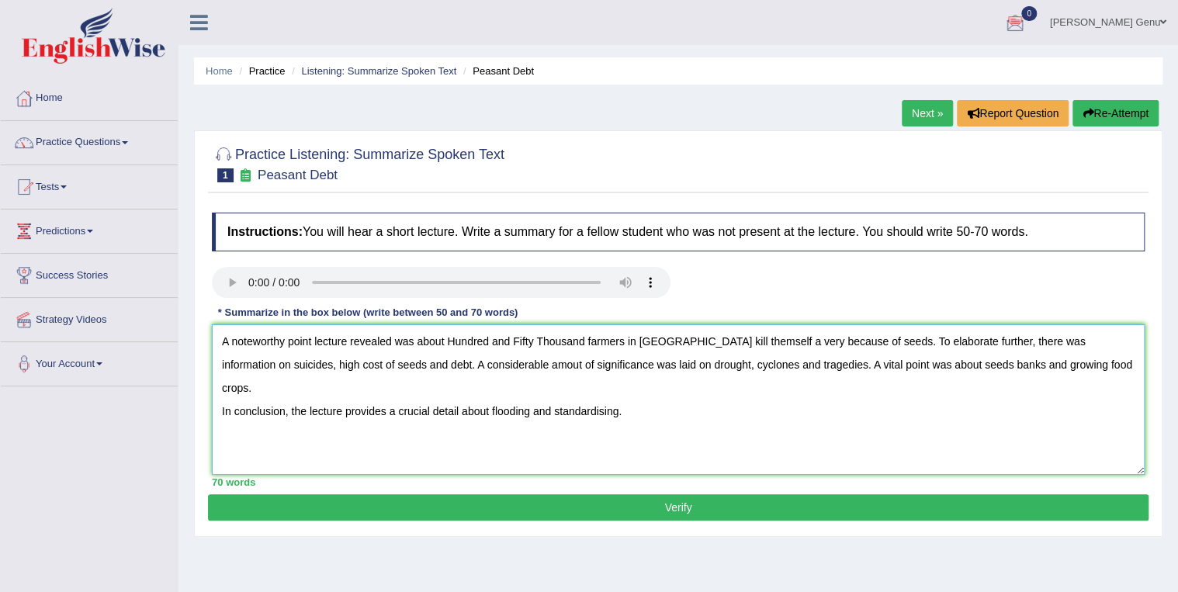
type textarea "A noteworthy point lecture revealed was about Hundred and Fifty Thousand farmer…"
click at [676, 503] on button "Verify" at bounding box center [678, 507] width 941 height 26
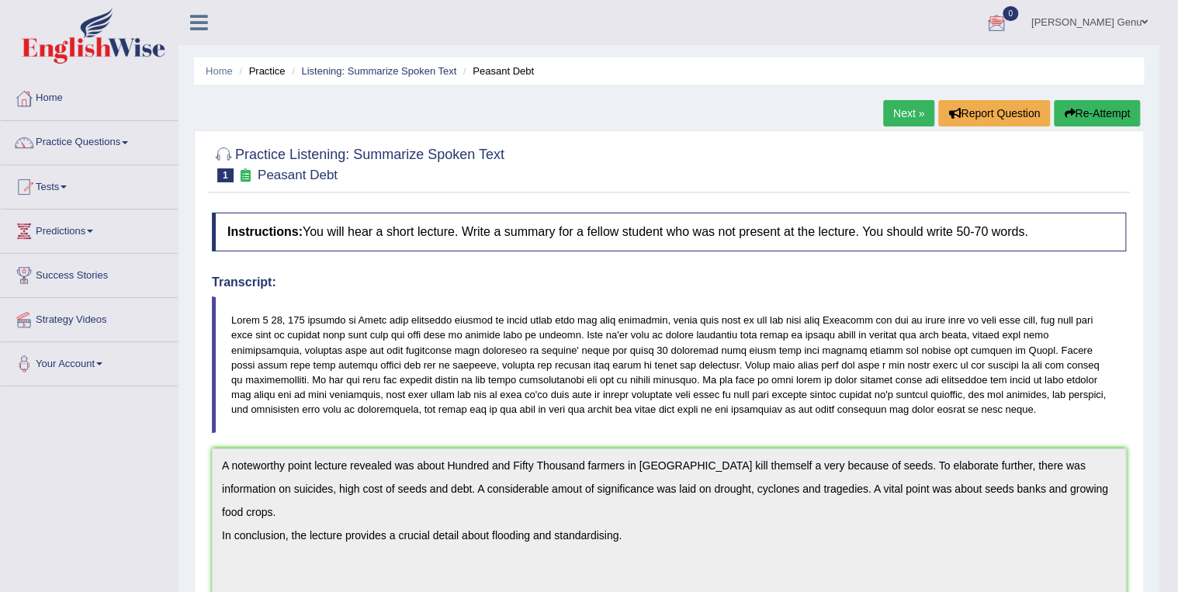
click at [904, 107] on link "Next »" at bounding box center [908, 113] width 51 height 26
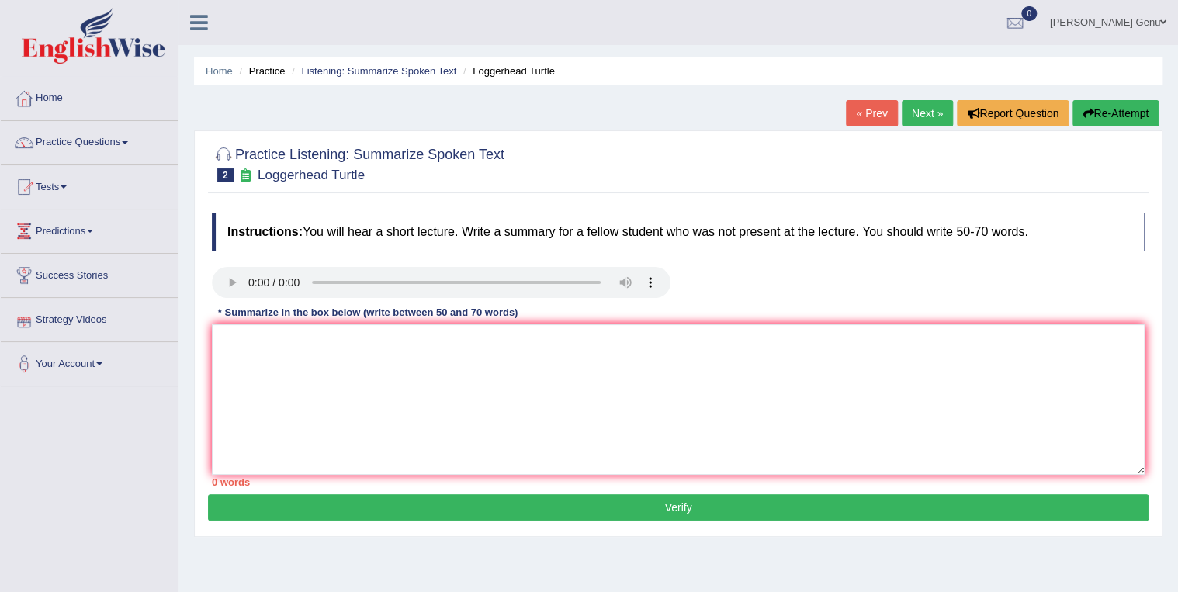
scroll to position [62, 0]
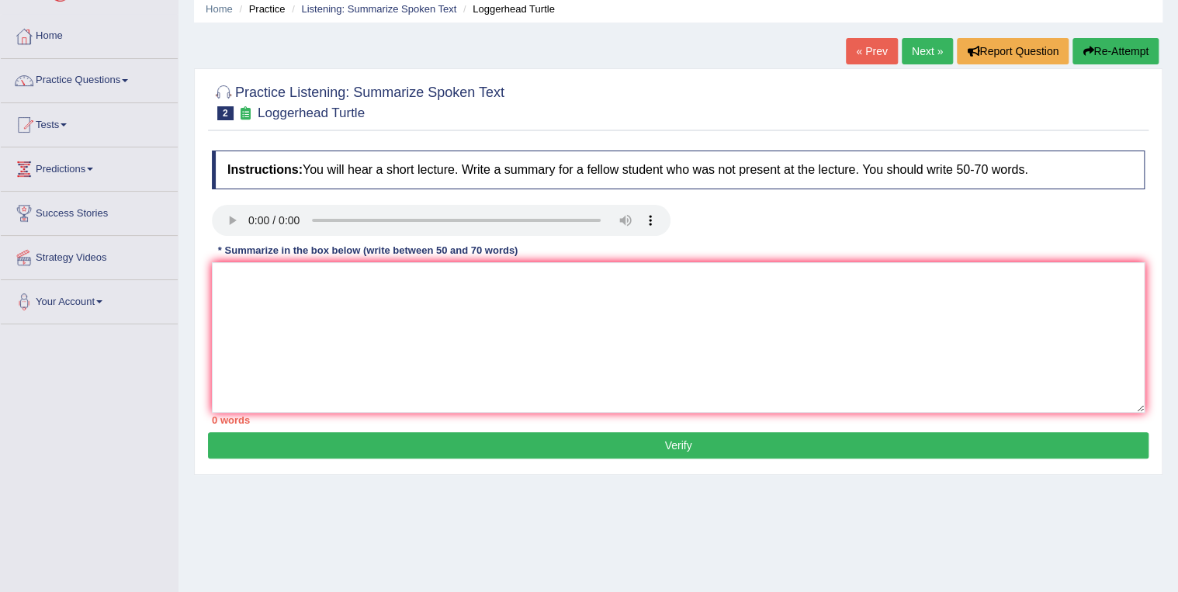
click at [1116, 50] on button "Re-Attempt" at bounding box center [1115, 51] width 86 height 26
click at [250, 278] on textarea at bounding box center [678, 337] width 933 height 151
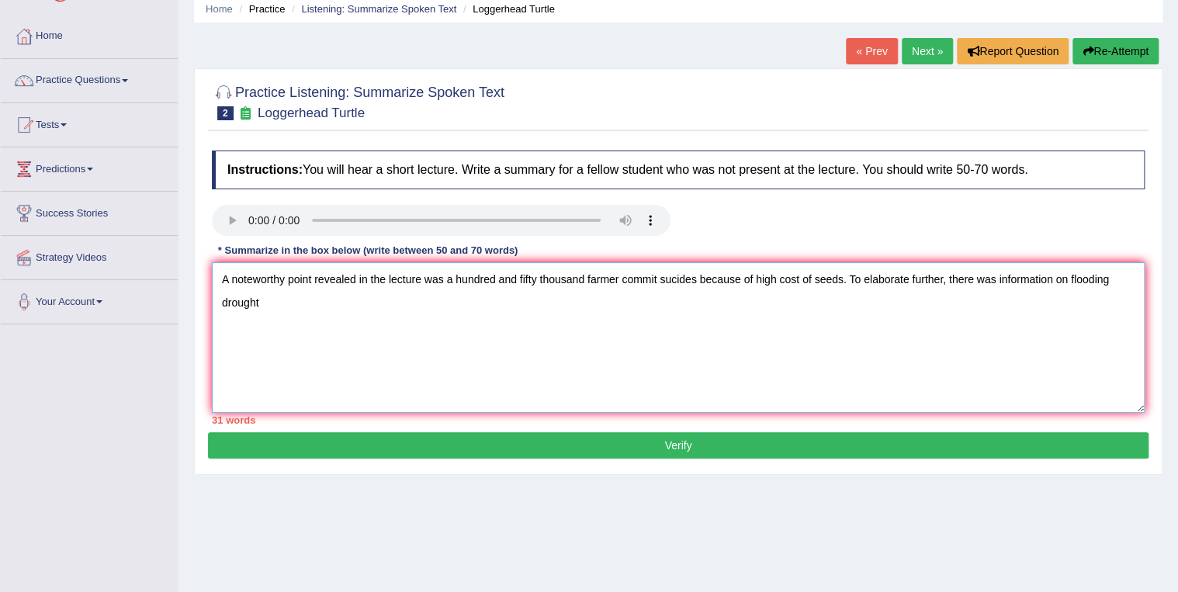
click at [1117, 279] on textarea "A noteworthy point revealed in the lecture was a hundred and fifty thousand far…" at bounding box center [678, 337] width 933 height 151
click at [268, 305] on textarea "A noteworthy point revealed in the lecture was a hundred and fifty thousand far…" at bounding box center [678, 337] width 933 height 151
click at [598, 301] on textarea "A noteworthy point revealed in the lecture was a hundred and fifty thousand far…" at bounding box center [678, 337] width 933 height 151
click at [675, 304] on textarea "A noteworthy point revealed in the lecture was a hundred and fifty thousand far…" at bounding box center [678, 337] width 933 height 151
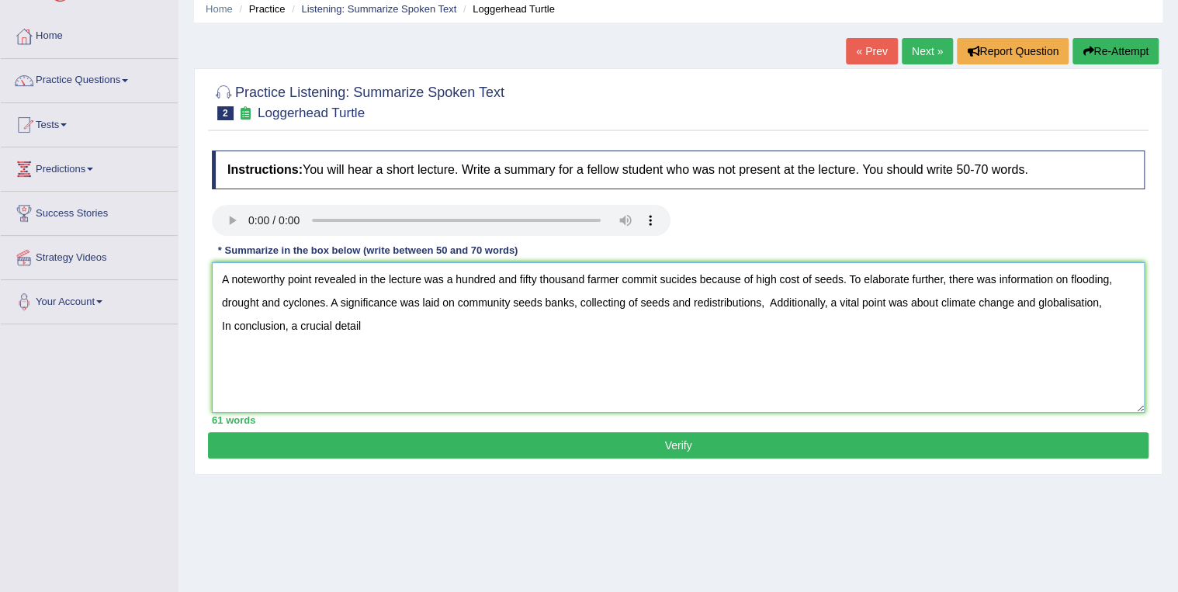
drag, startPoint x: 1072, startPoint y: 121, endPoint x: 941, endPoint y: 543, distance: 442.1
click at [293, 337] on textarea "A noteworthy point revealed in the lecture was a hundred and fifty thousand far…" at bounding box center [678, 337] width 933 height 151
click at [290, 327] on textarea "A noteworthy point revealed in the lecture was a hundred and fifty thousand far…" at bounding box center [678, 337] width 933 height 151
click at [465, 326] on textarea "A noteworthy point revealed in the lecture was a hundred and fifty thousand far…" at bounding box center [678, 337] width 933 height 151
type textarea "A noteworthy point revealed in the lecture was a hundred and fifty thousand far…"
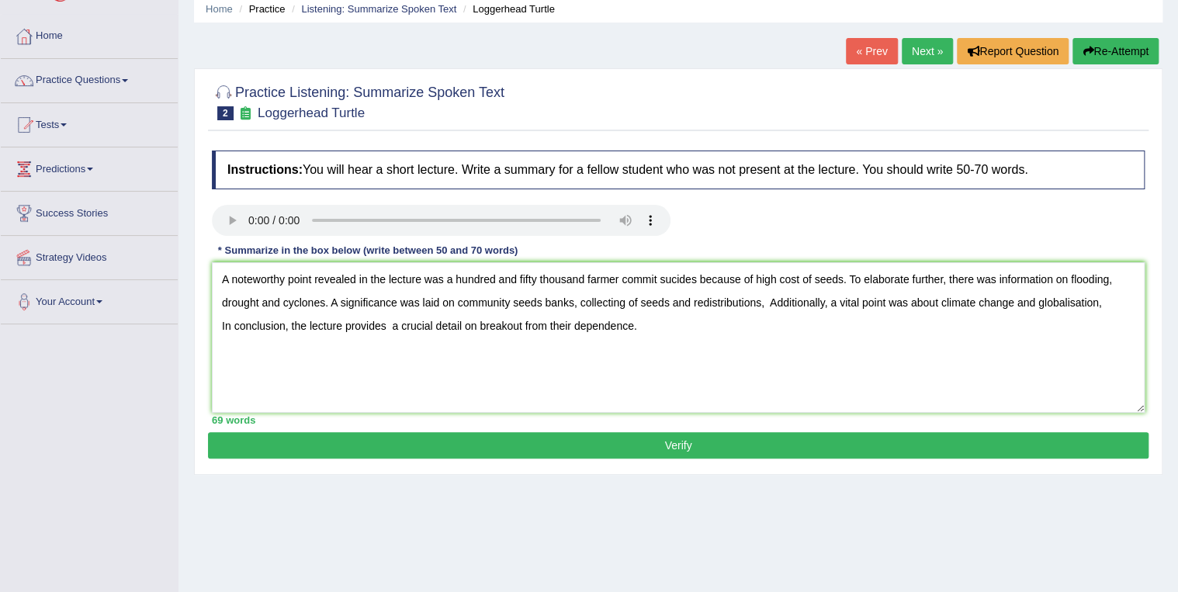
click at [682, 448] on button "Verify" at bounding box center [678, 445] width 941 height 26
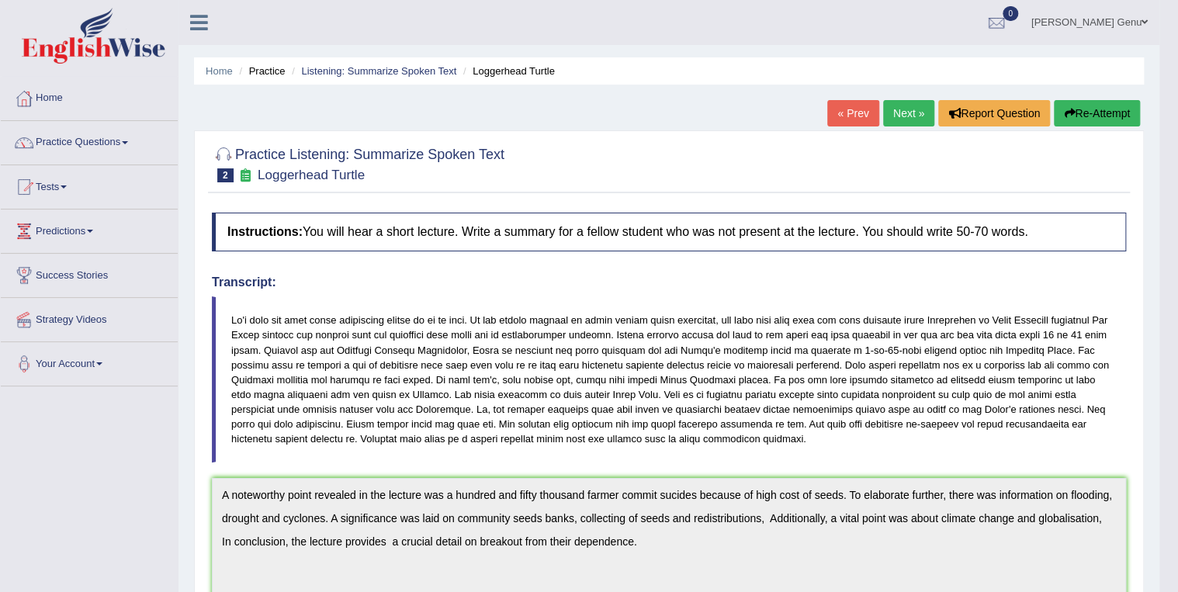
click at [128, 142] on span at bounding box center [125, 142] width 6 height 3
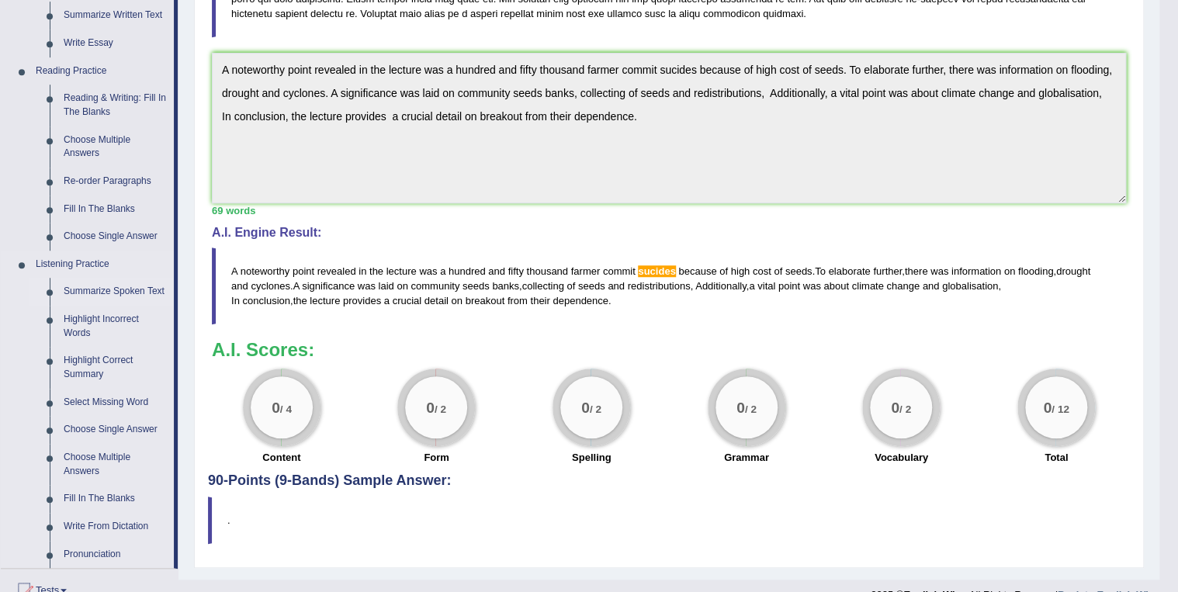
scroll to position [497, 0]
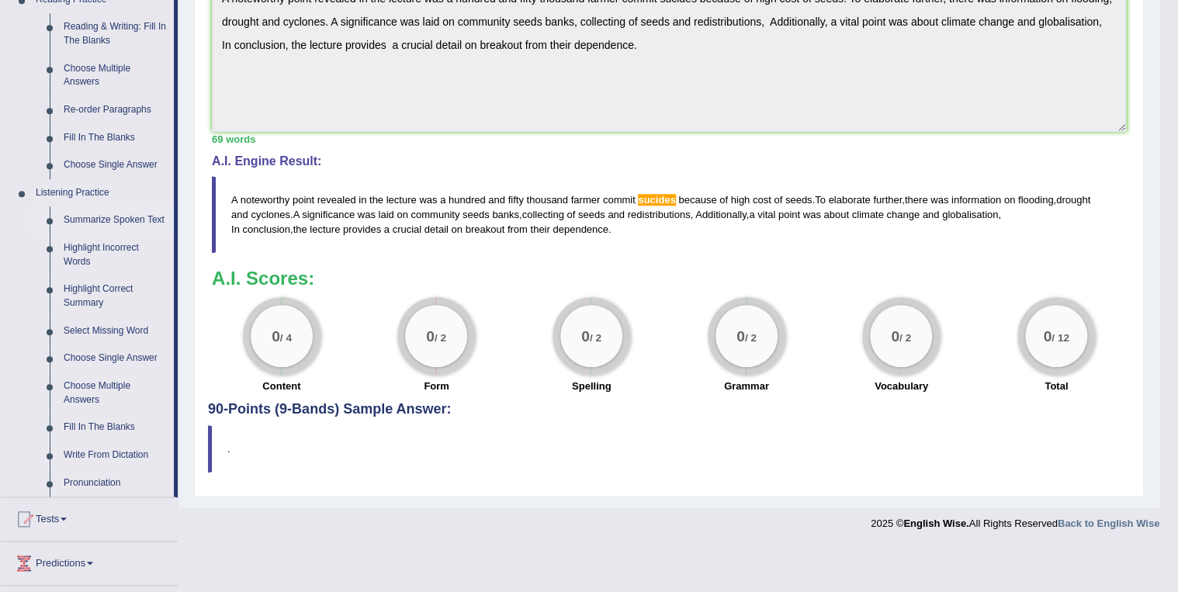
click at [78, 223] on link "Summarize Spoken Text" at bounding box center [115, 220] width 117 height 28
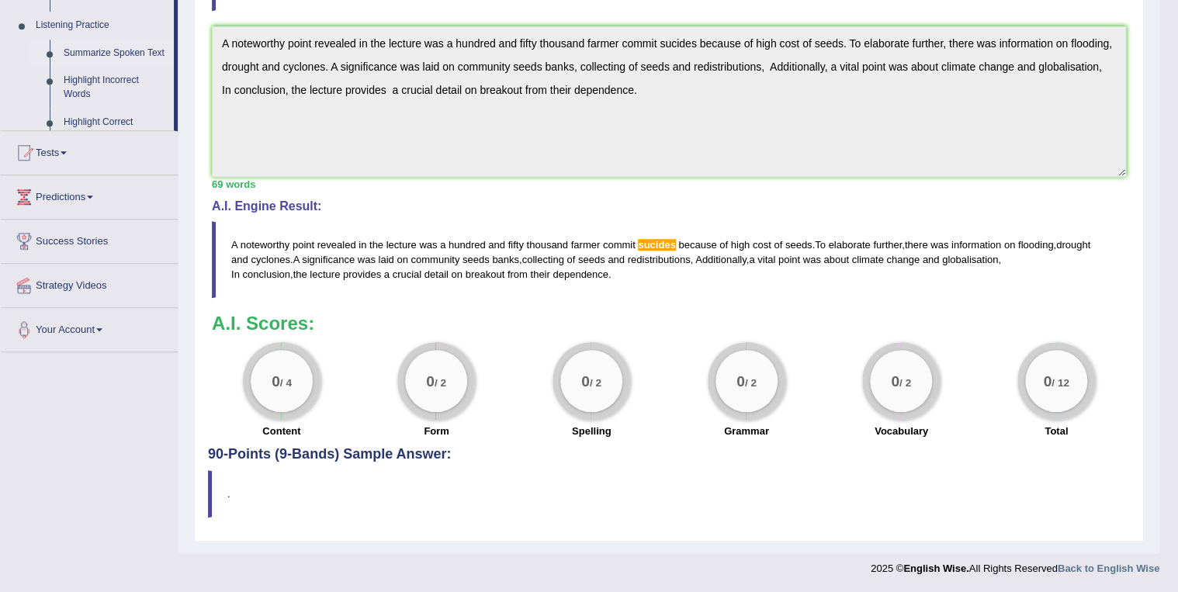
scroll to position [450, 0]
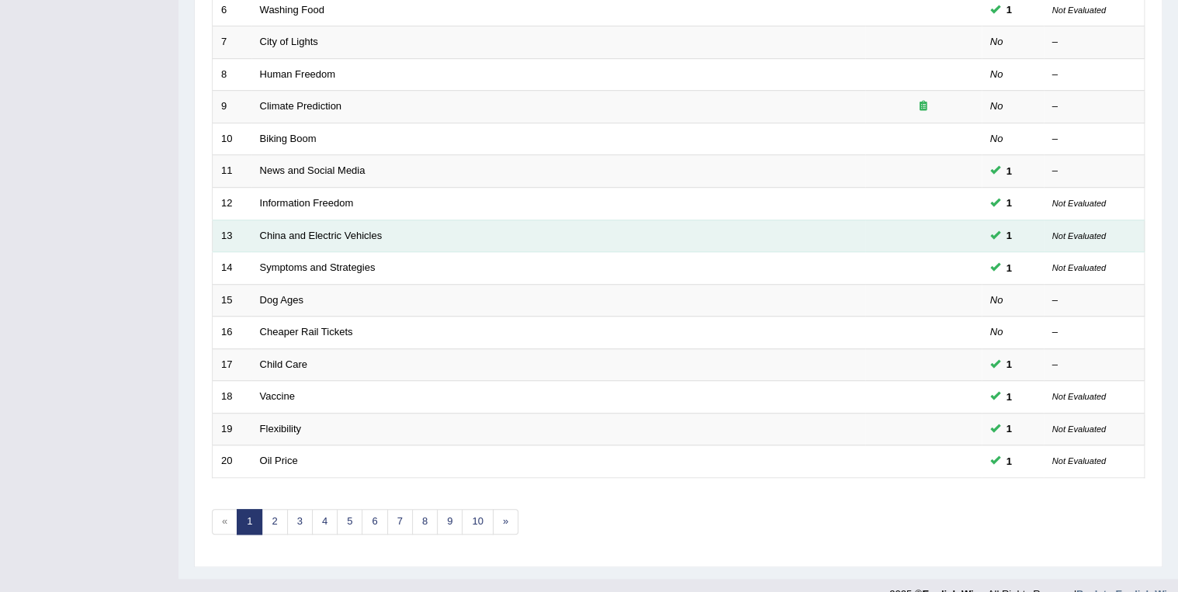
scroll to position [431, 0]
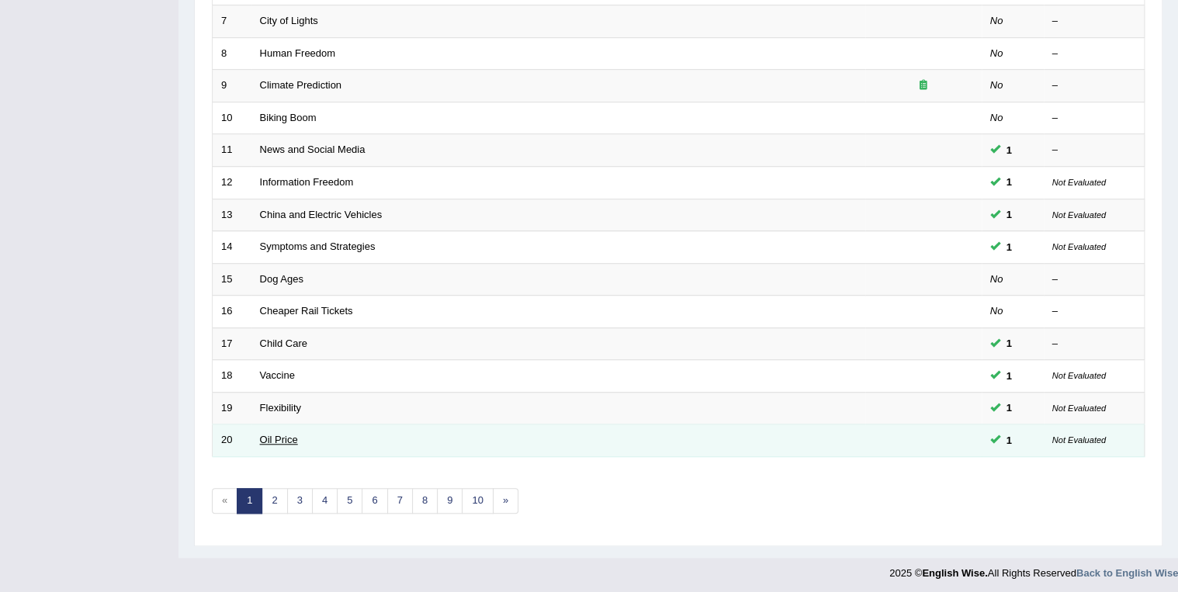
click at [273, 439] on link "Oil Price" at bounding box center [279, 440] width 38 height 12
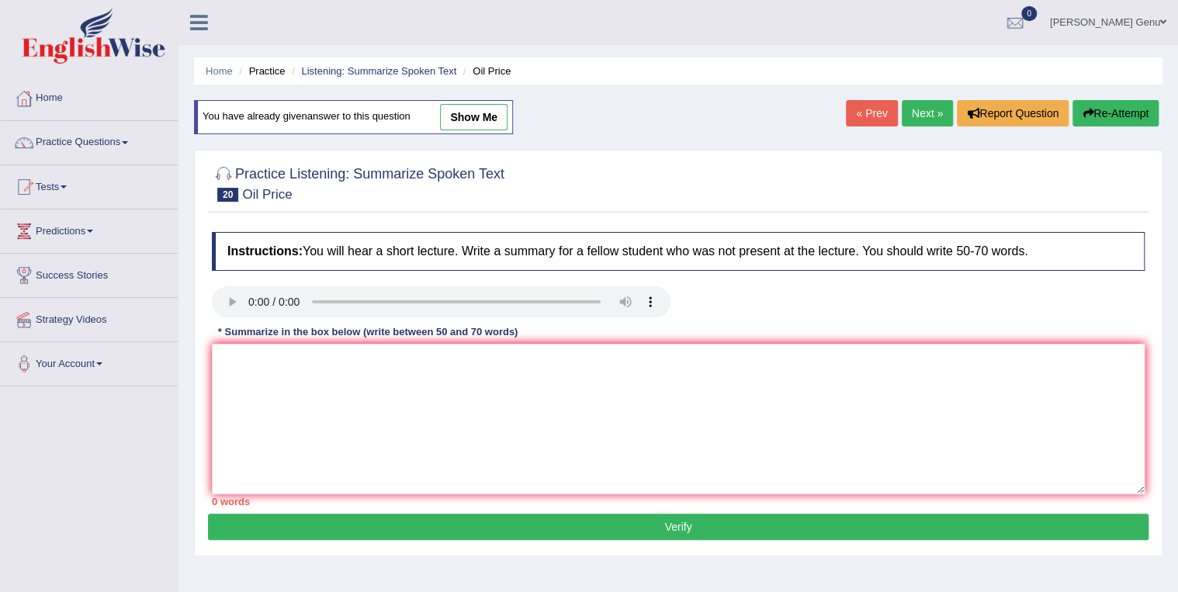
click at [490, 116] on link "show me" at bounding box center [474, 117] width 68 height 26
type textarea "A noteworthy point revealed in the lecture was about Oil price, Gas and Shell. …"
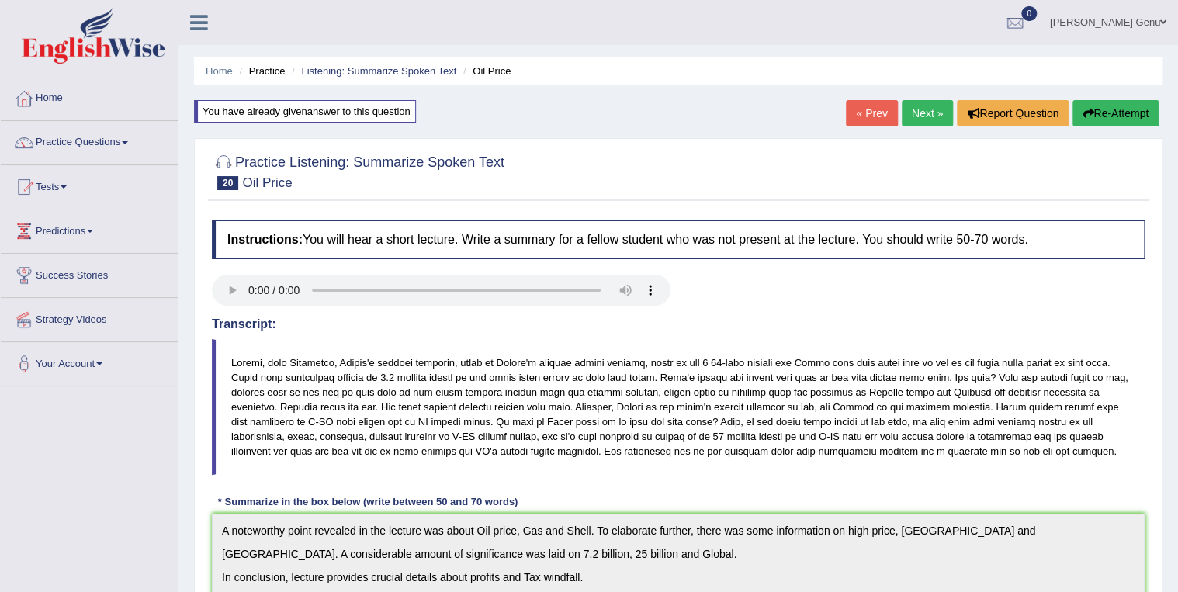
click at [295, 116] on div "You have already given answer to this question" at bounding box center [305, 111] width 222 height 23
click at [289, 115] on div "You have already given answer to this question" at bounding box center [305, 111] width 222 height 23
click at [99, 140] on link "Practice Questions" at bounding box center [89, 140] width 177 height 39
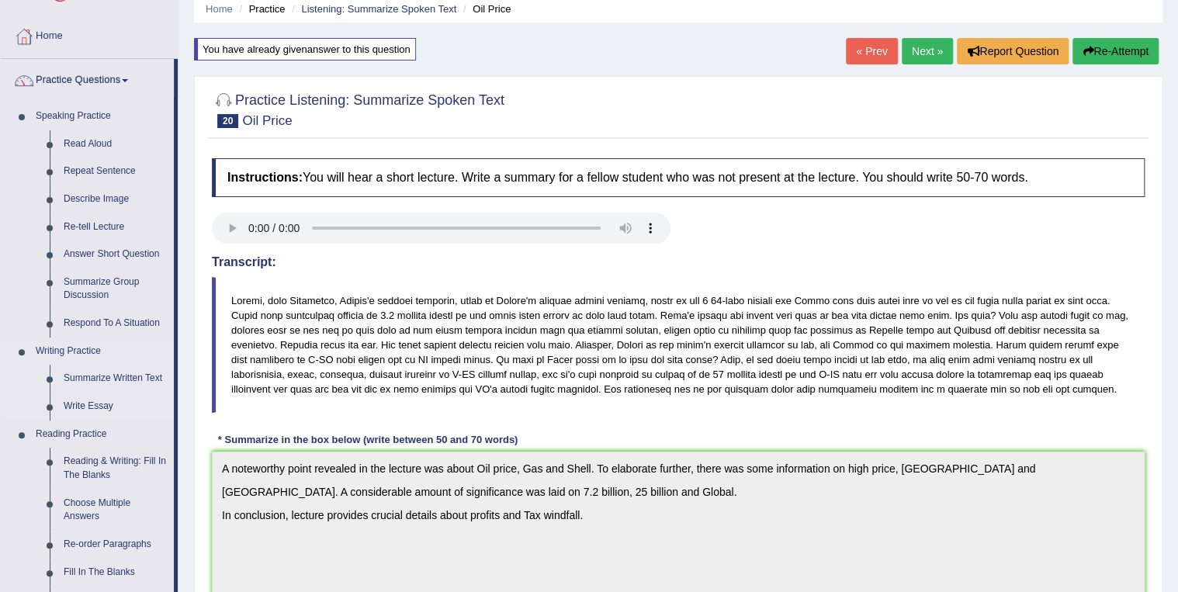
scroll to position [124, 0]
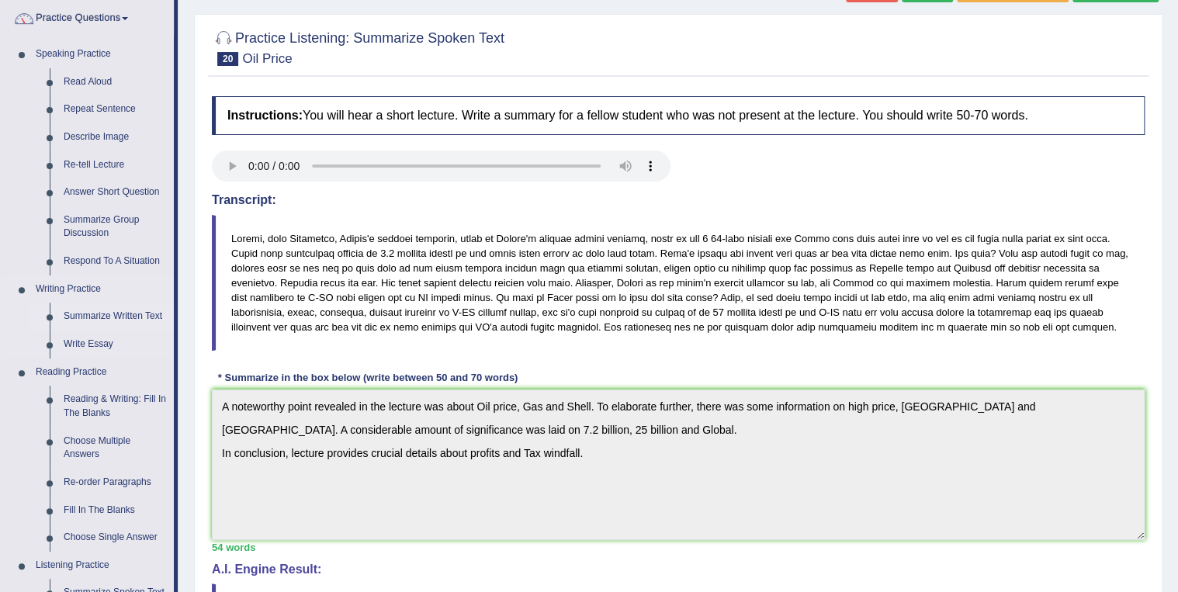
click at [120, 314] on link "Summarize Written Text" at bounding box center [115, 317] width 117 height 28
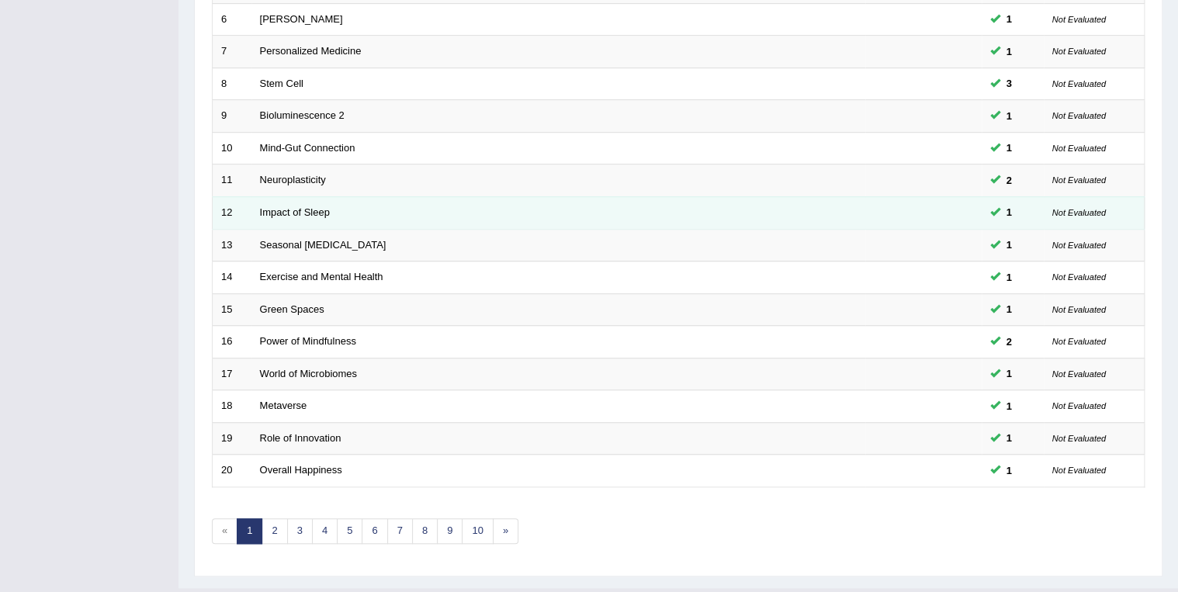
scroll to position [431, 0]
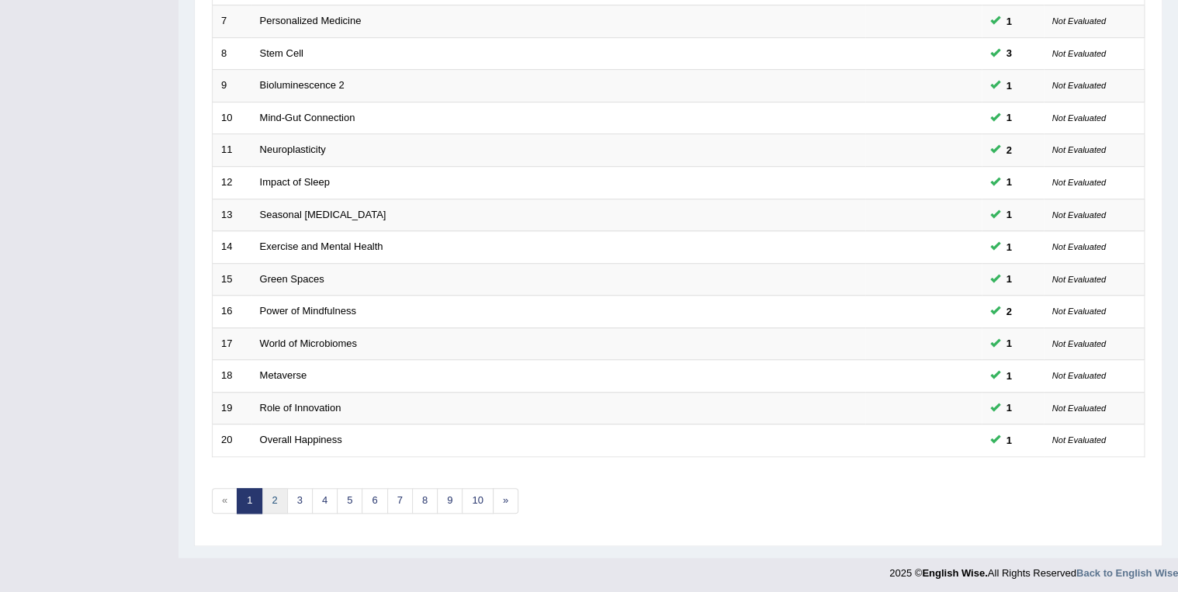
click at [270, 498] on link "2" at bounding box center [275, 501] width 26 height 26
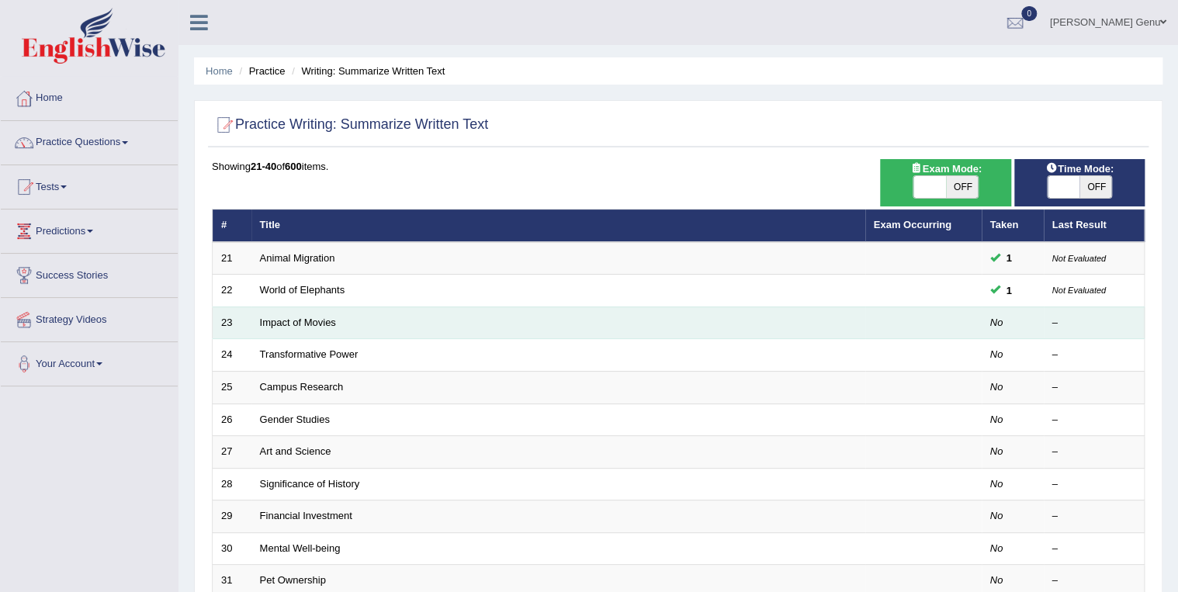
click at [299, 327] on td "Impact of Movies" at bounding box center [558, 323] width 614 height 33
click at [299, 324] on link "Impact of Movies" at bounding box center [298, 323] width 76 height 12
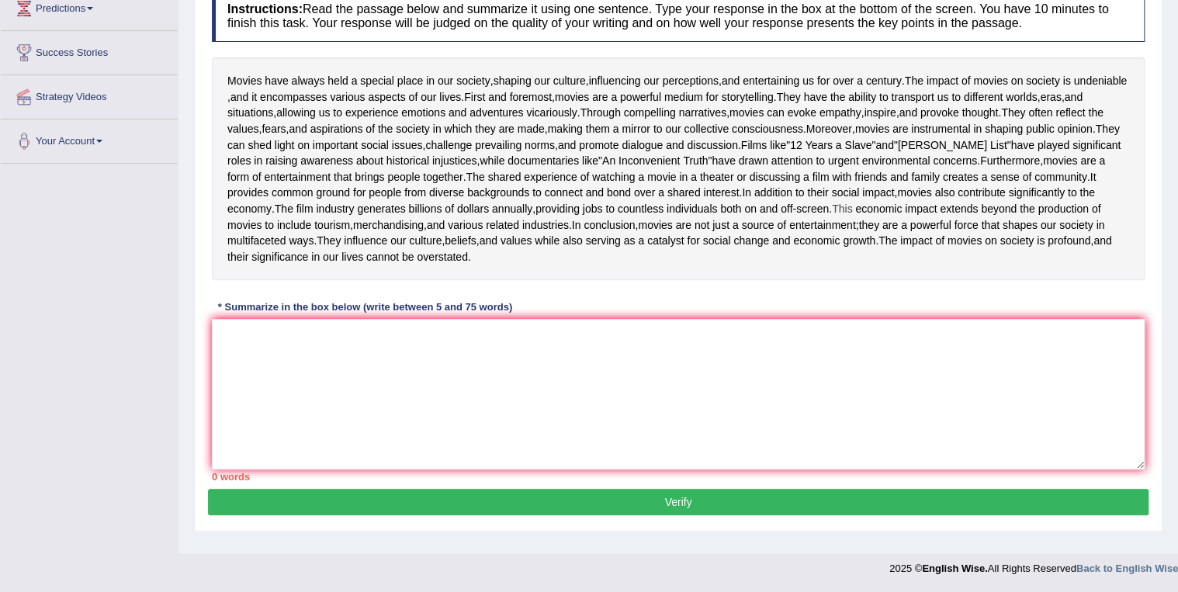
scroll to position [248, 0]
click at [229, 415] on textarea at bounding box center [678, 394] width 933 height 151
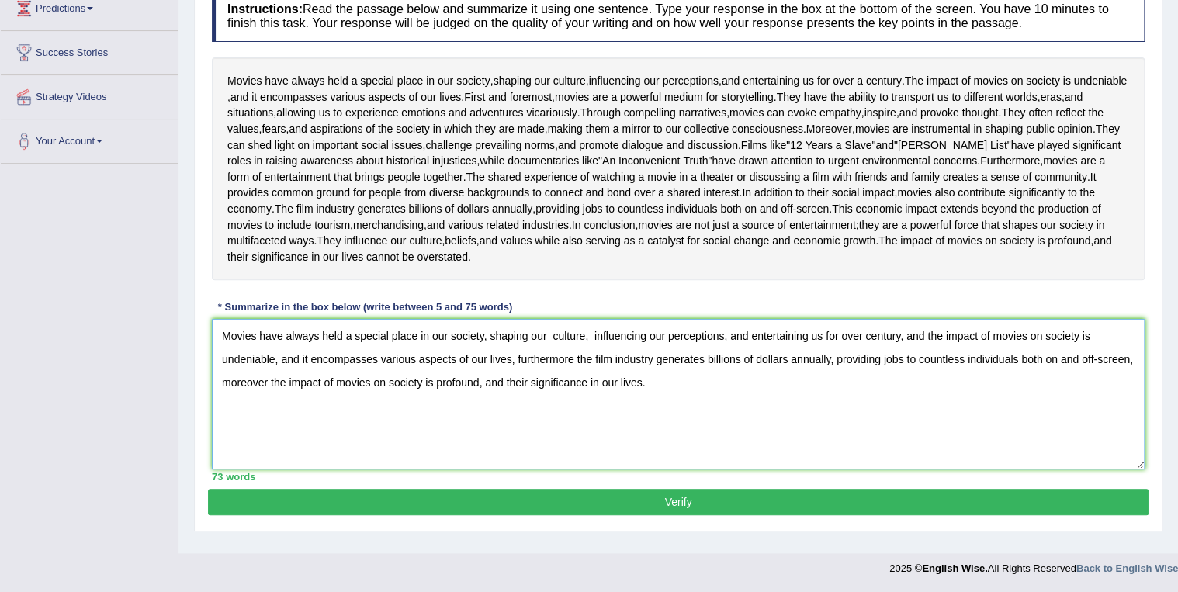
scroll to position [323, 0]
type textarea "Movies have always held a special place in our society, shaping our culture, in…"
click at [677, 509] on button "Verify" at bounding box center [678, 502] width 941 height 26
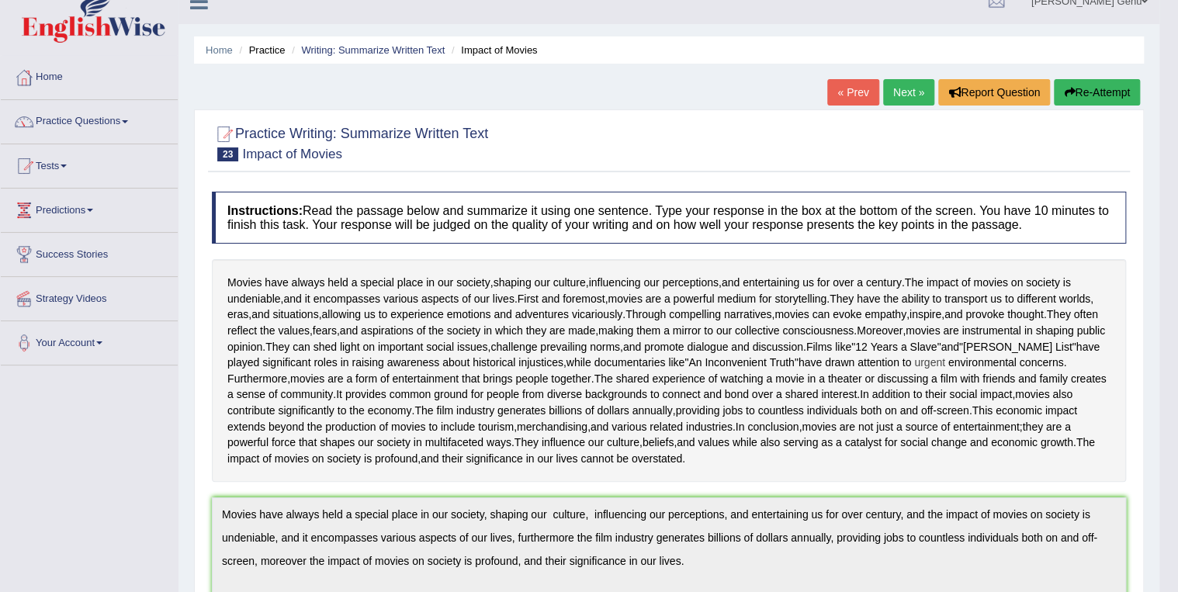
scroll to position [0, 0]
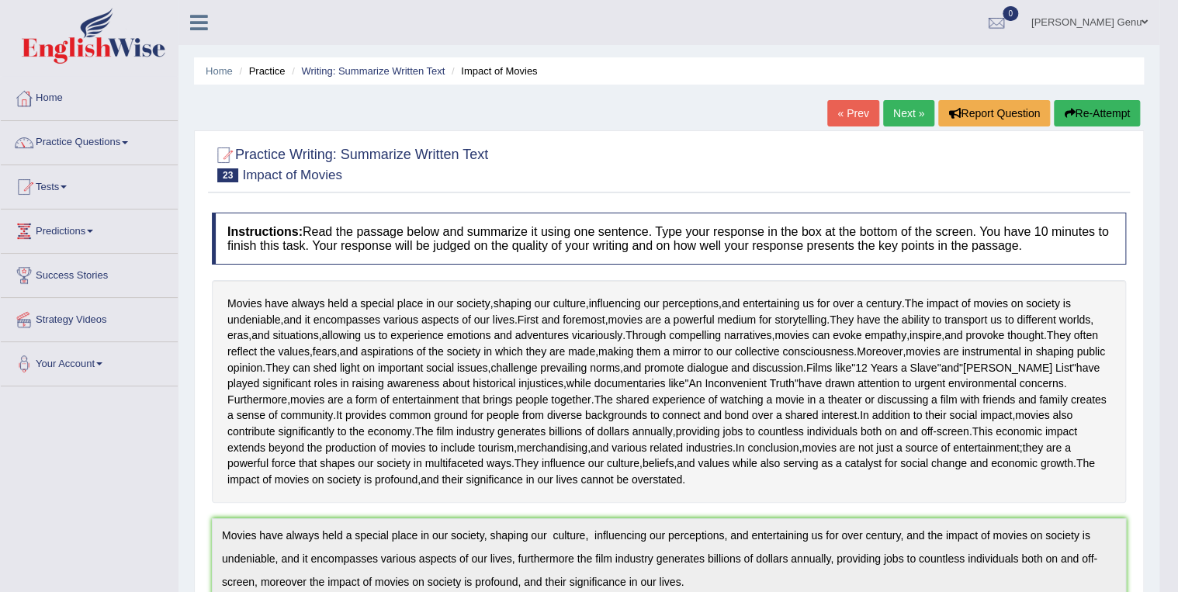
click at [900, 112] on link "Next »" at bounding box center [908, 113] width 51 height 26
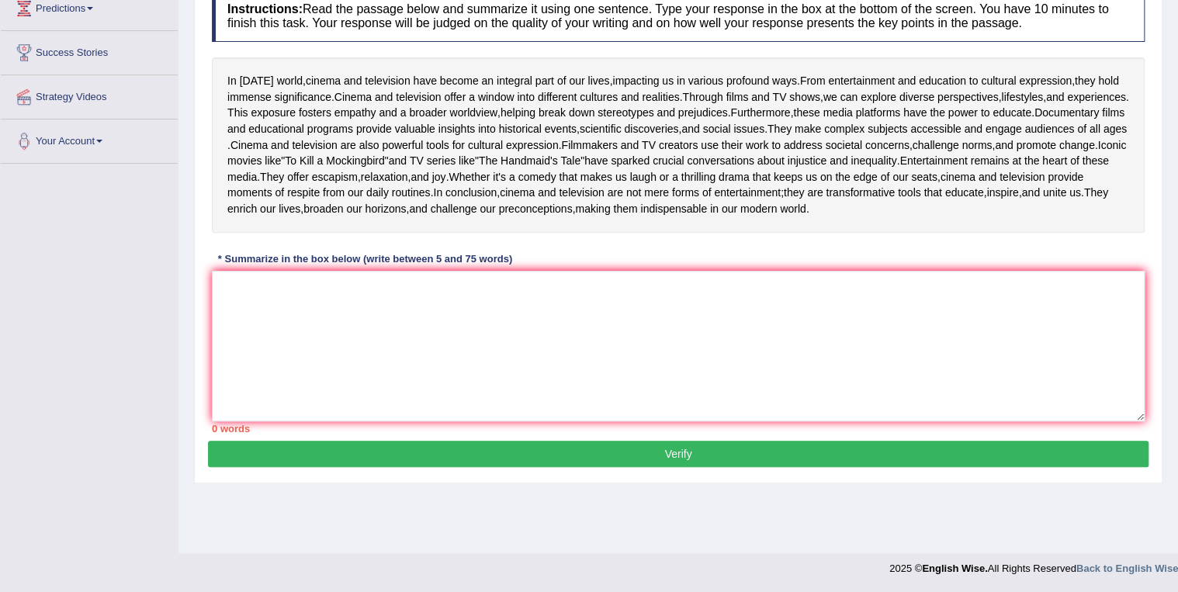
scroll to position [248, 0]
click at [234, 395] on textarea at bounding box center [678, 346] width 933 height 151
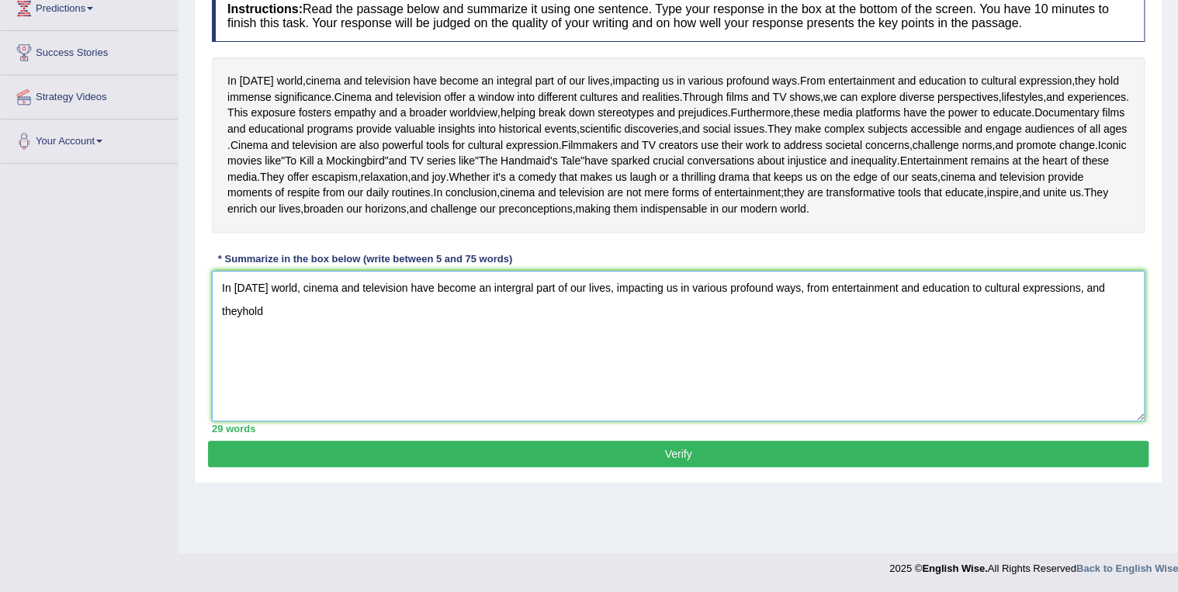
click at [241, 410] on textarea "In [DATE] world, cinema and television have become an intergral part of our liv…" at bounding box center [678, 346] width 933 height 151
click at [244, 413] on textarea "In [DATE] world, cinema and television have become an intergral part of our liv…" at bounding box center [678, 346] width 933 height 151
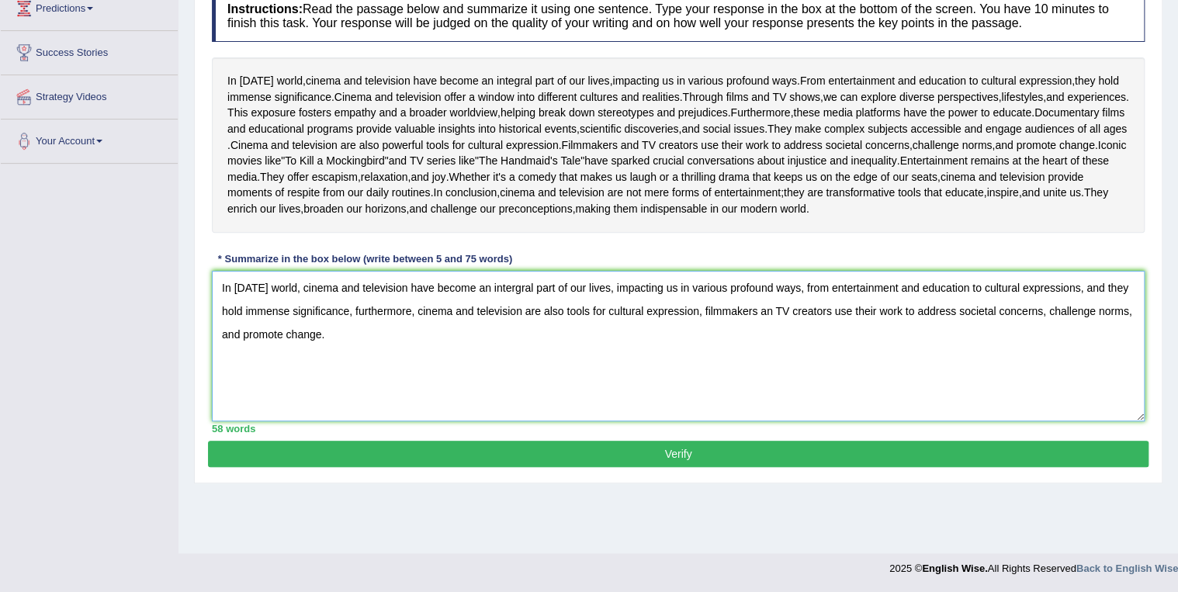
type textarea "In today's world, cinema and television have become an intergral part of our li…"
click at [681, 467] on button "Verify" at bounding box center [678, 454] width 941 height 26
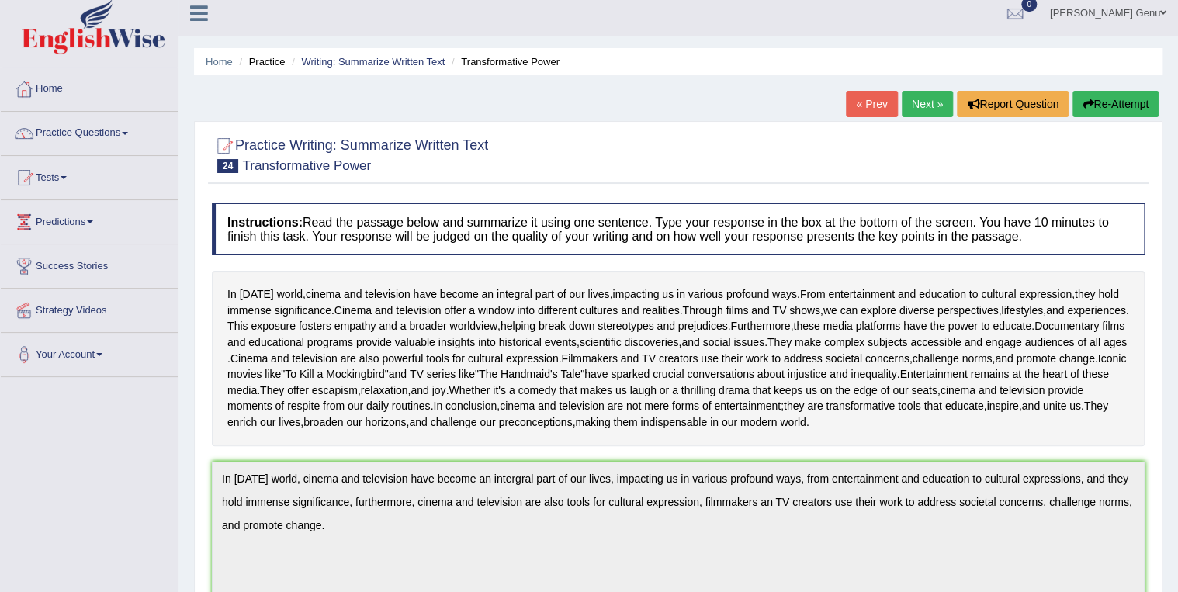
scroll to position [0, 0]
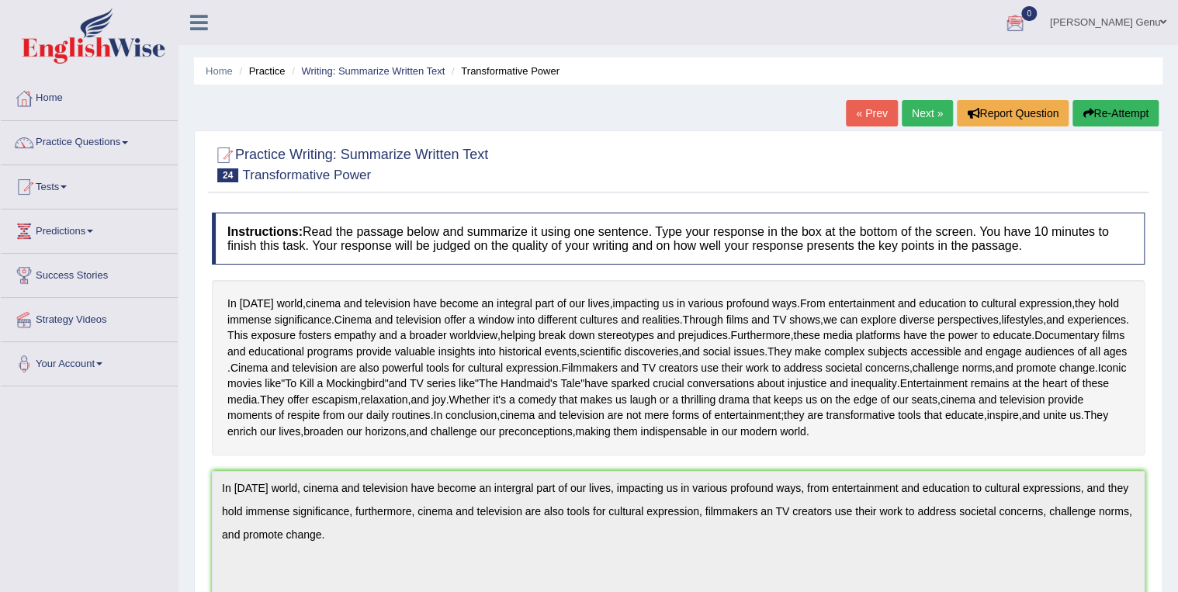
click at [921, 108] on link "Next »" at bounding box center [927, 113] width 51 height 26
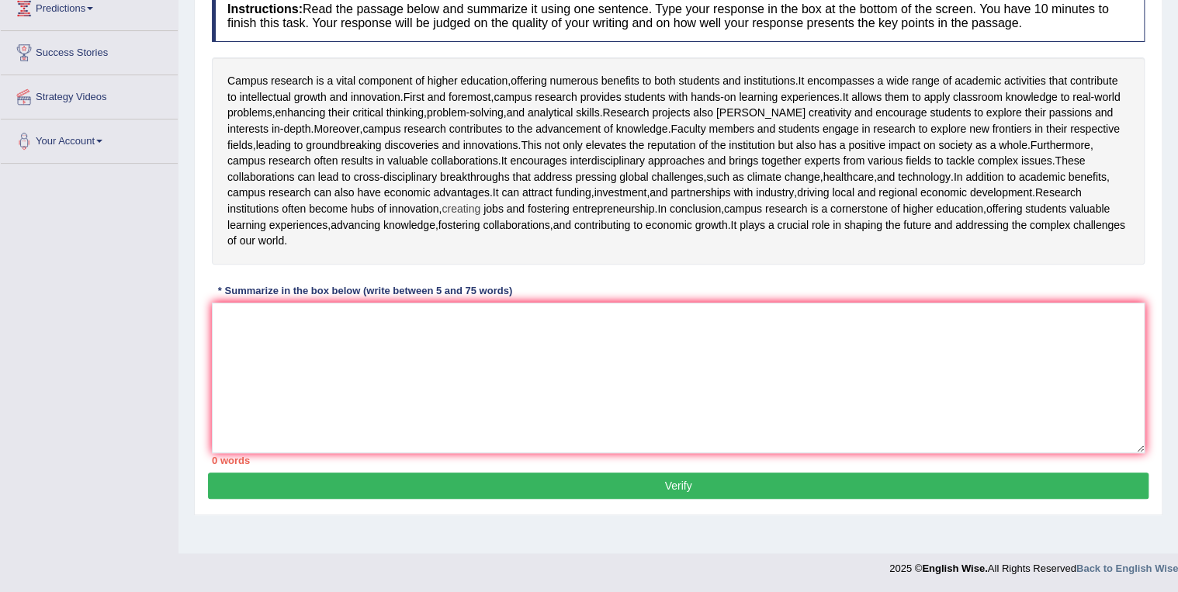
scroll to position [291, 0]
click at [241, 366] on textarea at bounding box center [678, 378] width 933 height 151
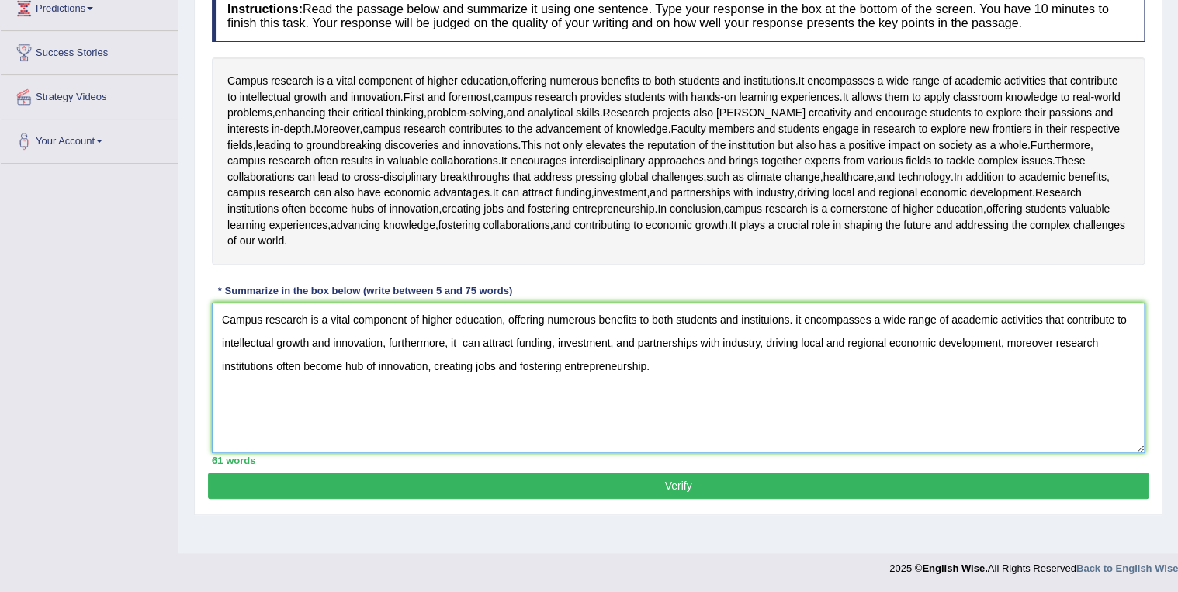
type textarea "Campus research is a vital component of higher education, offering numerous ben…"
click at [679, 499] on button "Verify" at bounding box center [678, 486] width 941 height 26
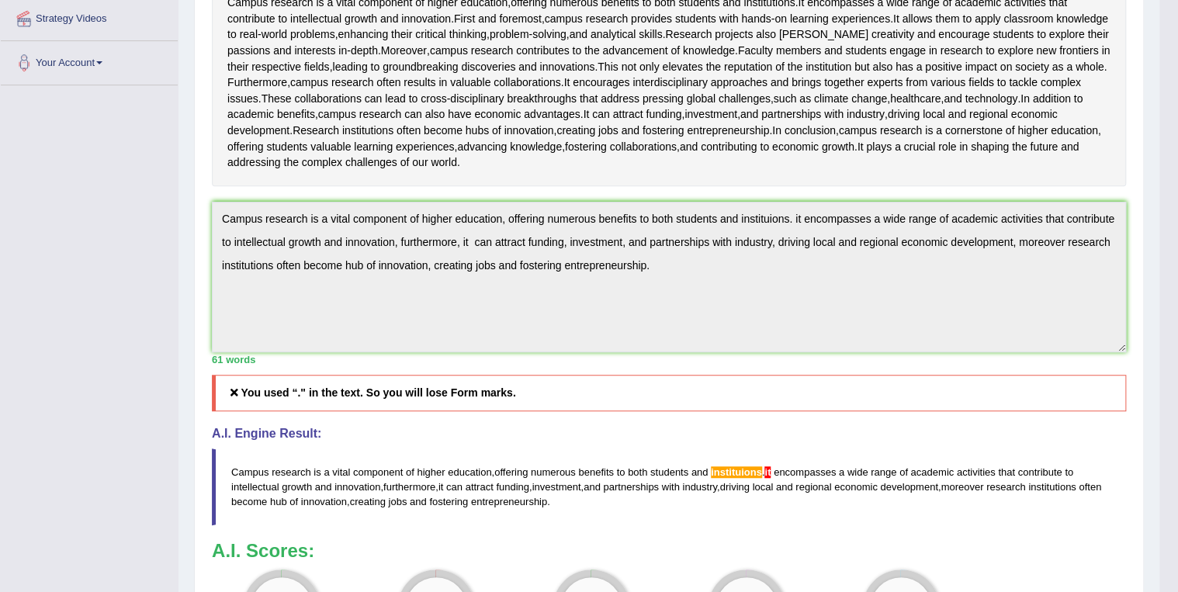
scroll to position [0, 0]
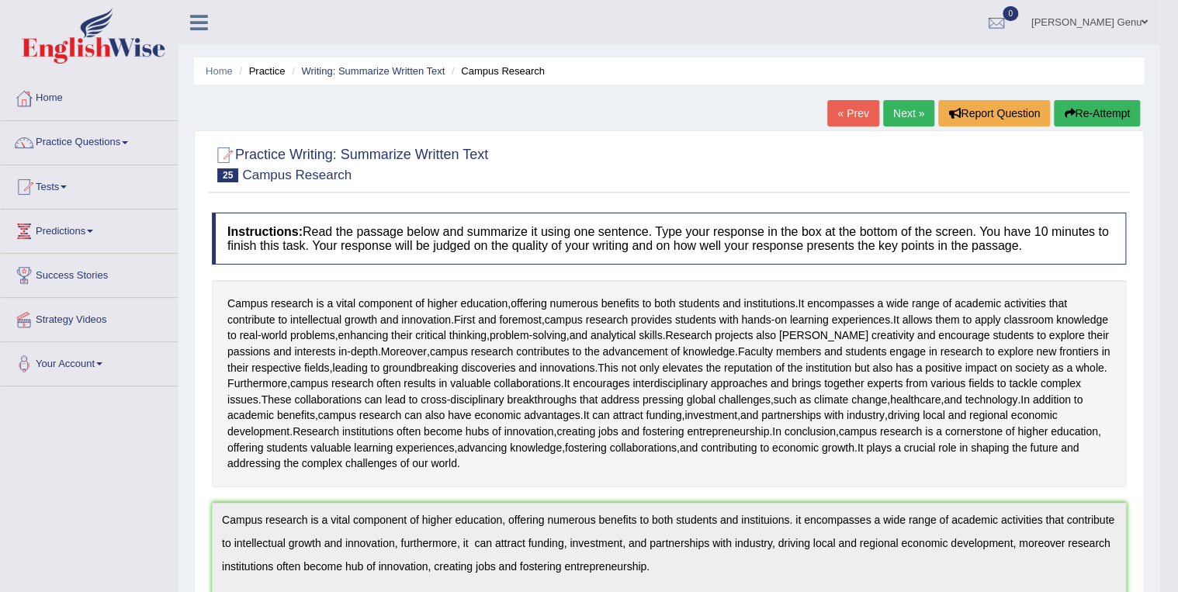
click at [1083, 113] on button "Re-Attempt" at bounding box center [1097, 113] width 86 height 26
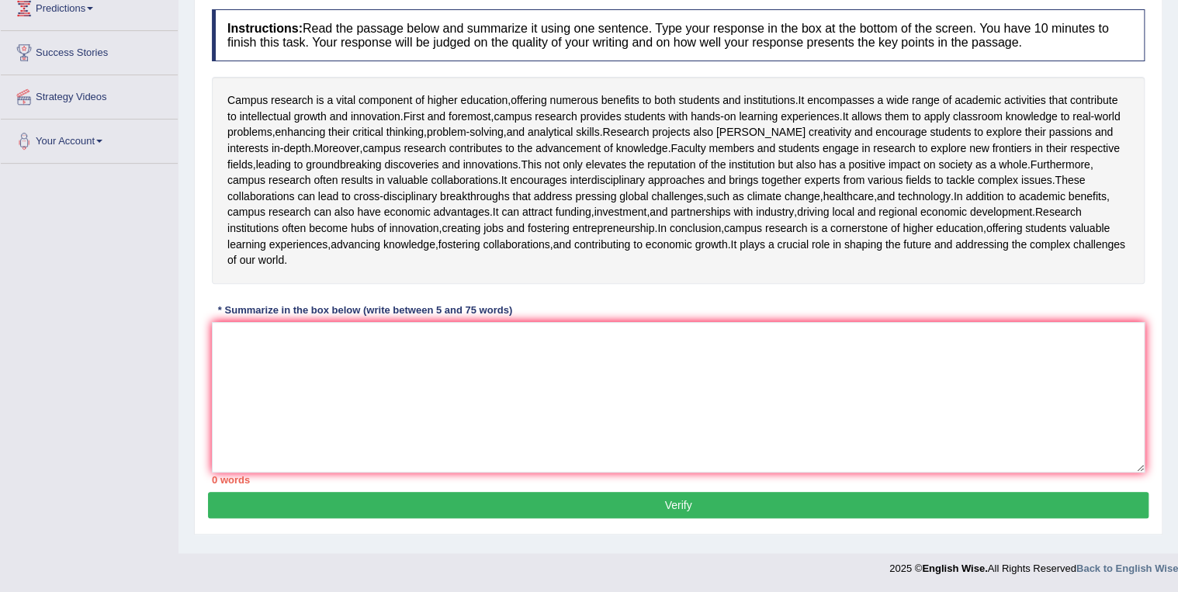
scroll to position [310, 0]
click at [258, 351] on textarea at bounding box center [678, 397] width 933 height 151
type textarea "c"
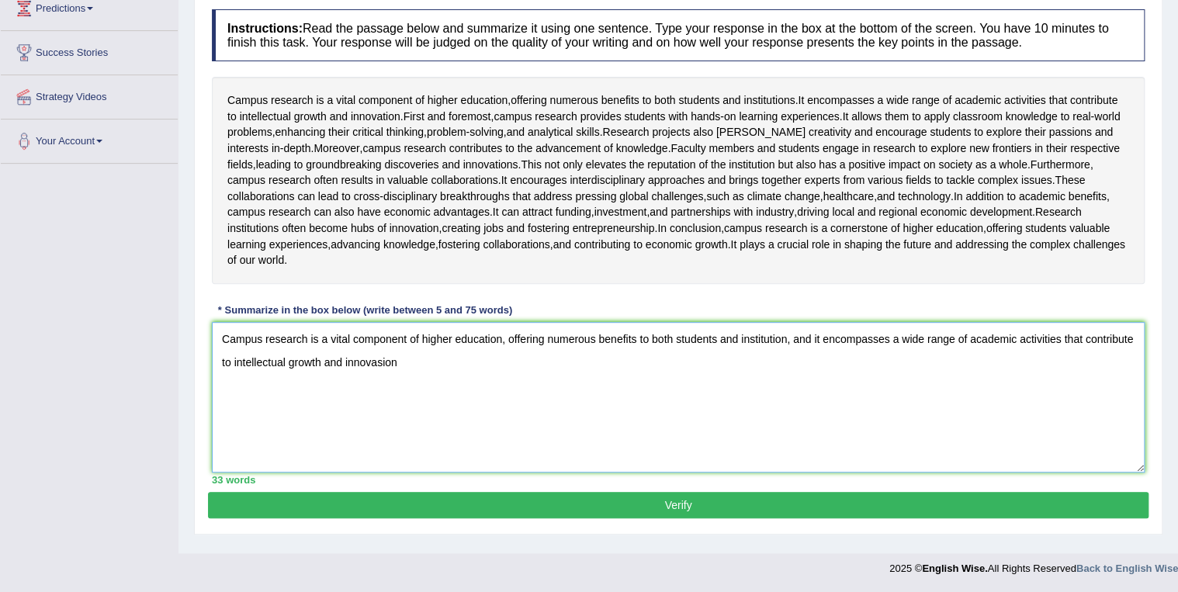
click at [437, 363] on textarea "Campus research is a vital component of higher education, offering numerous ben…" at bounding box center [678, 397] width 933 height 151
click at [435, 371] on textarea "Campus research is a vital component of higher education, offering numerous ben…" at bounding box center [678, 397] width 933 height 151
click at [453, 369] on textarea "Campus research is a vital component of higher education, offering numerous ben…" at bounding box center [678, 397] width 933 height 151
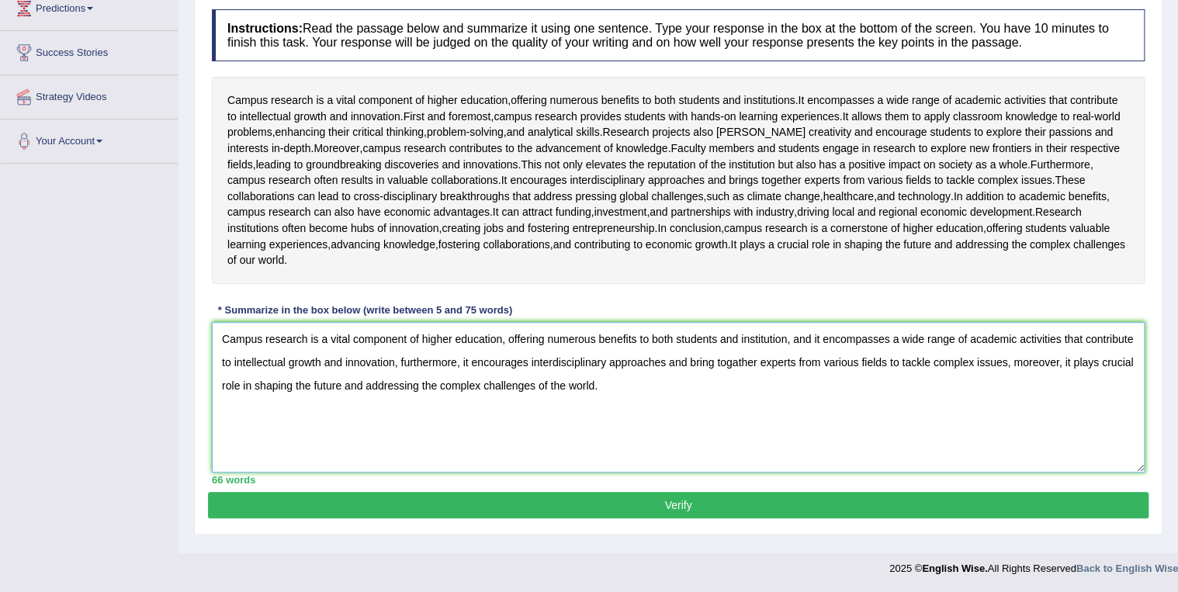
type textarea "Campus research is a vital component of higher education, offering numerous ben…"
click at [688, 512] on button "Verify" at bounding box center [678, 505] width 941 height 26
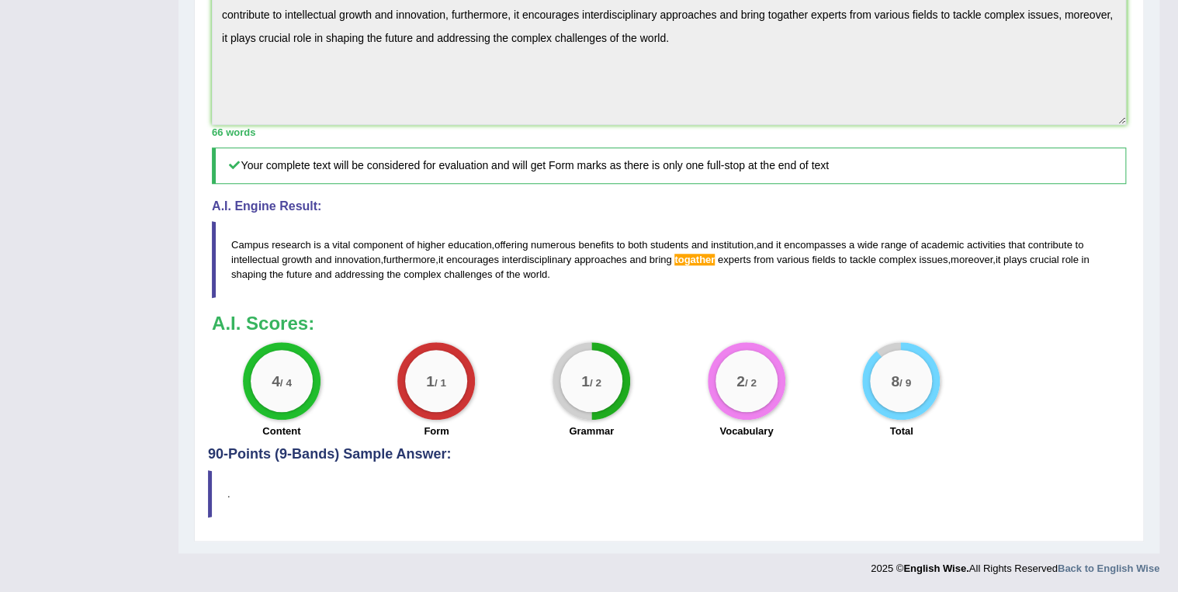
scroll to position [600, 0]
